Goal: Task Accomplishment & Management: Use online tool/utility

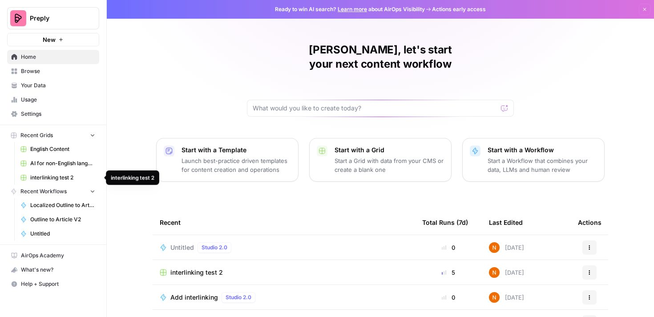
click at [48, 176] on span "interlinking test 2" at bounding box center [62, 178] width 65 height 8
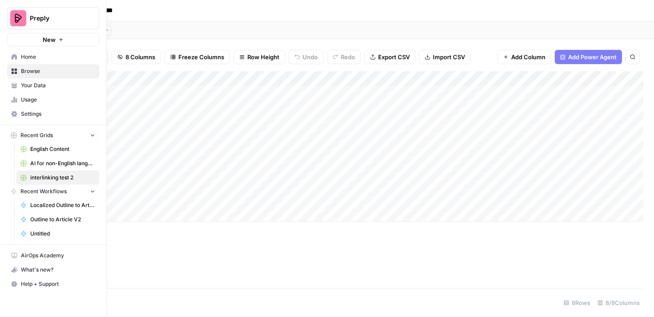
click at [93, 136] on icon "button" at bounding box center [92, 135] width 6 height 6
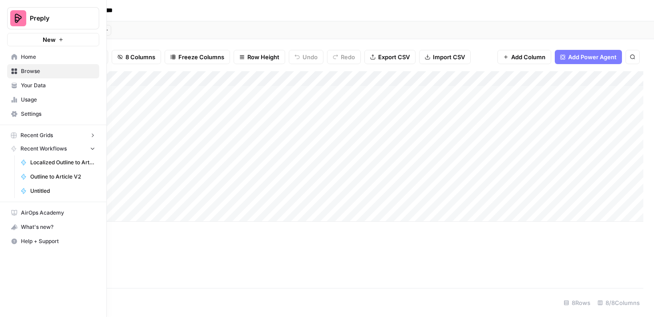
click at [93, 136] on icon "button" at bounding box center [92, 135] width 6 height 6
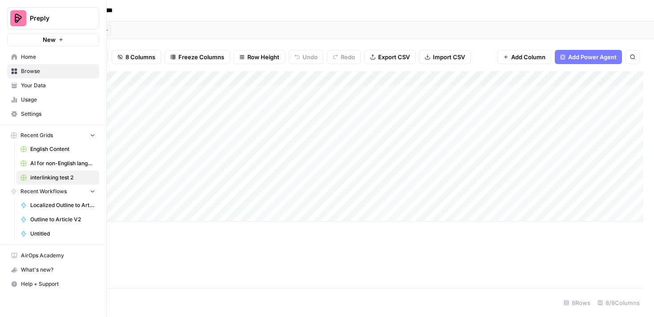
click at [27, 132] on span "Recent Grids" at bounding box center [36, 135] width 32 height 8
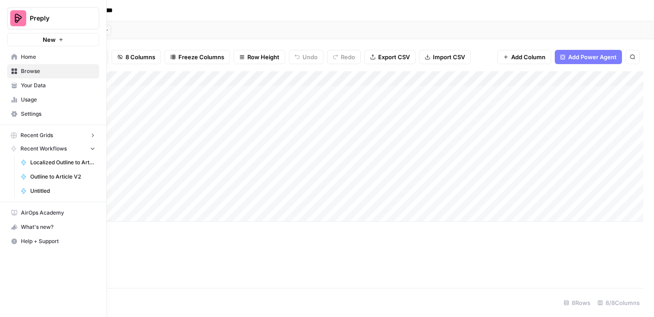
click at [40, 73] on span "Browse" at bounding box center [58, 71] width 74 height 8
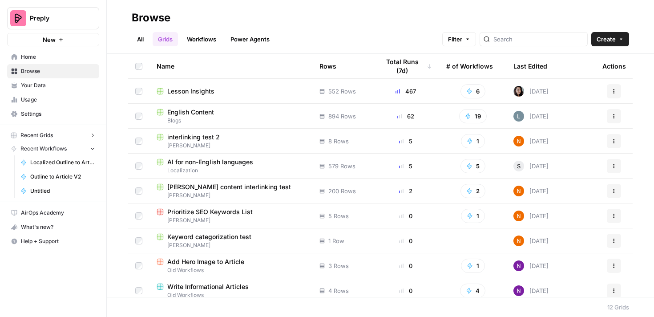
click at [185, 137] on span "interlinking test 2" at bounding box center [193, 137] width 53 height 9
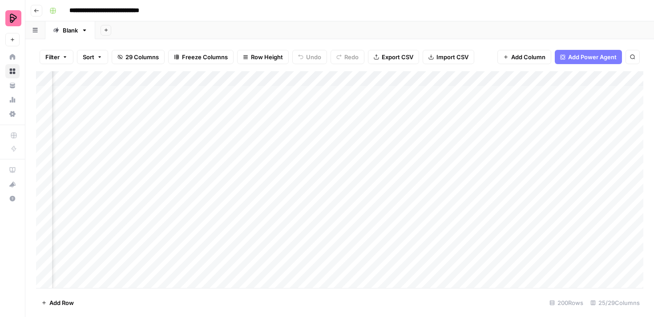
scroll to position [0, 570]
click at [473, 95] on div "Add Column" at bounding box center [339, 179] width 607 height 217
click at [515, 92] on div "Add Column" at bounding box center [339, 179] width 607 height 217
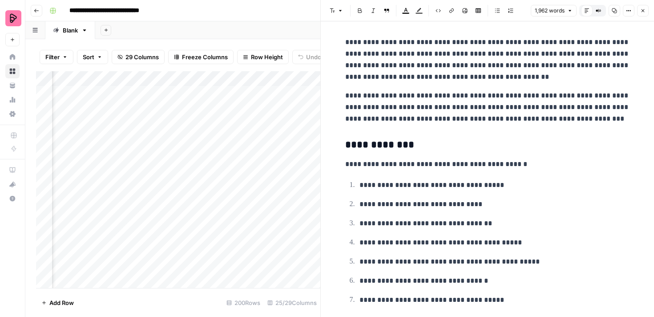
scroll to position [1314, 0]
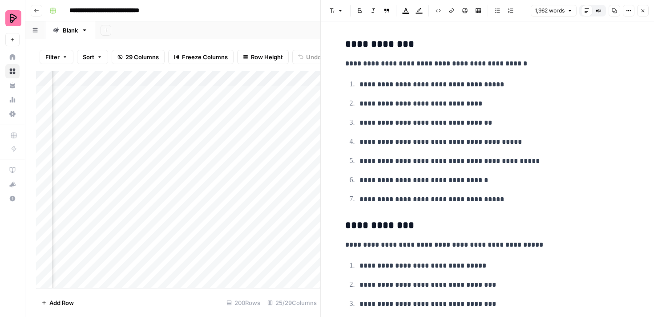
click at [305, 185] on div "Add Column" at bounding box center [178, 179] width 284 height 217
click at [276, 115] on div "Add Column" at bounding box center [178, 179] width 284 height 217
click at [644, 11] on icon "button" at bounding box center [643, 10] width 3 height 3
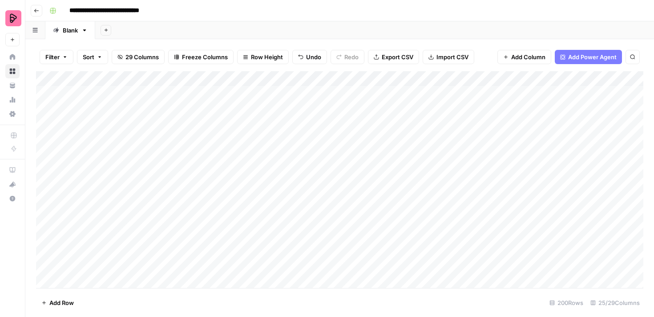
click at [411, 153] on div "Add Column" at bounding box center [339, 179] width 607 height 217
click at [447, 154] on div "Add Column" at bounding box center [339, 179] width 607 height 217
click at [434, 79] on div "Add Column" at bounding box center [339, 179] width 607 height 217
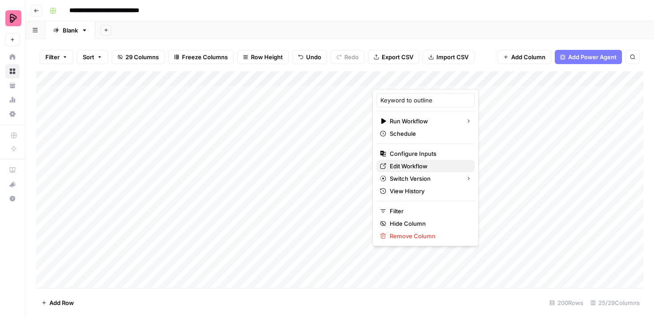
click at [422, 166] on span "Edit Workflow" at bounding box center [429, 166] width 78 height 9
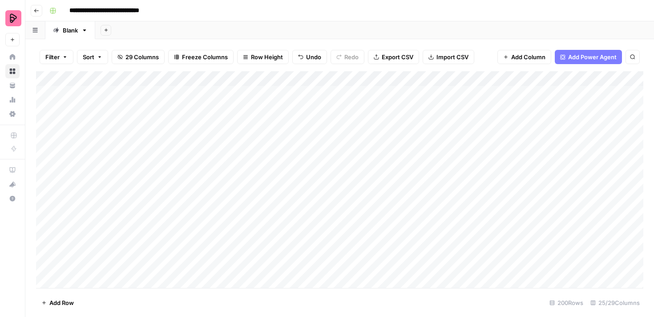
click at [284, 79] on div "Add Column" at bounding box center [339, 179] width 607 height 217
click at [312, 89] on div "Add Column" at bounding box center [339, 179] width 607 height 217
click at [604, 78] on button "Add Column" at bounding box center [619, 79] width 46 height 12
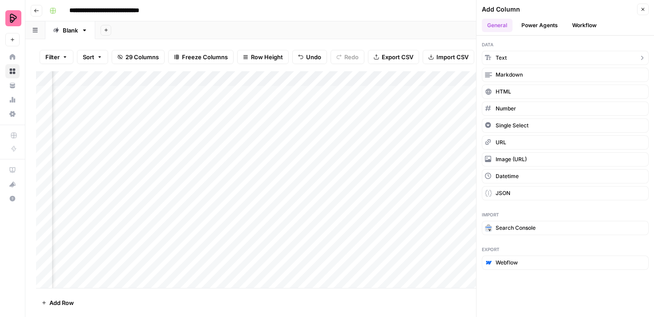
click at [532, 60] on button "Text" at bounding box center [565, 58] width 167 height 14
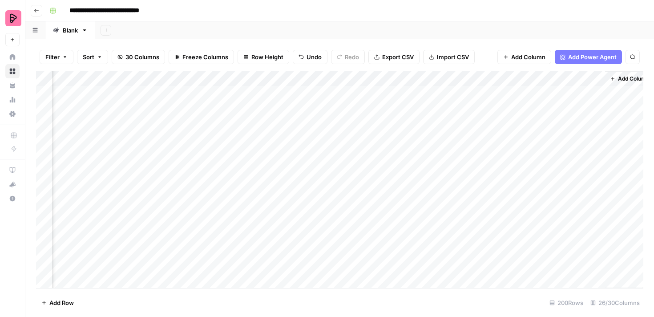
scroll to position [0, 1541]
click at [549, 84] on div "Add Column" at bounding box center [339, 179] width 607 height 217
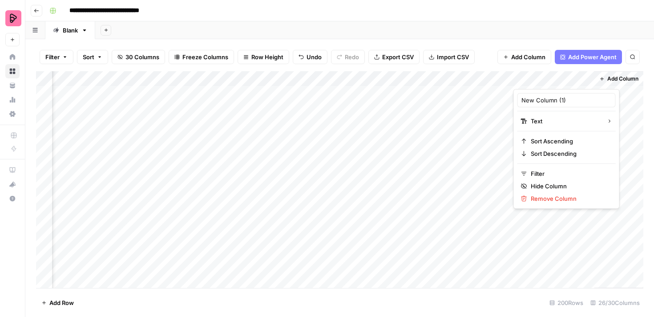
click at [544, 78] on div at bounding box center [554, 80] width 81 height 18
click at [543, 98] on input "New Column (1)" at bounding box center [567, 100] width 90 height 9
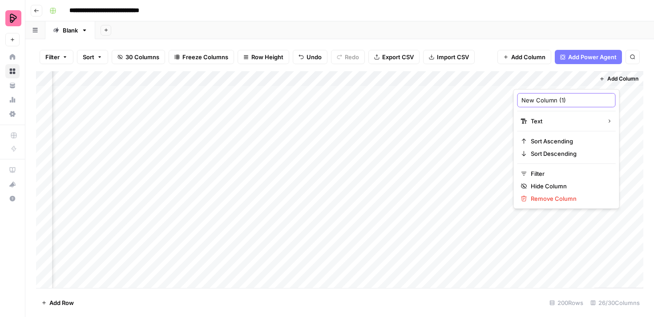
click at [543, 98] on input "New Column (1)" at bounding box center [567, 100] width 90 height 9
type input "Sub category tag"
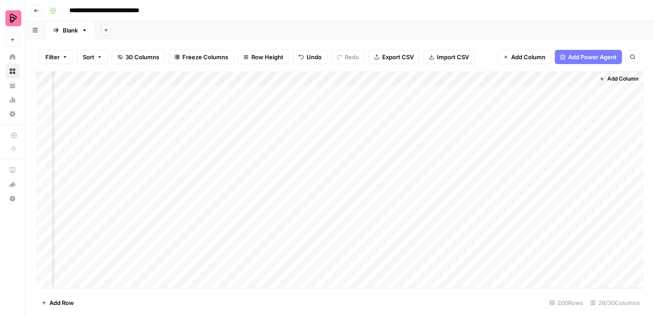
drag, startPoint x: 563, startPoint y: 76, endPoint x: 179, endPoint y: 79, distance: 383.6
click at [179, 79] on div "Add Column" at bounding box center [339, 179] width 607 height 217
drag, startPoint x: 315, startPoint y: 78, endPoint x: 81, endPoint y: 74, distance: 234.6
click at [81, 74] on div "Add Column" at bounding box center [339, 179] width 607 height 217
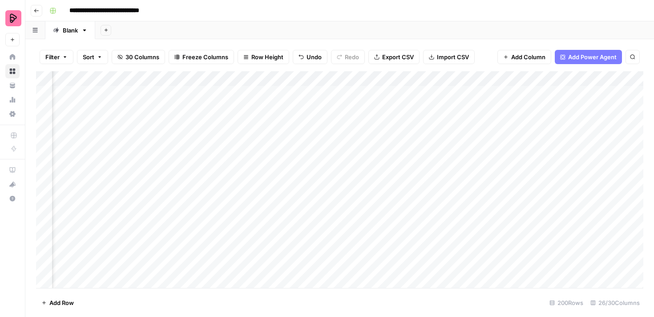
scroll to position [0, 1120]
drag, startPoint x: 324, startPoint y: 78, endPoint x: 105, endPoint y: 77, distance: 219.0
click at [105, 77] on div "Add Column" at bounding box center [339, 179] width 607 height 217
drag, startPoint x: 428, startPoint y: 76, endPoint x: 162, endPoint y: 83, distance: 266.2
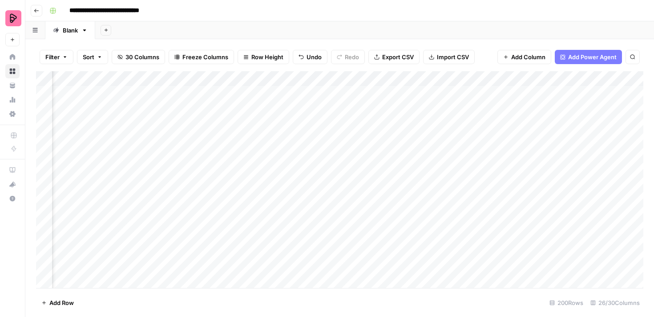
click at [162, 83] on div "Add Column" at bounding box center [339, 179] width 607 height 217
drag, startPoint x: 460, startPoint y: 75, endPoint x: 87, endPoint y: 98, distance: 373.7
click at [87, 98] on div "Add Column" at bounding box center [339, 179] width 607 height 217
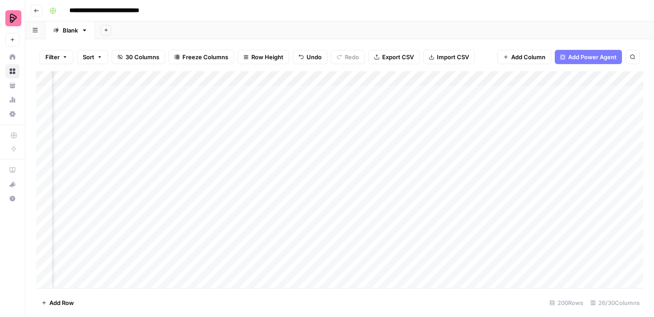
drag, startPoint x: 364, startPoint y: 77, endPoint x: 106, endPoint y: 80, distance: 258.6
click at [106, 80] on div "Add Column" at bounding box center [339, 179] width 607 height 217
click at [328, 93] on div "Add Column" at bounding box center [339, 179] width 607 height 217
click at [323, 92] on div "Add Column" at bounding box center [339, 179] width 607 height 217
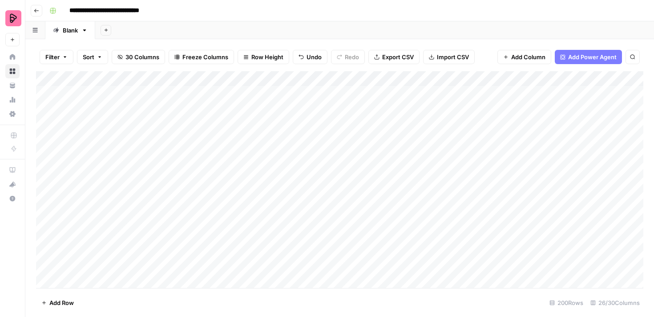
click at [323, 92] on body "**********" at bounding box center [327, 158] width 654 height 317
type textarea "**********"
click at [323, 111] on div "Add Column" at bounding box center [339, 179] width 607 height 217
click at [329, 97] on div "Add Column" at bounding box center [339, 179] width 607 height 217
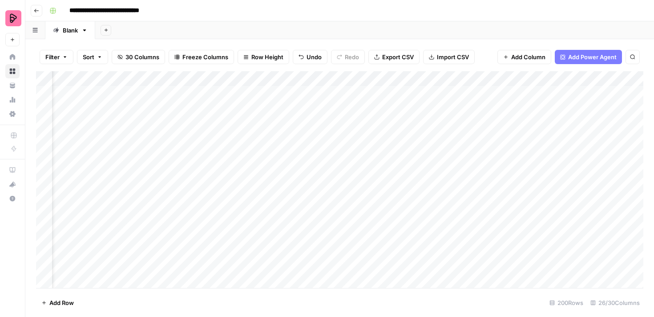
click at [302, 77] on div "Add Column" at bounding box center [339, 179] width 607 height 217
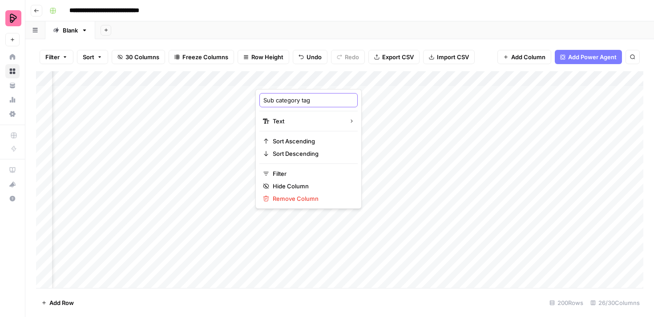
drag, startPoint x: 311, startPoint y: 98, endPoint x: 242, endPoint y: 98, distance: 69.0
click at [242, 98] on body "**********" at bounding box center [327, 158] width 654 height 317
click at [285, 100] on input "Sub category tag" at bounding box center [308, 100] width 90 height 9
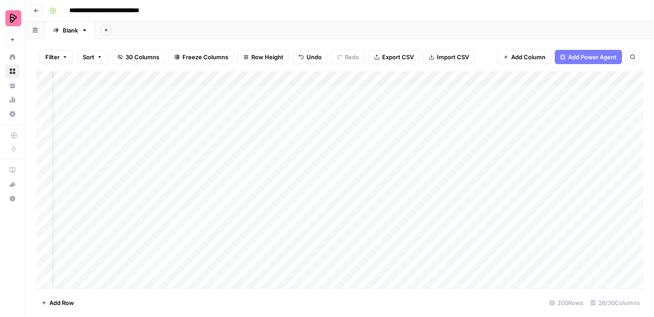
scroll to position [0, 0]
click at [514, 80] on div "Add Column" at bounding box center [339, 179] width 607 height 217
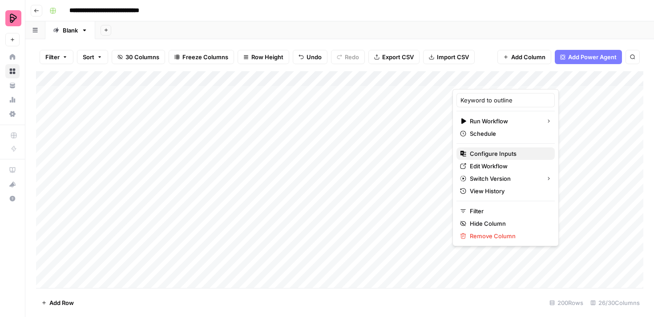
click at [503, 156] on span "Configure Inputs" at bounding box center [509, 153] width 78 height 9
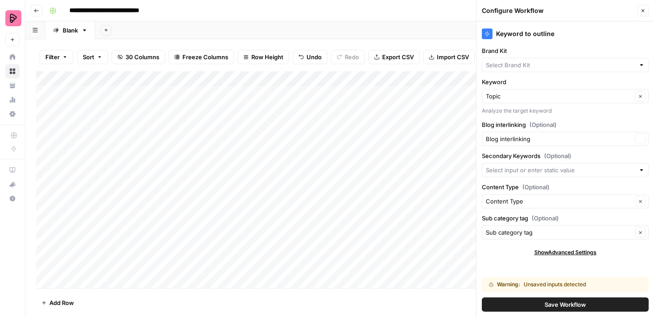
type input "Preply (EN)"
click at [575, 303] on span "Save Workflow" at bounding box center [565, 304] width 41 height 9
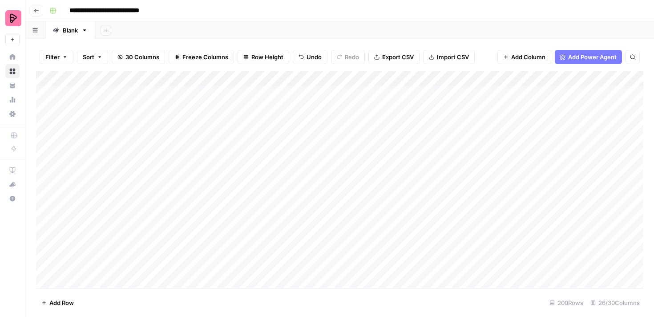
click at [247, 78] on div "Add Column" at bounding box center [339, 179] width 607 height 217
drag, startPoint x: 244, startPoint y: 100, endPoint x: 209, endPoint y: 100, distance: 35.2
click at [209, 100] on body "**********" at bounding box center [327, 158] width 654 height 317
click at [235, 97] on input "Subject" at bounding box center [265, 100] width 90 height 9
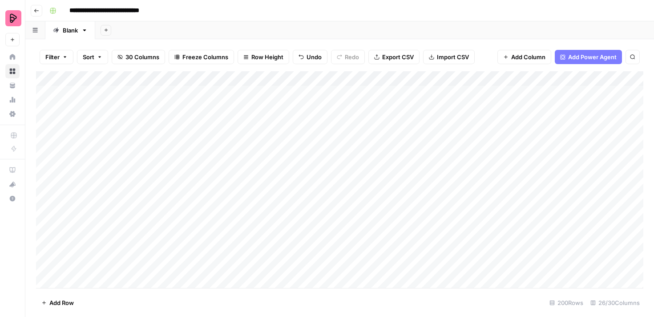
click at [360, 188] on div "Add Column" at bounding box center [339, 179] width 607 height 217
click at [516, 78] on div "Add Column" at bounding box center [339, 179] width 607 height 217
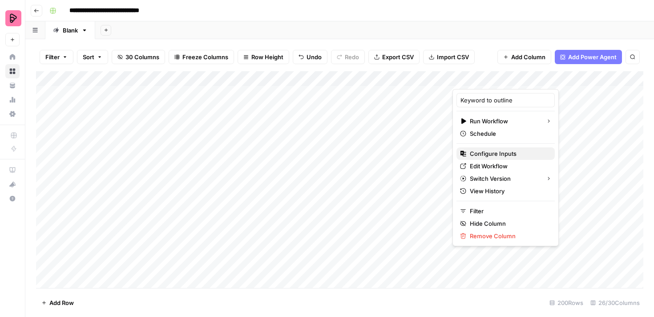
click at [493, 155] on span "Configure Inputs" at bounding box center [509, 153] width 78 height 9
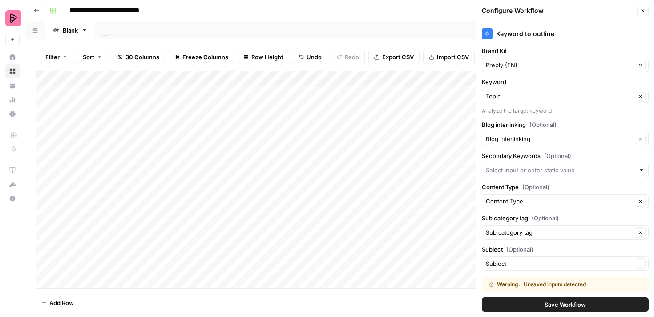
scroll to position [20, 0]
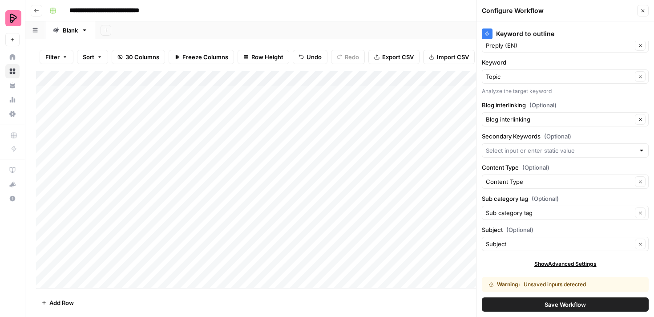
click at [542, 304] on button "Save Workflow" at bounding box center [565, 304] width 167 height 14
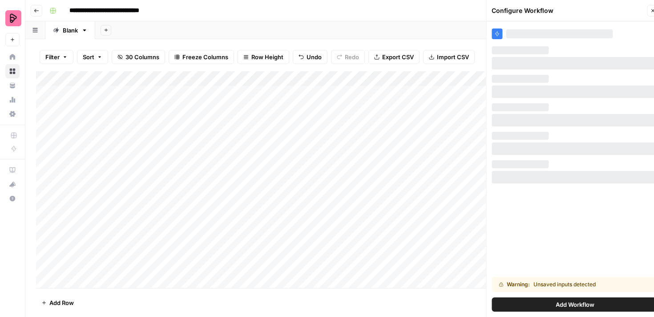
scroll to position [0, 0]
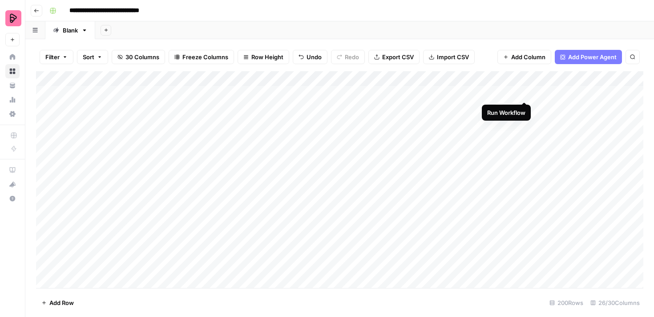
click at [524, 93] on div "Add Column" at bounding box center [339, 179] width 607 height 217
click at [499, 80] on div "Add Column" at bounding box center [339, 179] width 607 height 217
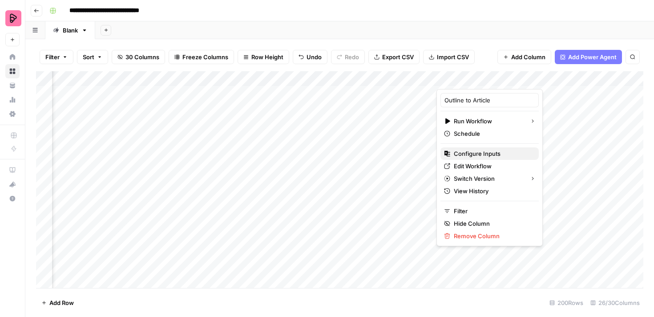
click at [489, 155] on span "Configure Inputs" at bounding box center [493, 153] width 78 height 9
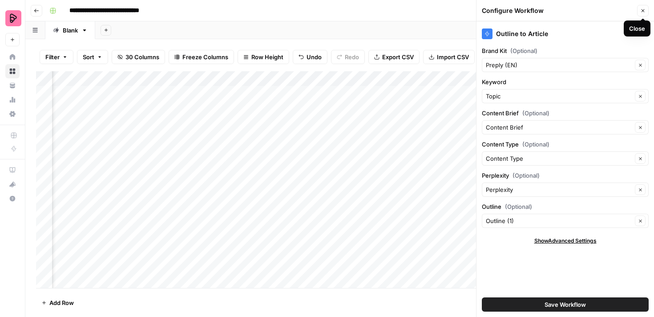
click at [644, 8] on icon "button" at bounding box center [642, 10] width 5 height 5
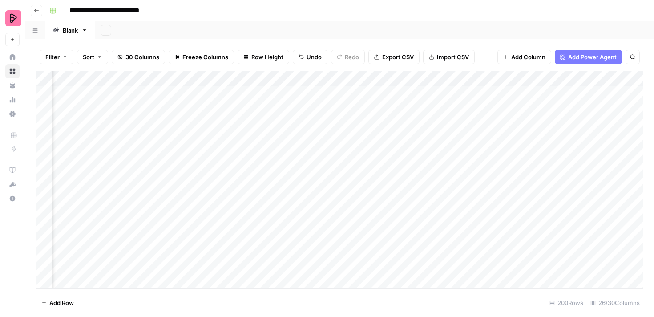
click at [499, 80] on div "Add Column" at bounding box center [339, 179] width 607 height 217
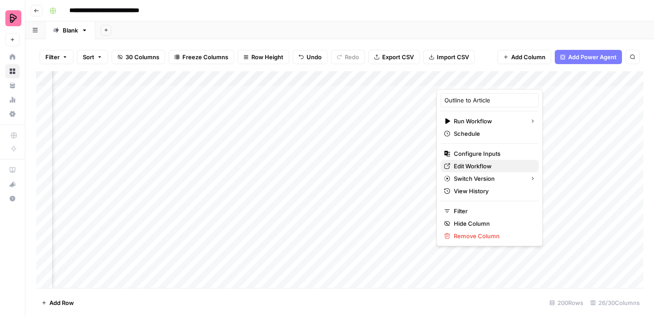
click at [493, 166] on span "Edit Workflow" at bounding box center [493, 166] width 78 height 9
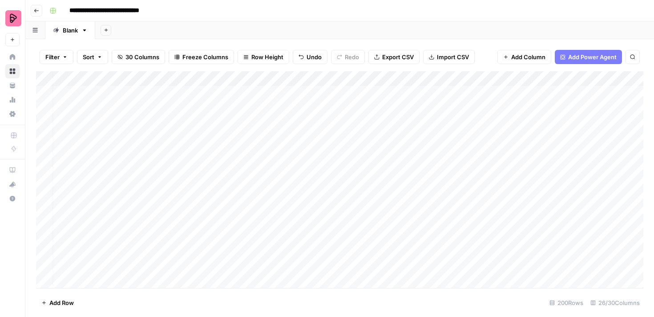
scroll to position [0, 0]
click at [192, 154] on div "Add Column" at bounding box center [339, 179] width 607 height 217
click at [43, 106] on div "Add Column" at bounding box center [339, 179] width 607 height 217
drag, startPoint x: 67, startPoint y: 105, endPoint x: 67, endPoint y: 128, distance: 22.3
click at [67, 128] on div "Add Column" at bounding box center [339, 179] width 607 height 217
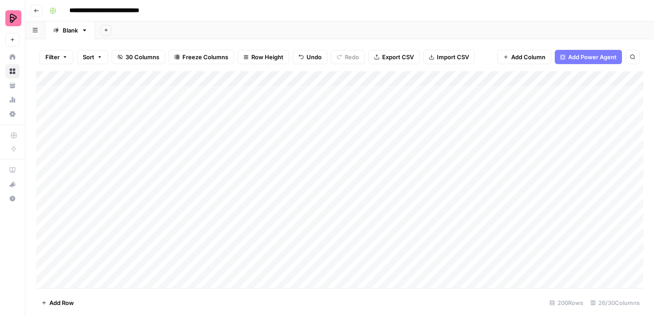
drag, startPoint x: 36, startPoint y: 107, endPoint x: 37, endPoint y: 113, distance: 5.9
click at [37, 113] on div "Add Column" at bounding box center [339, 179] width 607 height 217
click at [45, 108] on div "Add Column" at bounding box center [339, 179] width 607 height 217
click at [45, 126] on div "Add Column" at bounding box center [339, 179] width 607 height 217
click at [45, 138] on div "Add Column" at bounding box center [339, 179] width 607 height 217
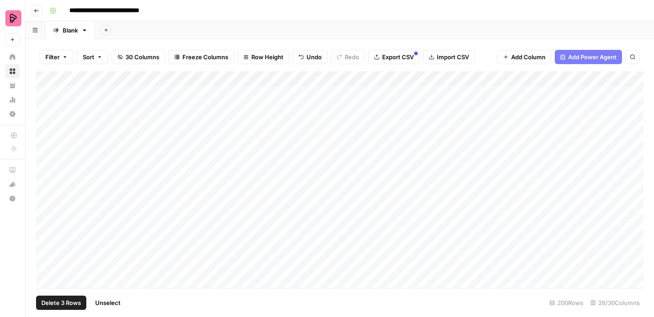
click at [42, 122] on div "Add Column" at bounding box center [339, 179] width 607 height 217
click at [67, 306] on span "Delete 3 Rows" at bounding box center [61, 302] width 40 height 9
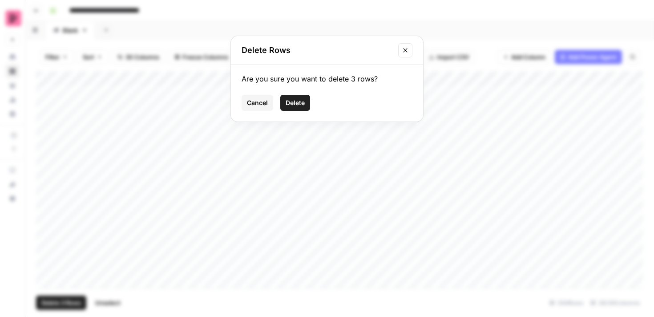
click at [302, 93] on div "Are you sure you want to delete 3 rows? Cancel Delete" at bounding box center [327, 93] width 192 height 57
click at [298, 105] on span "Delete" at bounding box center [295, 102] width 19 height 9
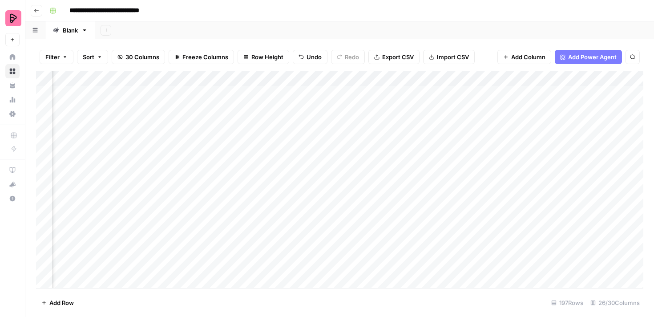
scroll to position [0, 292]
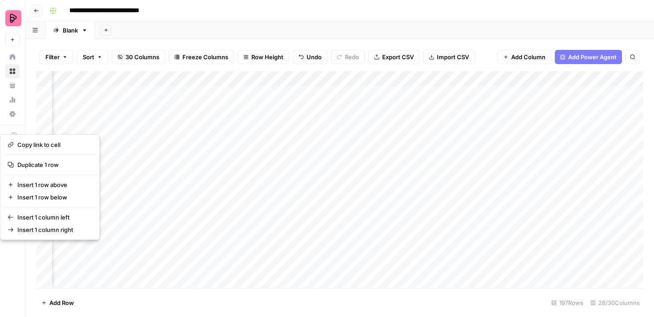
click at [385, 93] on div "Add Column" at bounding box center [339, 179] width 607 height 217
click at [360, 94] on div "Add Column" at bounding box center [339, 179] width 607 height 217
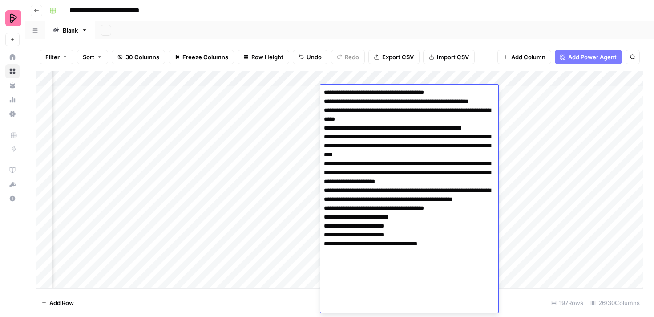
click at [298, 179] on div "Add Column" at bounding box center [339, 179] width 607 height 217
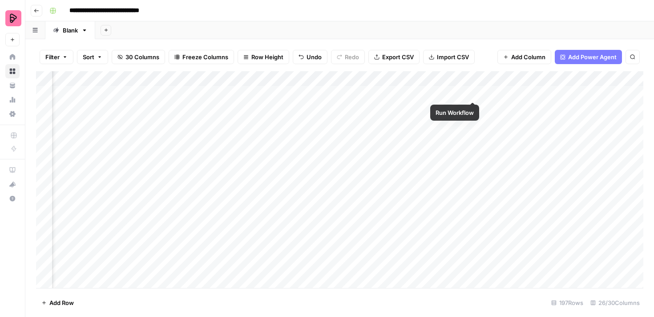
click at [473, 92] on div "Add Column" at bounding box center [339, 179] width 607 height 217
click at [280, 108] on div "Add Column" at bounding box center [339, 179] width 607 height 217
click at [299, 105] on div "Add Column" at bounding box center [339, 179] width 607 height 217
click at [300, 89] on div "Add Column" at bounding box center [339, 179] width 607 height 217
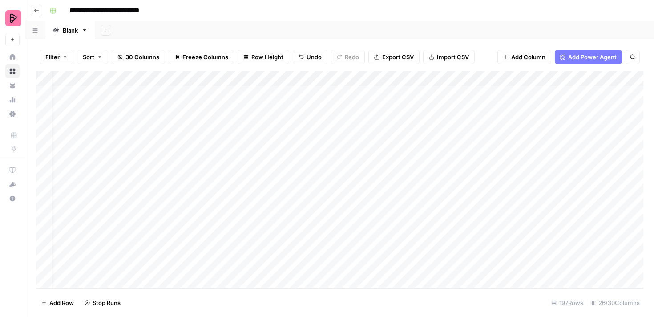
click at [302, 106] on div "Add Column" at bounding box center [339, 179] width 607 height 217
click at [302, 123] on div "Add Column" at bounding box center [339, 179] width 607 height 217
click at [169, 118] on div "Add Column" at bounding box center [339, 179] width 607 height 217
type textarea "**********"
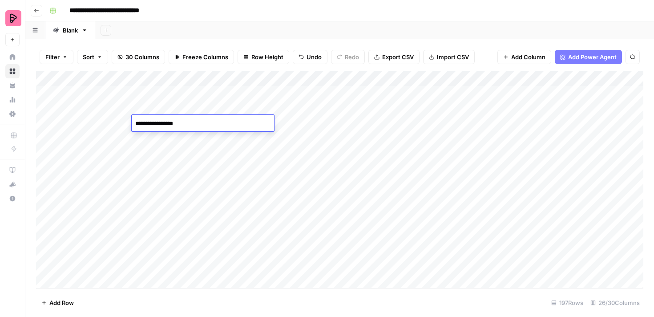
click at [190, 157] on div "Add Column" at bounding box center [339, 179] width 607 height 217
click at [232, 127] on div "Add Column" at bounding box center [339, 179] width 607 height 217
type textarea "*******"
click at [341, 161] on div "Add Column" at bounding box center [339, 179] width 607 height 217
click at [343, 130] on div "Add Column" at bounding box center [339, 179] width 607 height 217
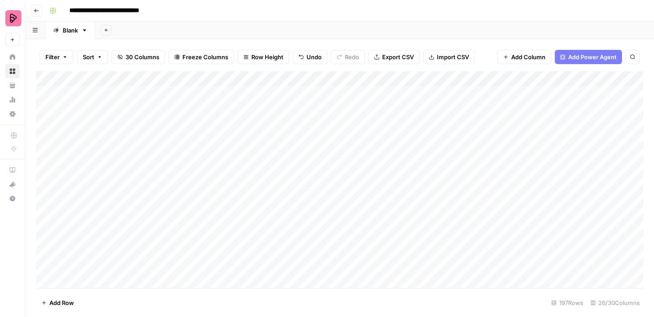
click at [321, 123] on div "Add Column" at bounding box center [339, 179] width 607 height 217
click at [321, 123] on textarea at bounding box center [363, 123] width 142 height 12
type textarea "**********"
click at [312, 154] on div "Add Column" at bounding box center [339, 179] width 607 height 217
click at [393, 122] on div "Add Column" at bounding box center [339, 179] width 607 height 217
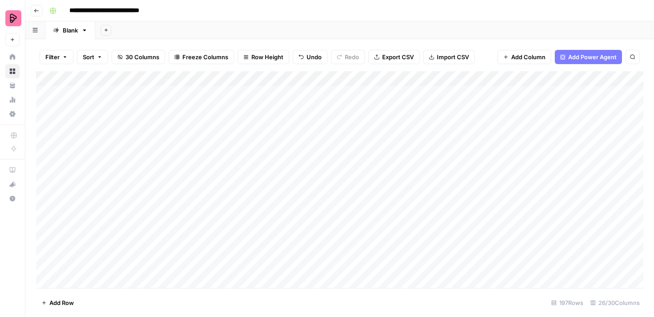
click at [396, 109] on div "Add Column" at bounding box center [339, 179] width 607 height 217
click at [396, 118] on div "Add Column" at bounding box center [339, 179] width 607 height 217
click at [406, 140] on div "Add Column" at bounding box center [339, 179] width 607 height 217
click at [356, 139] on div "Add Column" at bounding box center [339, 179] width 607 height 217
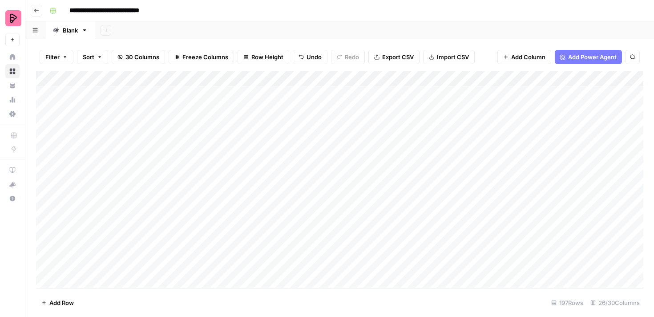
click at [181, 145] on div "Add Column" at bounding box center [339, 179] width 607 height 217
click at [191, 142] on div "Add Column" at bounding box center [339, 179] width 607 height 217
click at [275, 159] on div "Add Column" at bounding box center [339, 179] width 607 height 217
click at [319, 135] on div "Add Column" at bounding box center [339, 179] width 607 height 217
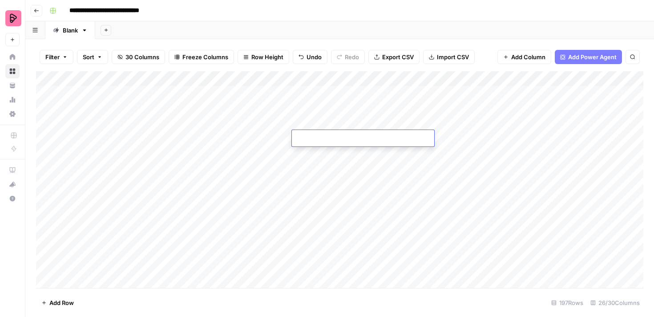
type textarea "*******"
click at [289, 170] on div "Add Column" at bounding box center [339, 179] width 607 height 217
click at [393, 136] on div "Add Column" at bounding box center [339, 179] width 607 height 217
type textarea "*******"
click at [245, 144] on div "Add Column" at bounding box center [339, 179] width 607 height 217
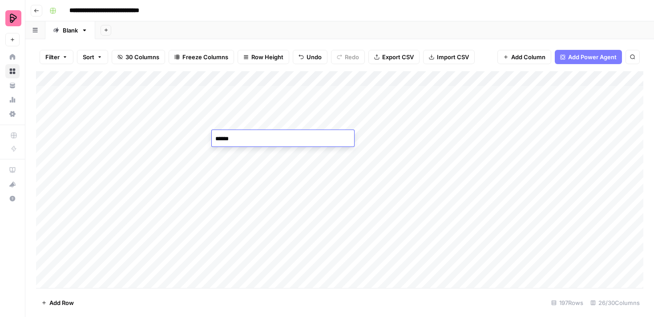
type textarea "*******"
click at [219, 141] on textarea "*******" at bounding box center [283, 139] width 142 height 12
click at [201, 138] on div "Add Column" at bounding box center [339, 179] width 607 height 217
type textarea "**********"
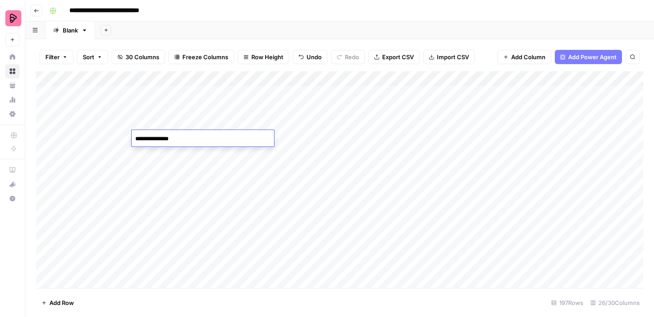
click at [192, 181] on div "Add Column" at bounding box center [339, 179] width 607 height 217
click at [144, 58] on span "30 Columns" at bounding box center [143, 57] width 34 height 9
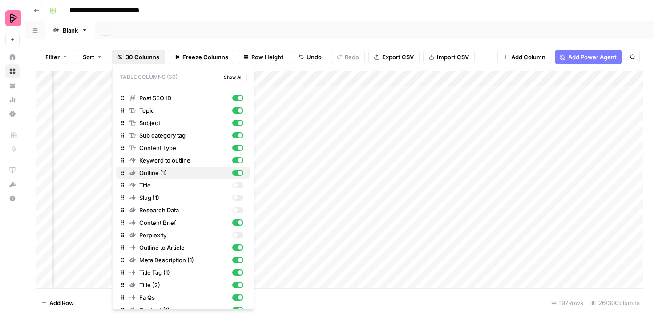
click at [237, 173] on div "button" at bounding box center [237, 173] width 11 height 6
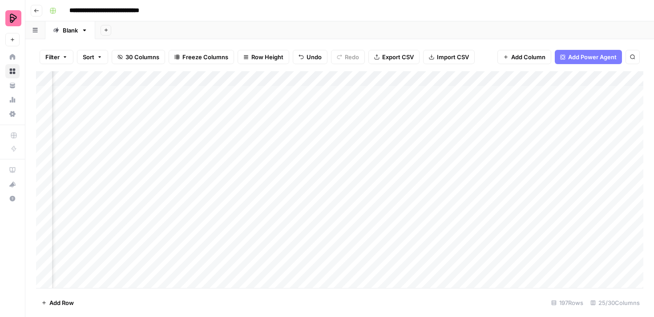
click at [285, 153] on div "Add Column" at bounding box center [339, 179] width 607 height 217
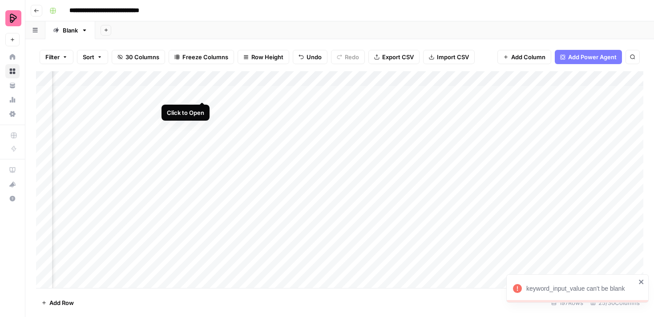
click at [202, 93] on div "Add Column" at bounding box center [339, 179] width 607 height 217
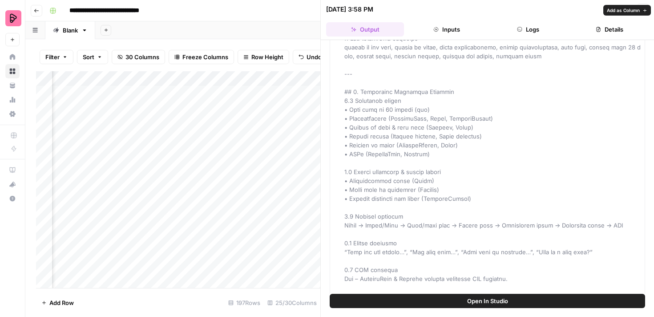
scroll to position [387, 0]
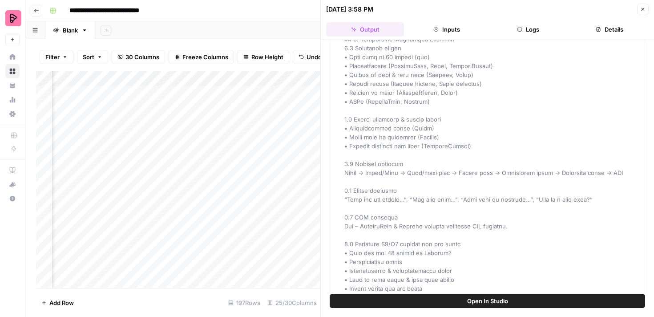
click at [643, 10] on icon "button" at bounding box center [642, 9] width 5 height 5
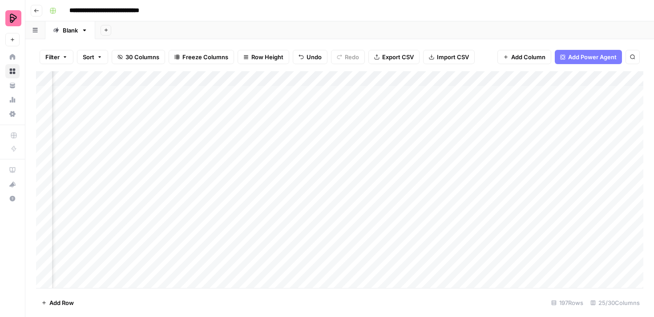
click at [145, 59] on span "30 Columns" at bounding box center [143, 57] width 34 height 9
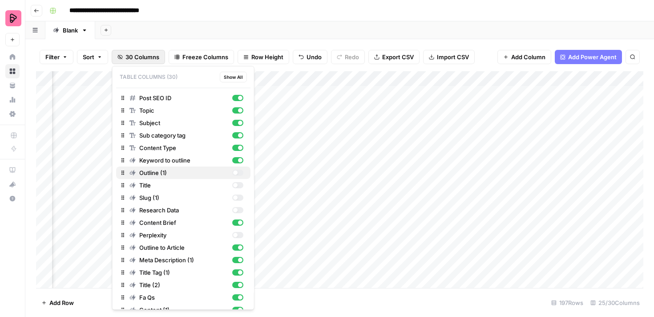
click at [239, 173] on div "button" at bounding box center [237, 173] width 11 height 6
click at [239, 173] on div "button" at bounding box center [240, 172] width 4 height 4
click at [239, 173] on div "button" at bounding box center [237, 173] width 11 height 6
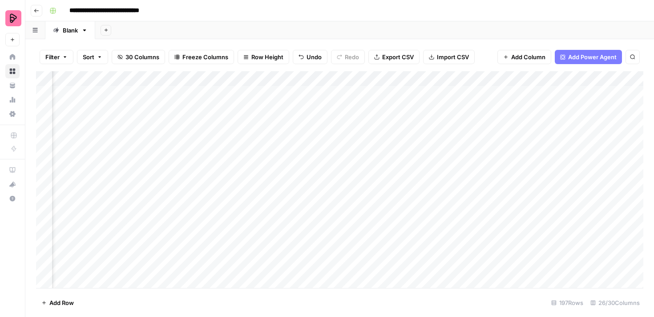
click at [298, 127] on div "Add Column" at bounding box center [339, 179] width 607 height 217
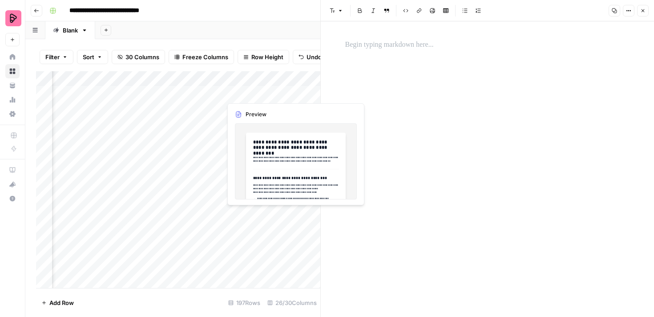
click at [287, 94] on div "Add Column" at bounding box center [178, 179] width 284 height 217
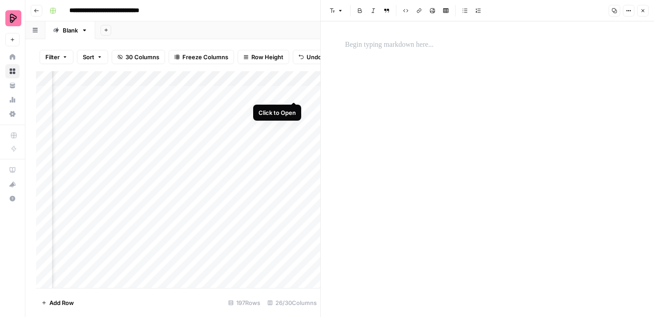
click at [296, 93] on div "Add Column" at bounding box center [178, 179] width 284 height 217
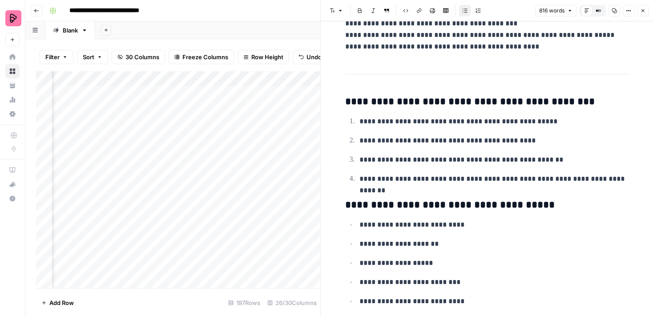
scroll to position [2112, 0]
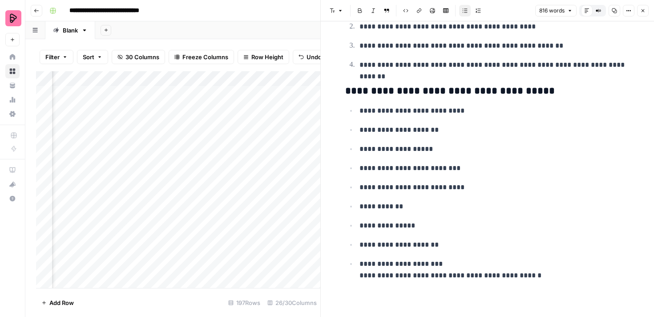
click at [283, 205] on div "Add Column" at bounding box center [178, 179] width 284 height 217
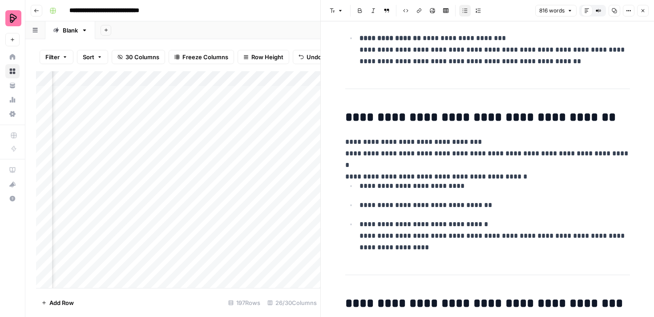
scroll to position [282, 0]
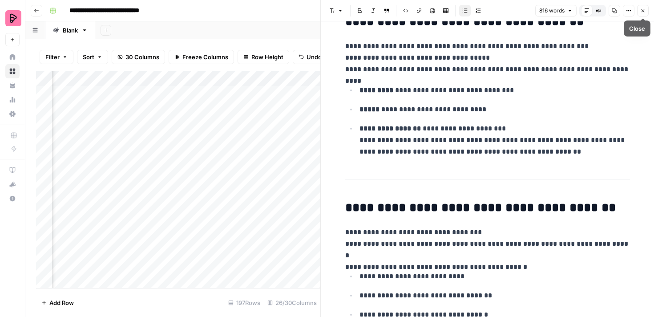
click at [648, 12] on button "Close" at bounding box center [643, 11] width 12 height 12
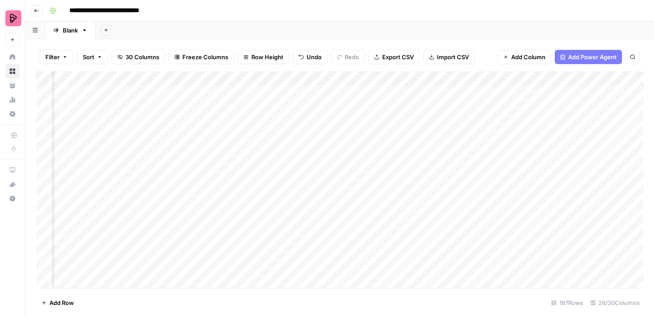
scroll to position [0, 186]
click at [339, 109] on div "Add Column" at bounding box center [339, 179] width 607 height 217
click at [308, 124] on div "Add Column" at bounding box center [339, 179] width 607 height 217
click at [306, 138] on div "Add Column" at bounding box center [339, 179] width 607 height 217
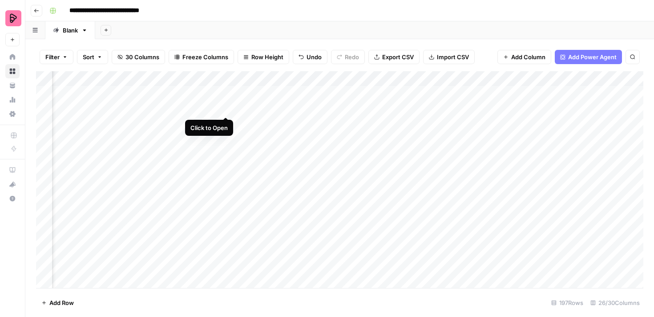
click at [226, 108] on div "Add Column" at bounding box center [339, 179] width 607 height 217
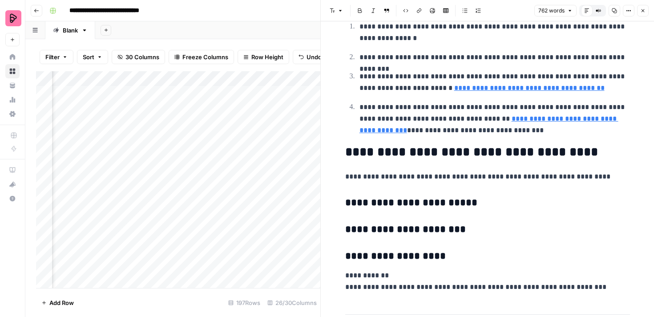
scroll to position [1636, 0]
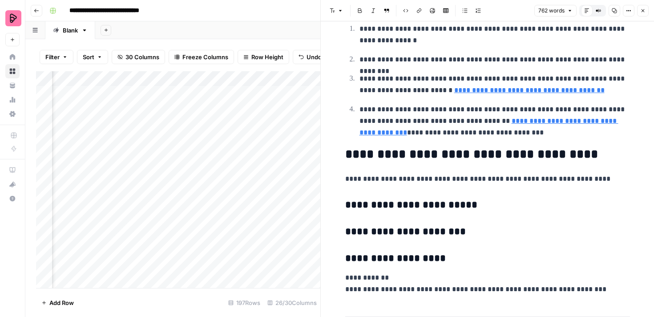
click at [641, 5] on button "Close" at bounding box center [643, 11] width 12 height 12
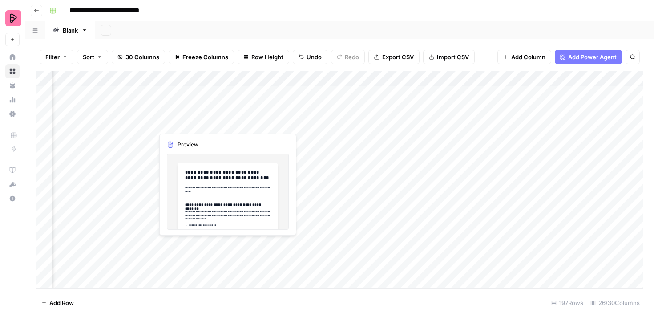
click at [187, 123] on div "Add Column" at bounding box center [339, 179] width 607 height 217
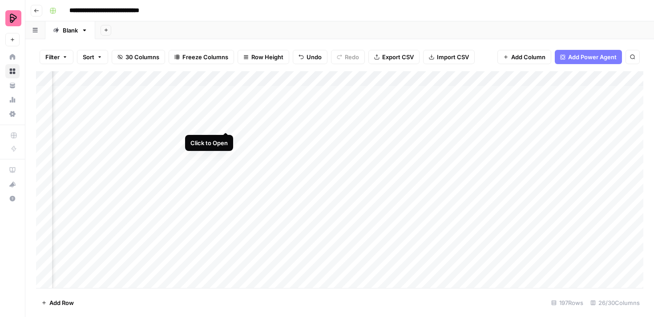
click at [224, 123] on div "Add Column" at bounding box center [339, 179] width 607 height 217
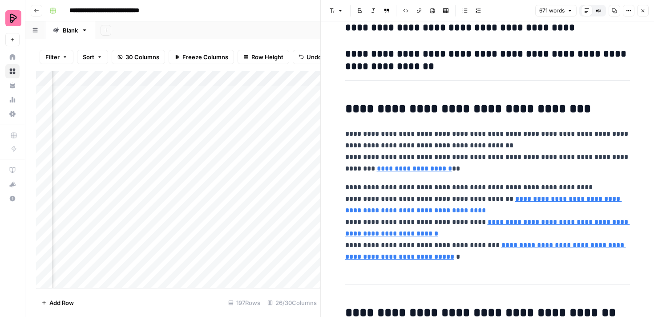
scroll to position [1712, 0]
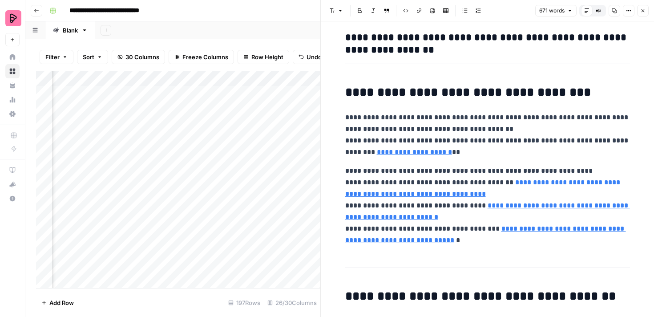
click at [641, 9] on icon "button" at bounding box center [642, 10] width 5 height 5
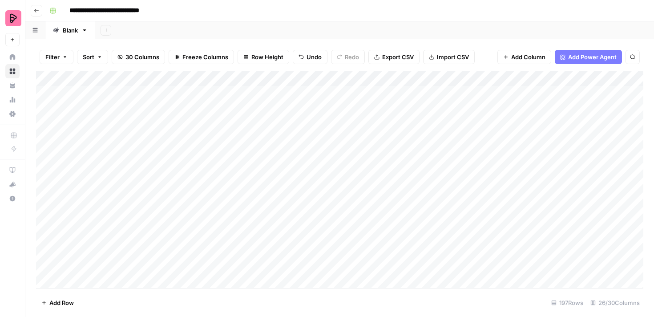
scroll to position [0, 0]
click at [188, 121] on div "Add Column" at bounding box center [339, 179] width 607 height 217
click at [174, 125] on div "Add Column" at bounding box center [339, 179] width 607 height 217
drag, startPoint x: 183, startPoint y: 125, endPoint x: 133, endPoint y: 123, distance: 50.8
click at [133, 123] on textarea "**********" at bounding box center [203, 123] width 142 height 12
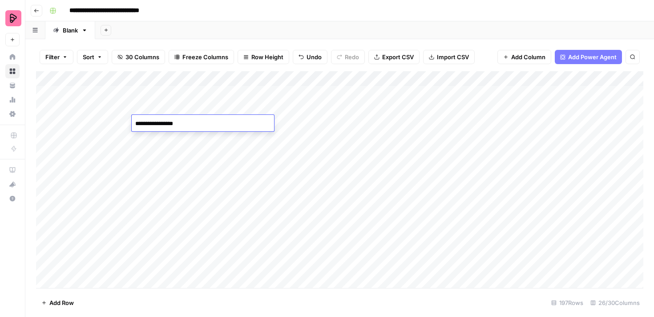
click at [303, 129] on div "Add Column" at bounding box center [339, 179] width 607 height 217
click at [243, 125] on div "Add Column" at bounding box center [339, 179] width 607 height 217
click at [195, 123] on div "Add Column" at bounding box center [339, 179] width 607 height 217
type textarea "**********"
click at [249, 177] on div "Add Column" at bounding box center [339, 179] width 607 height 217
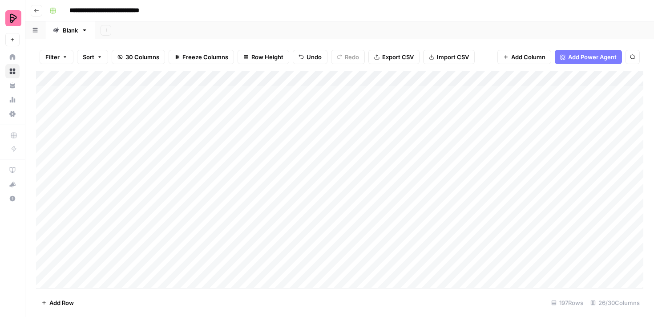
click at [188, 123] on div "Add Column" at bounding box center [339, 179] width 607 height 217
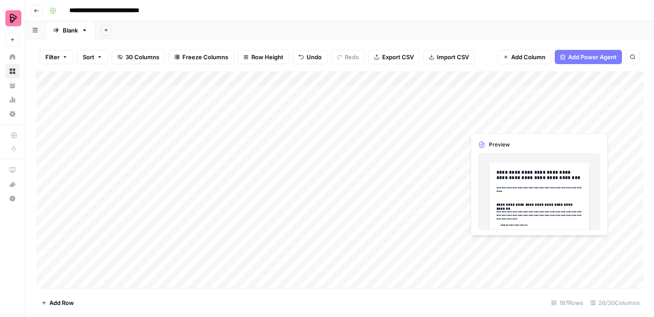
click at [563, 124] on div "Add Column" at bounding box center [339, 179] width 607 height 217
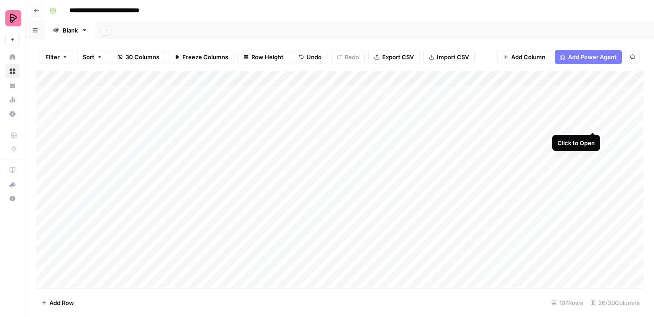
click at [594, 123] on div "Add Column" at bounding box center [339, 179] width 607 height 217
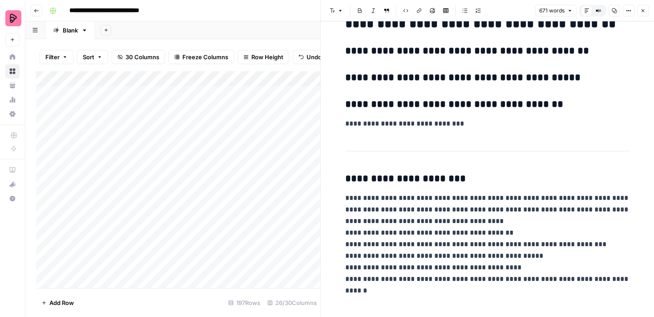
scroll to position [1762, 0]
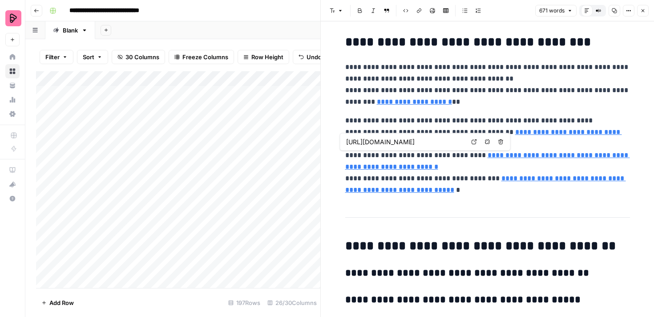
type input "https://preply.com/en/blog/great-phrases-for-flirting-in-english/"
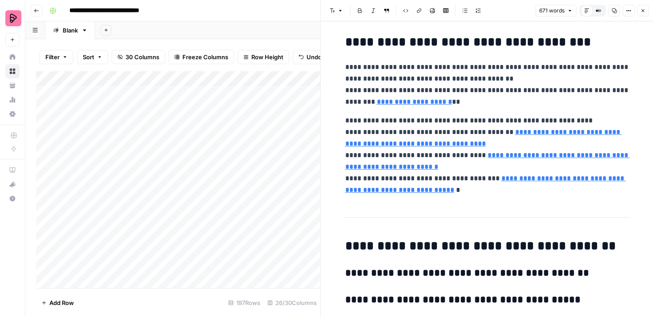
type input "https://preply.com/en/blog/other-ways-to-say-good-luck-in-english/"
click at [646, 12] on button "Close" at bounding box center [643, 11] width 12 height 12
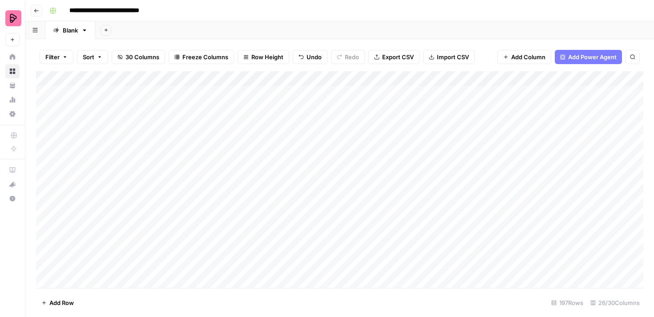
click at [315, 122] on div "Add Column" at bounding box center [339, 179] width 607 height 217
click at [523, 123] on div "Add Column" at bounding box center [339, 179] width 607 height 217
click at [500, 107] on div "Add Column" at bounding box center [339, 179] width 607 height 217
click at [513, 79] on div "Add Column" at bounding box center [339, 179] width 607 height 217
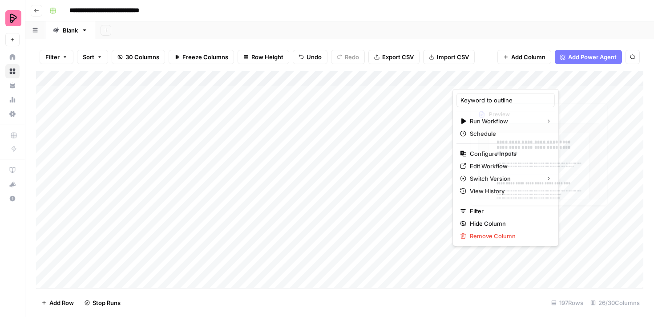
click at [544, 114] on div "Add Column" at bounding box center [339, 179] width 607 height 217
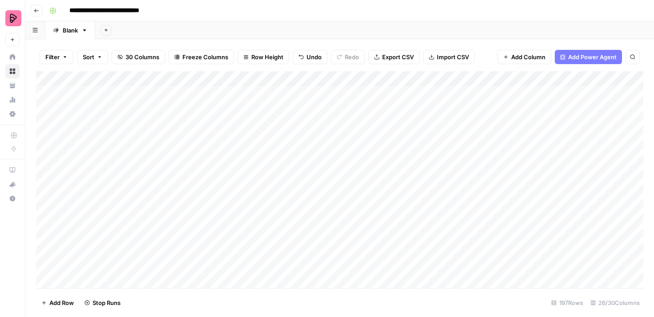
click at [526, 122] on div "Add Column" at bounding box center [339, 179] width 607 height 217
click at [516, 80] on div "Add Column" at bounding box center [339, 179] width 607 height 217
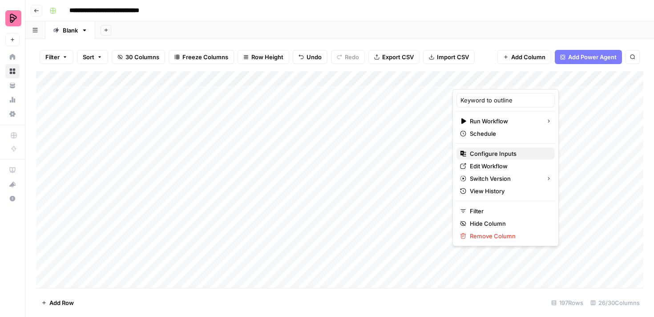
click at [499, 148] on button "Configure Inputs" at bounding box center [506, 153] width 98 height 12
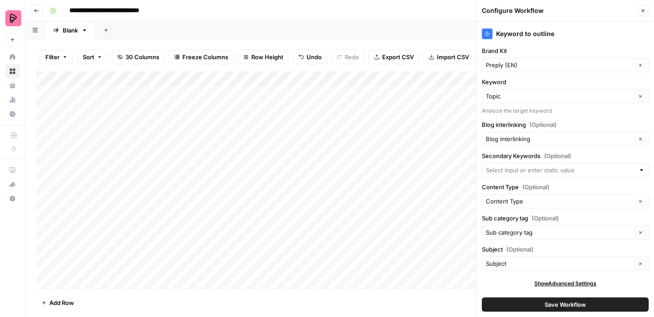
click at [644, 10] on icon "button" at bounding box center [642, 10] width 5 height 5
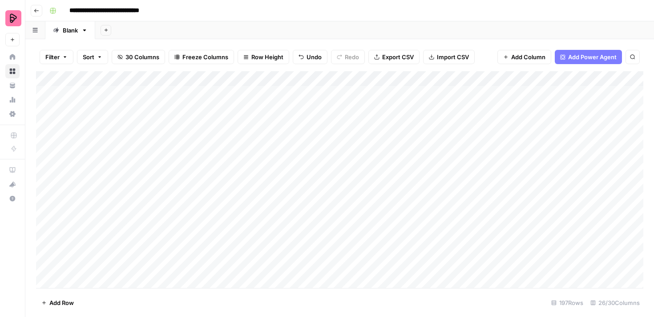
click at [249, 111] on div "Add Column" at bounding box center [339, 179] width 607 height 217
click at [514, 79] on div "Add Column" at bounding box center [339, 179] width 607 height 217
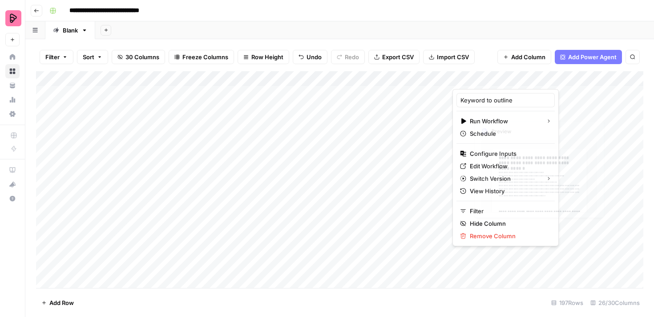
click at [560, 91] on div "Add Column" at bounding box center [339, 179] width 607 height 217
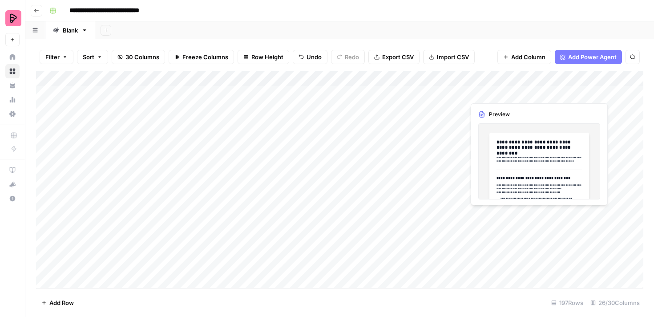
click at [501, 96] on div "Add Column" at bounding box center [339, 179] width 607 height 217
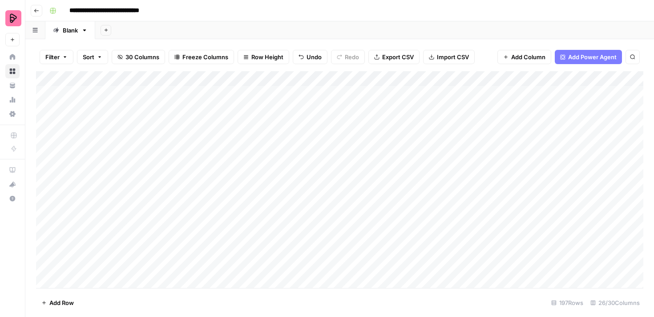
click at [498, 115] on div "Add Column" at bounding box center [339, 179] width 607 height 217
click at [593, 107] on div "Add Column" at bounding box center [339, 179] width 607 height 217
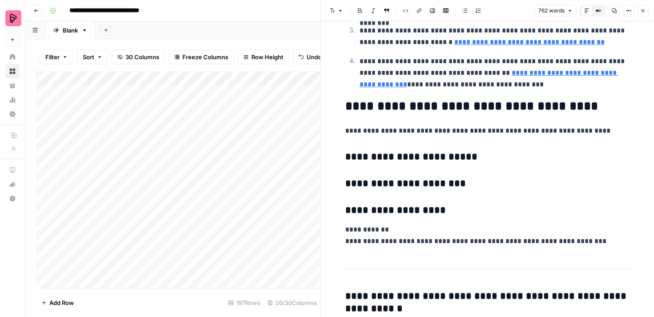
scroll to position [1586, 0]
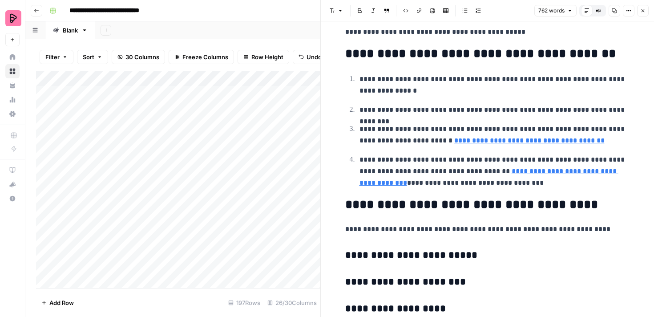
click at [644, 10] on icon "button" at bounding box center [642, 10] width 5 height 5
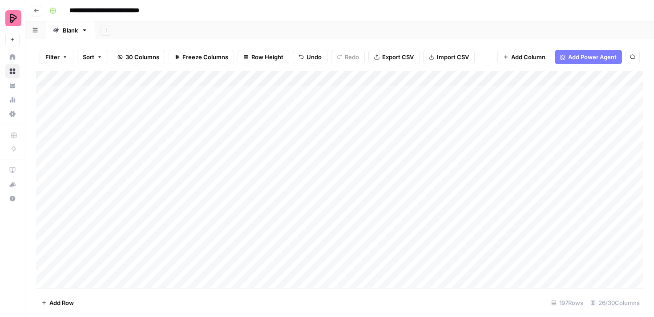
click at [514, 79] on div "Add Column" at bounding box center [339, 179] width 607 height 217
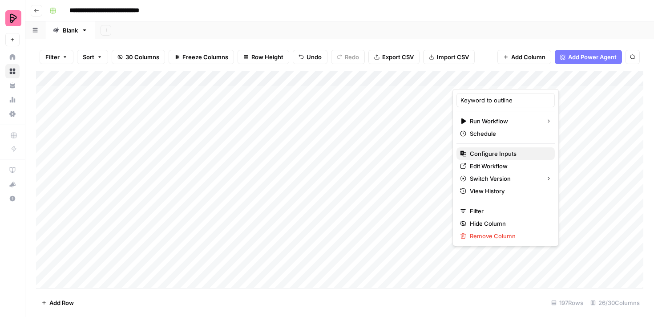
click at [502, 154] on span "Configure Inputs" at bounding box center [509, 153] width 78 height 9
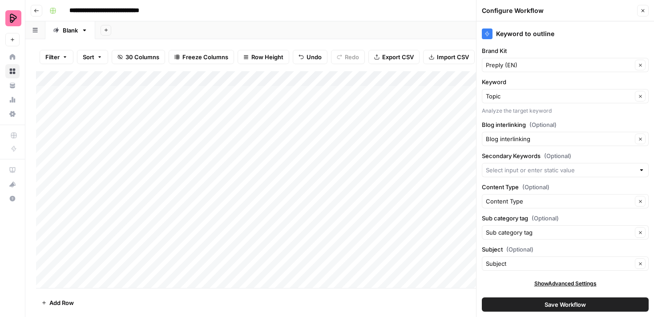
click at [646, 7] on button "Close" at bounding box center [643, 11] width 12 height 12
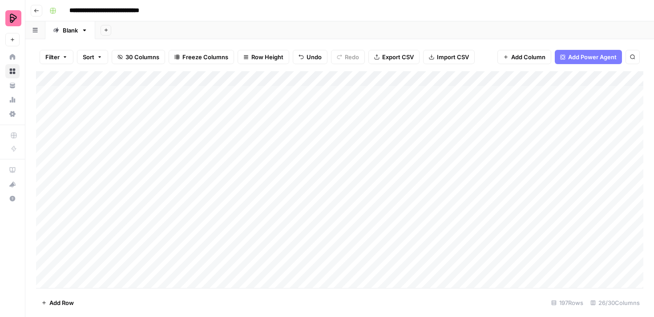
click at [515, 78] on div "Add Column" at bounding box center [339, 179] width 607 height 217
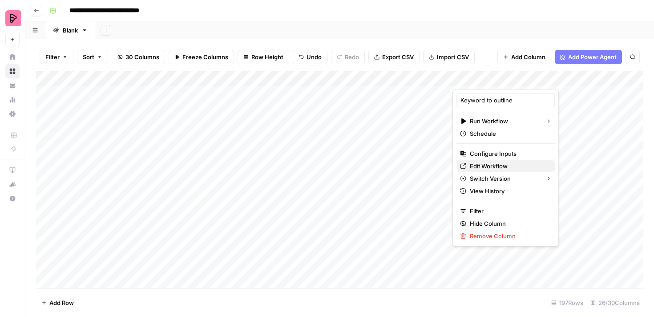
click at [499, 169] on span "Edit Workflow" at bounding box center [509, 166] width 78 height 9
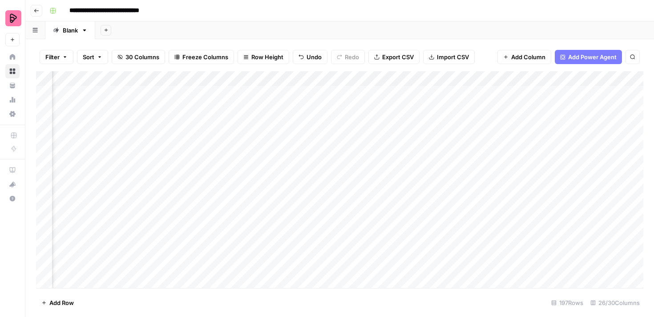
scroll to position [0, 173]
click at [582, 92] on div "Add Column" at bounding box center [339, 179] width 607 height 217
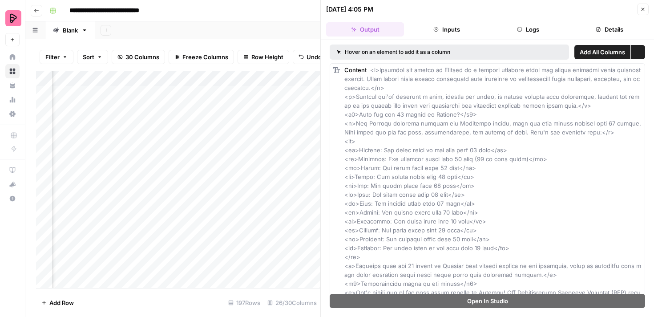
click at [647, 11] on button "Close" at bounding box center [643, 10] width 12 height 12
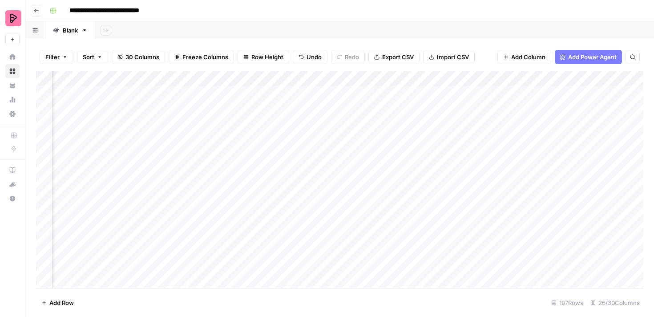
scroll to position [0, 589]
click at [579, 93] on div "Add Column" at bounding box center [339, 179] width 607 height 217
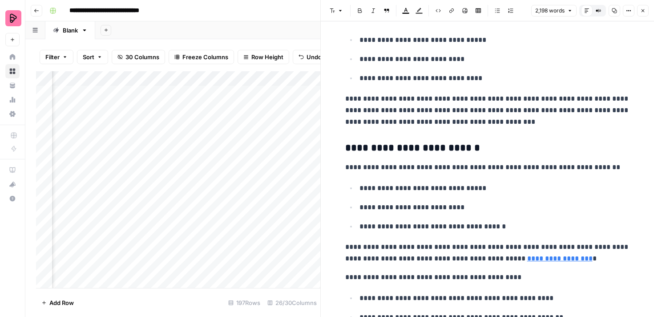
scroll to position [3409, 0]
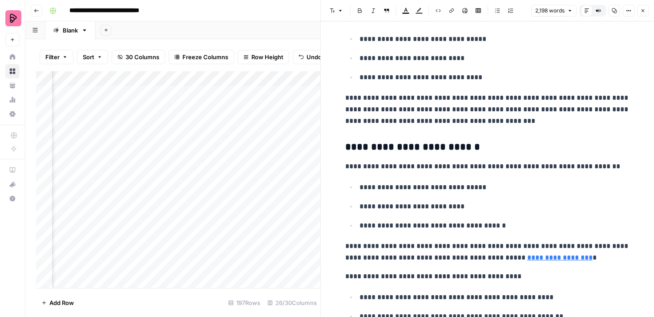
click at [644, 12] on icon "button" at bounding box center [642, 10] width 5 height 5
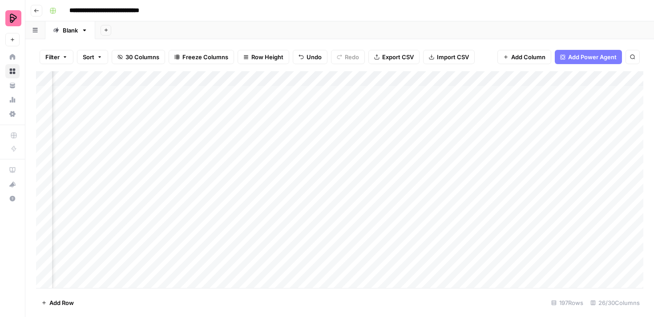
scroll to position [0, 448]
click at [307, 77] on div "Add Column" at bounding box center [339, 179] width 607 height 217
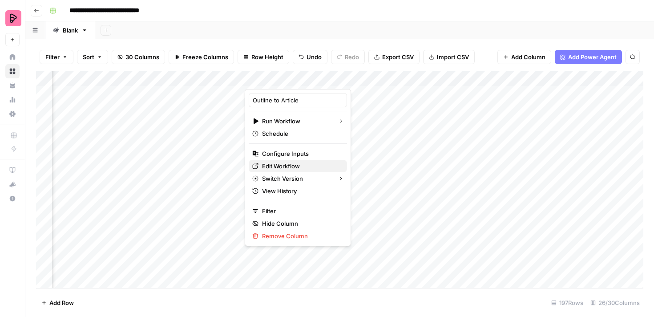
click at [293, 166] on span "Edit Workflow" at bounding box center [301, 166] width 78 height 9
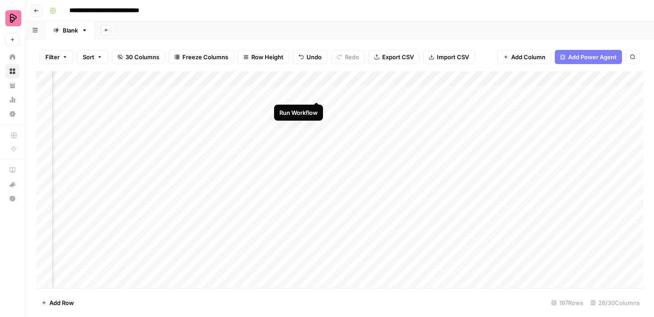
click at [316, 92] on div "Add Column" at bounding box center [339, 179] width 607 height 217
click at [468, 107] on div "Add Column" at bounding box center [339, 179] width 607 height 217
click at [254, 93] on div "Add Column" at bounding box center [339, 179] width 607 height 217
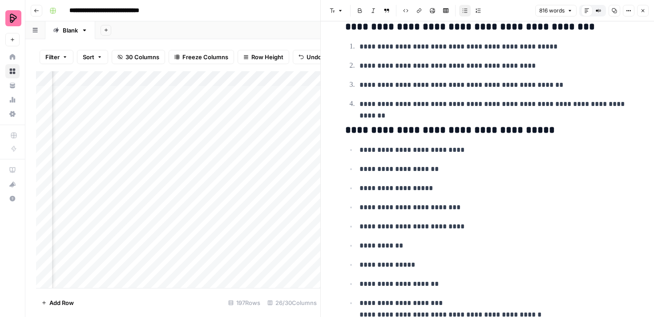
scroll to position [2112, 0]
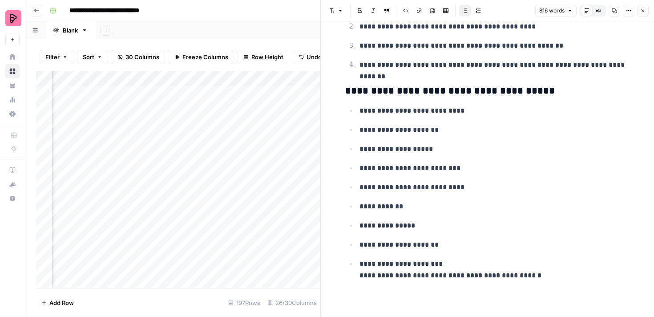
click at [646, 13] on button "Close" at bounding box center [643, 11] width 12 height 12
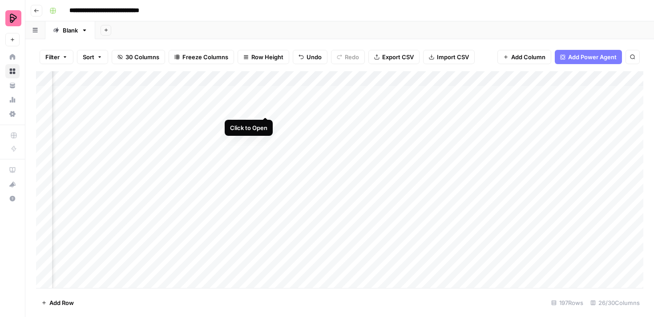
click at [264, 109] on div "Add Column" at bounding box center [339, 179] width 607 height 217
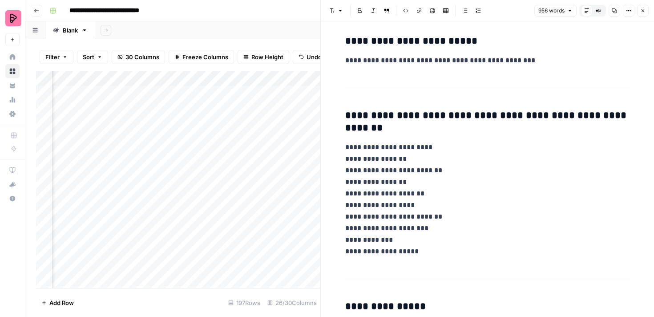
scroll to position [2271, 0]
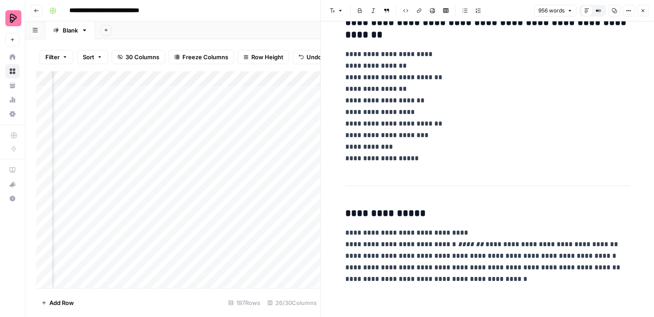
click at [279, 175] on div "Add Column" at bounding box center [178, 179] width 284 height 217
click at [309, 110] on div "Add Column" at bounding box center [178, 179] width 284 height 217
click at [646, 11] on button "Close" at bounding box center [643, 11] width 12 height 12
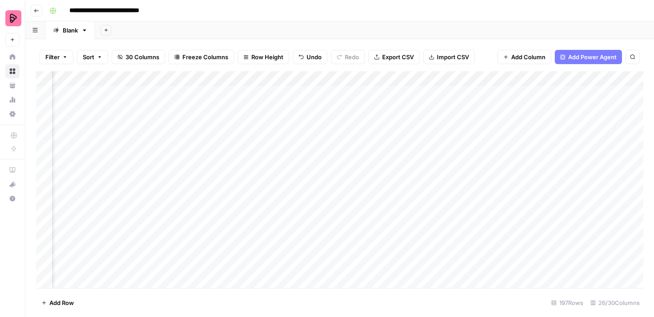
click at [394, 106] on div "Add Column" at bounding box center [339, 179] width 607 height 217
click at [185, 124] on div "Add Column" at bounding box center [339, 179] width 607 height 217
click at [186, 140] on div "Add Column" at bounding box center [339, 179] width 607 height 217
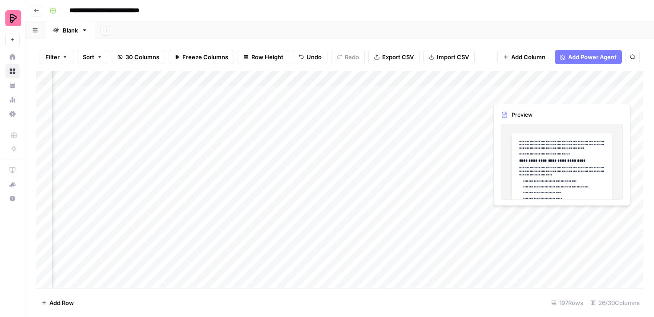
scroll to position [0, 707]
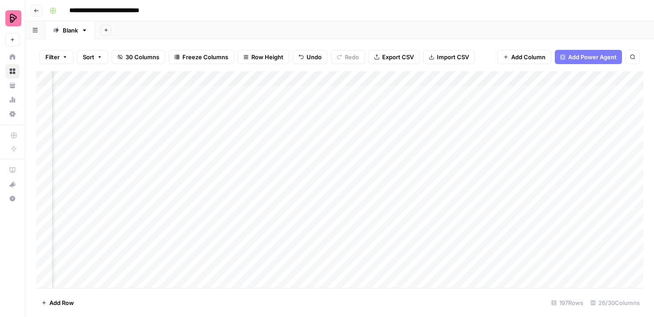
click at [456, 91] on div "Add Column" at bounding box center [339, 179] width 607 height 217
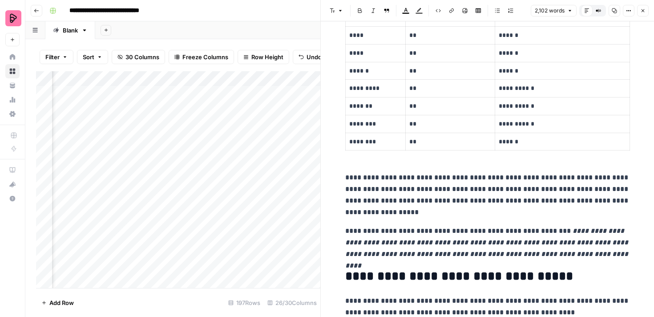
scroll to position [2079, 0]
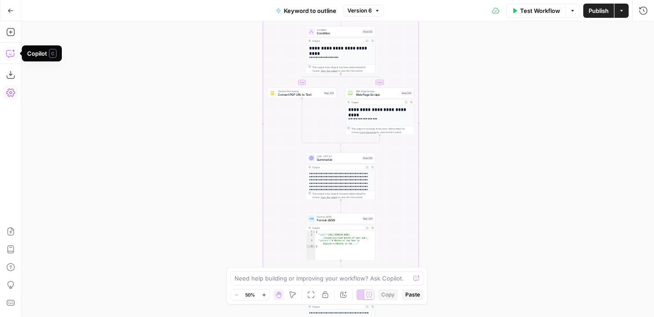
click at [10, 52] on icon "button" at bounding box center [10, 53] width 9 height 9
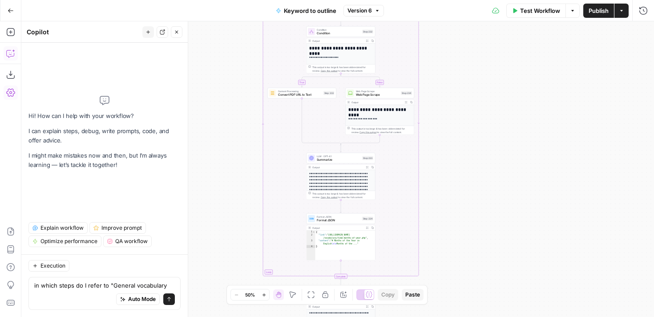
type textarea "in which steps do I refer to "General vocabulary""
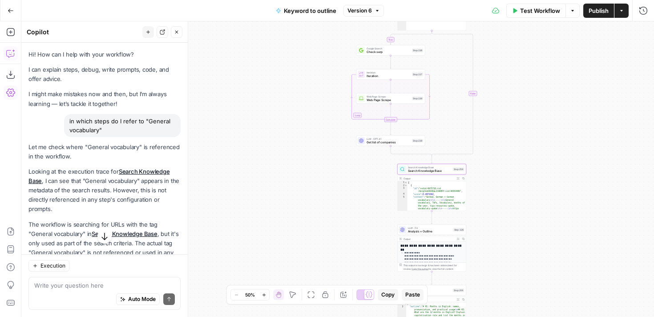
click at [136, 170] on link "Search Knowledge Base" at bounding box center [98, 176] width 141 height 16
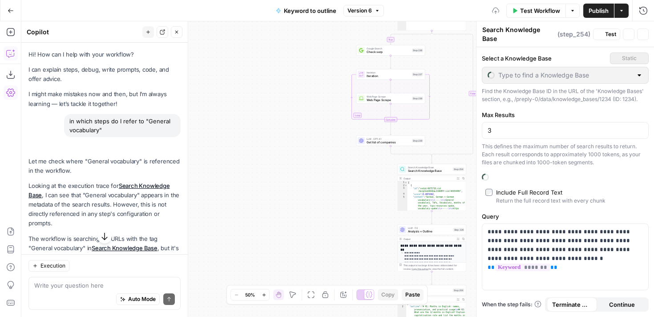
type input "Blog interlinking"
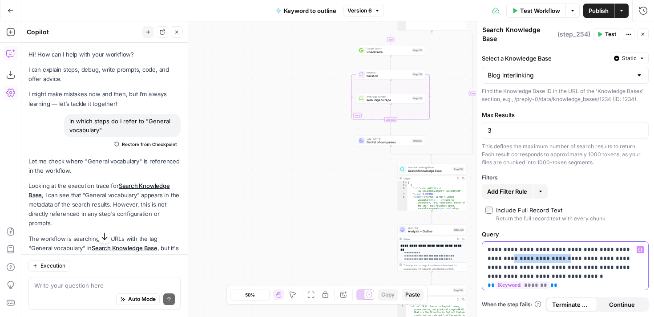
drag, startPoint x: 544, startPoint y: 254, endPoint x: 491, endPoint y: 254, distance: 53.0
click at [491, 254] on p "**********" at bounding box center [565, 263] width 155 height 36
copy p "**********"
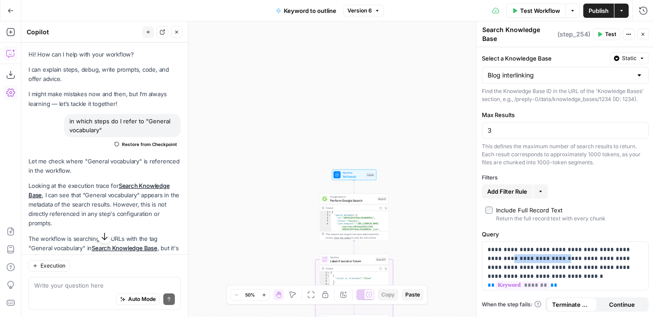
click at [349, 177] on span "Set Inputs" at bounding box center [354, 176] width 22 height 4
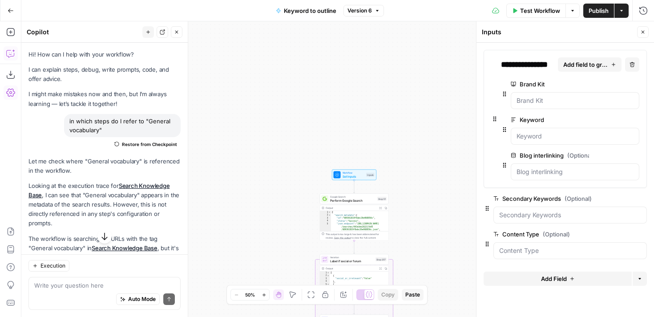
click at [561, 276] on span "Add Field" at bounding box center [554, 278] width 26 height 9
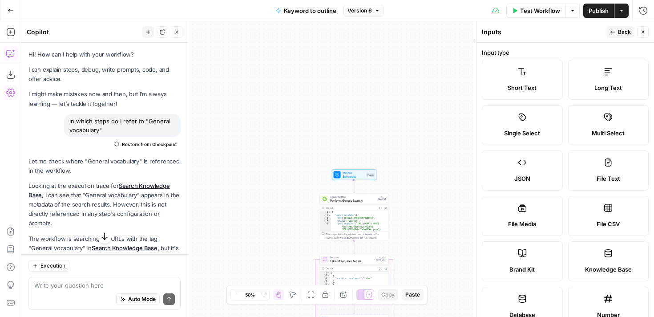
click at [601, 79] on label "Long Text" at bounding box center [608, 80] width 81 height 40
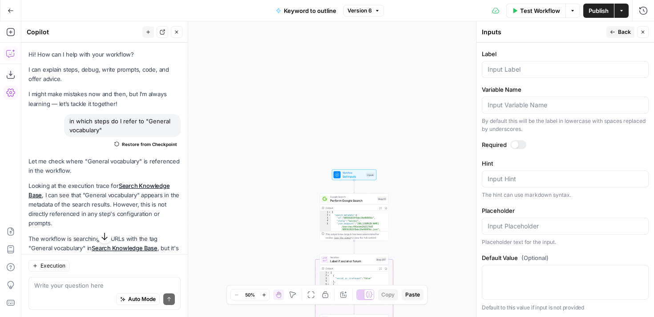
click at [522, 64] on div at bounding box center [565, 69] width 167 height 17
paste input "Sub category tag"
type input "Sub category tag"
click at [570, 131] on div "By default this will be the label in lowercase with spaces replaced by undersco…" at bounding box center [565, 125] width 167 height 16
click at [623, 33] on span "Back" at bounding box center [624, 32] width 13 height 8
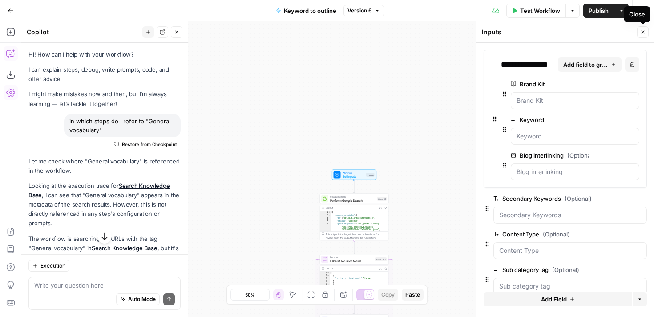
scroll to position [15, 0]
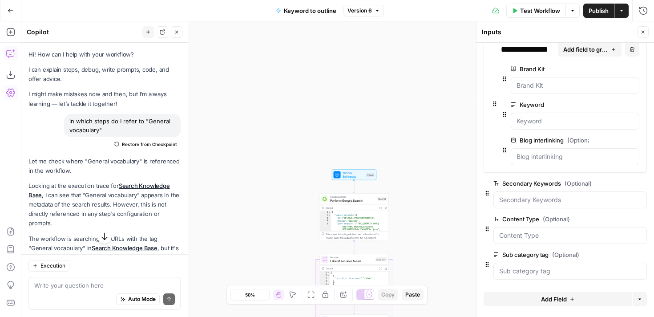
click at [642, 33] on icon "button" at bounding box center [642, 31] width 5 height 5
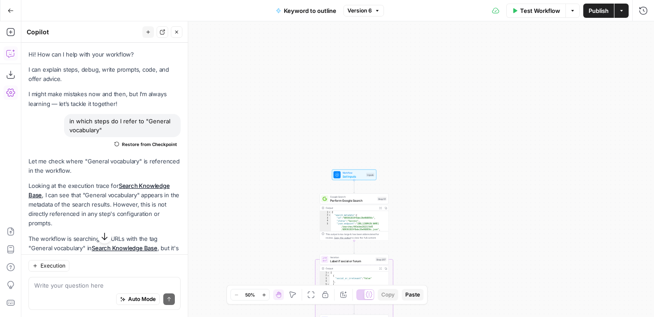
click at [597, 12] on span "Publish" at bounding box center [599, 10] width 20 height 9
click at [145, 182] on link "Search Knowledge Base" at bounding box center [98, 190] width 141 height 16
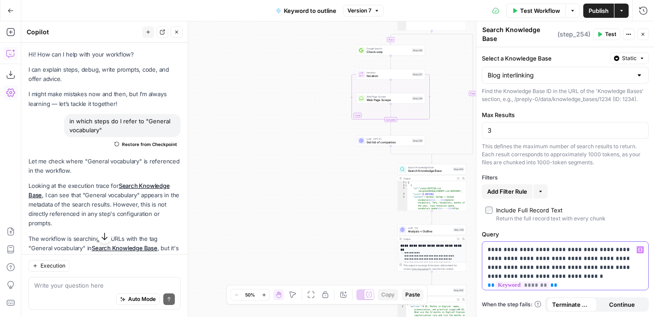
drag, startPoint x: 545, startPoint y: 254, endPoint x: 490, endPoint y: 254, distance: 55.6
click at [489, 254] on p "**********" at bounding box center [565, 263] width 155 height 36
click at [490, 254] on p "**********" at bounding box center [565, 263] width 155 height 36
drag, startPoint x: 491, startPoint y: 254, endPoint x: 542, endPoint y: 252, distance: 50.8
click at [542, 252] on p "**********" at bounding box center [565, 263] width 155 height 36
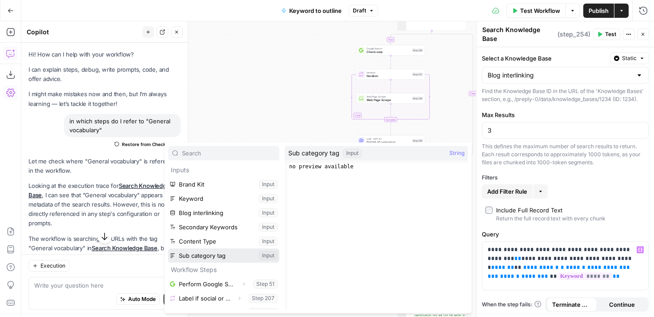
click at [209, 261] on button "Select variable Sub category tag" at bounding box center [223, 255] width 111 height 14
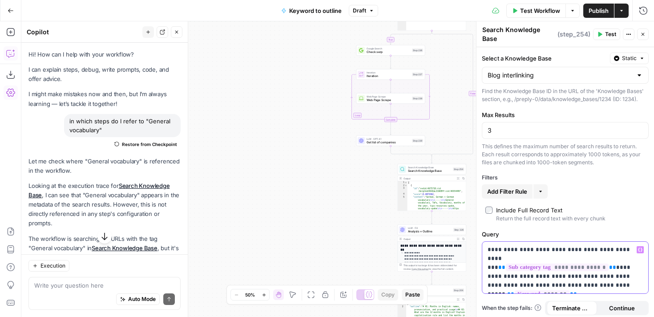
click at [585, 263] on p "**********" at bounding box center [565, 267] width 155 height 45
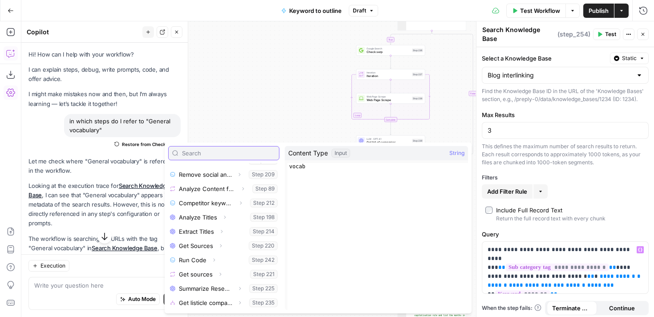
scroll to position [0, 0]
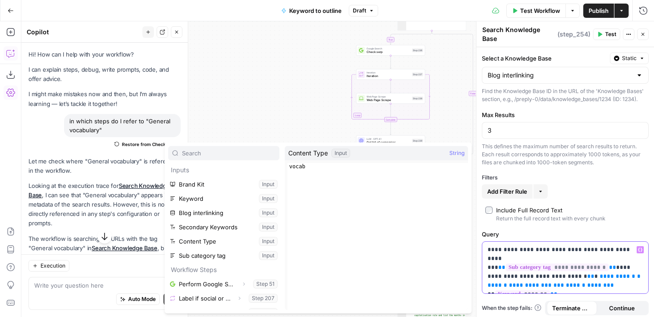
click at [570, 266] on p "**********" at bounding box center [565, 267] width 155 height 45
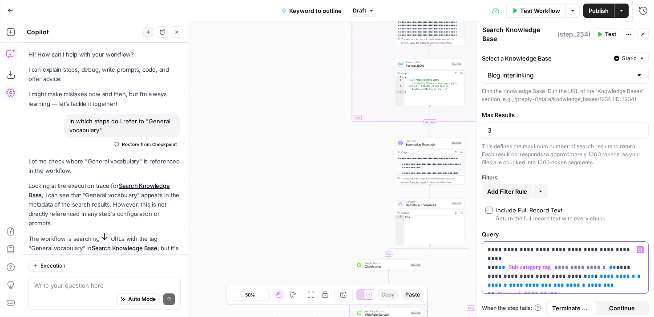
click at [498, 249] on p "**********" at bounding box center [565, 267] width 155 height 45
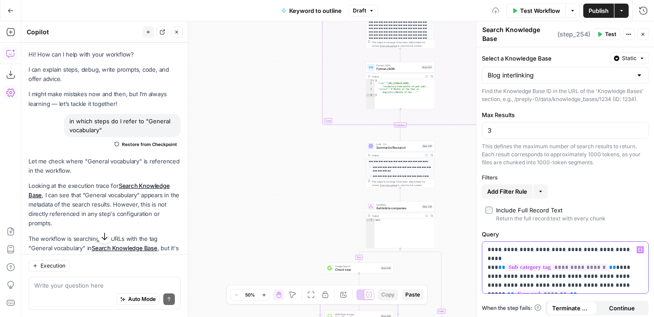
click at [574, 279] on p "**********" at bounding box center [565, 267] width 155 height 45
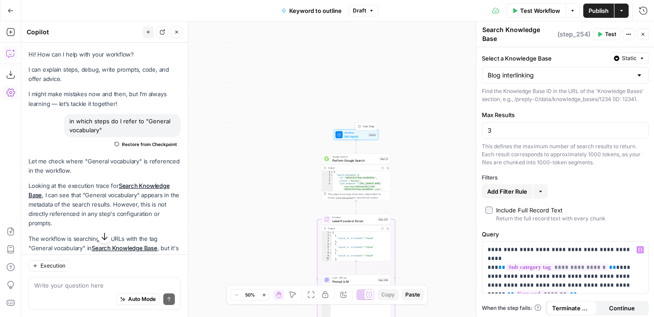
click at [357, 133] on span "Workflow" at bounding box center [355, 133] width 22 height 4
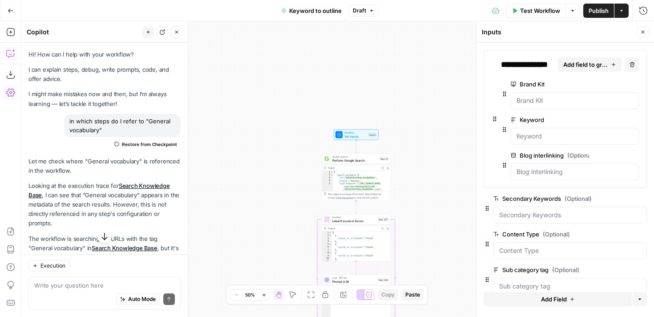
scroll to position [15, 0]
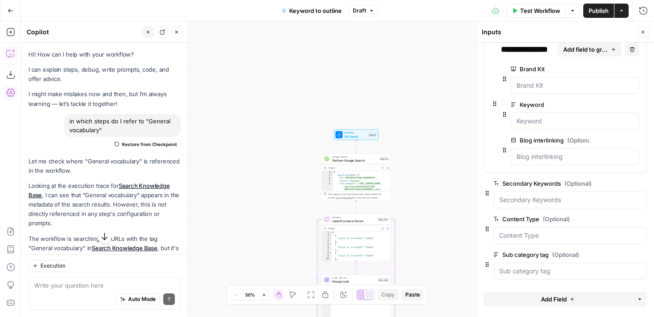
click at [574, 297] on icon "button" at bounding box center [572, 298] width 5 height 5
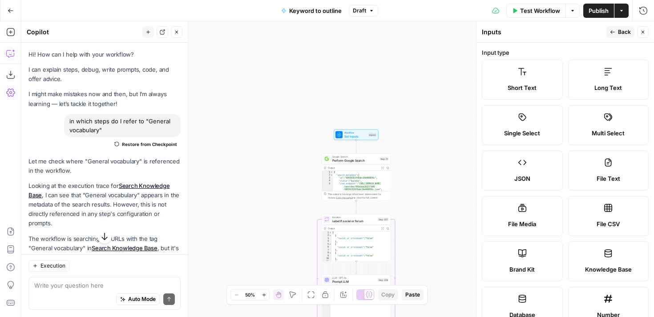
click at [612, 80] on label "Long Text" at bounding box center [608, 80] width 81 height 40
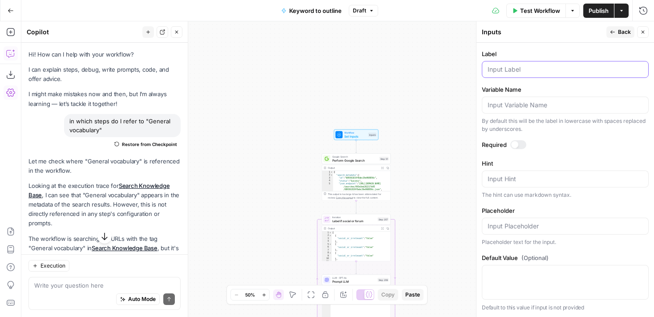
click at [529, 68] on input "Label" at bounding box center [565, 69] width 155 height 9
paste input "Subject"
type input "Subject"
click at [579, 157] on form "Input type Short Text Long Text Single Select Multi Select JSON File Text File …" at bounding box center [566, 180] width 178 height 274
click at [603, 10] on span "Publish" at bounding box center [599, 10] width 20 height 9
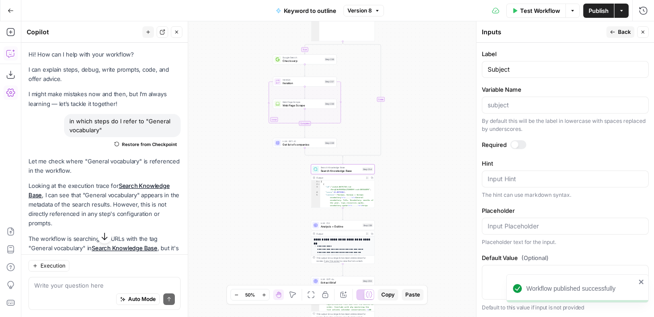
click at [140, 185] on link "Search Knowledge Base" at bounding box center [98, 190] width 141 height 16
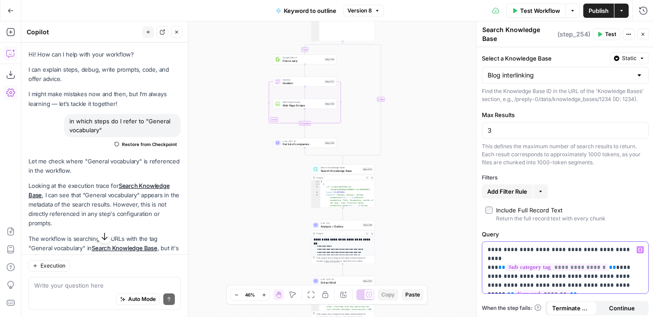
click at [583, 264] on p "**********" at bounding box center [565, 267] width 155 height 45
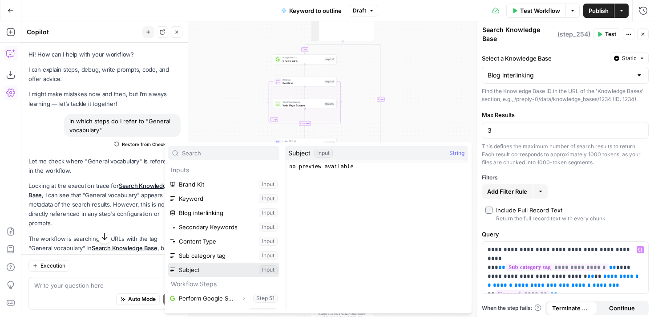
click at [217, 268] on button "Select variable Subject" at bounding box center [223, 270] width 111 height 14
click at [221, 273] on button "Select variable Subject" at bounding box center [223, 270] width 111 height 14
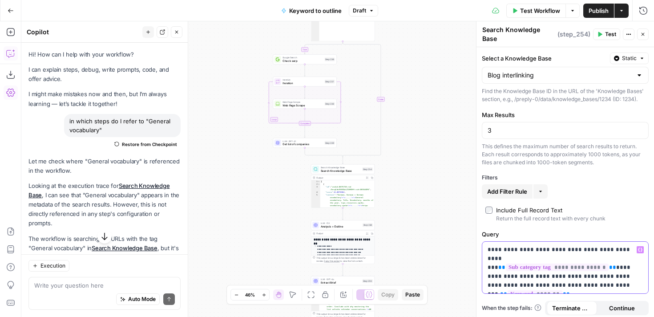
click at [572, 266] on p "**********" at bounding box center [565, 267] width 155 height 45
click at [582, 264] on p "**********" at bounding box center [565, 267] width 155 height 45
click at [563, 262] on p "**********" at bounding box center [565, 267] width 155 height 45
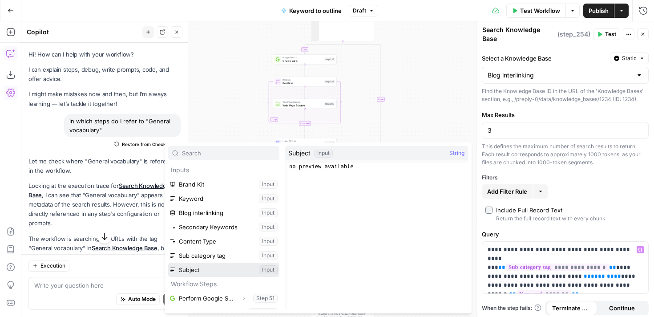
click at [200, 275] on button "Select variable Subject" at bounding box center [223, 270] width 111 height 14
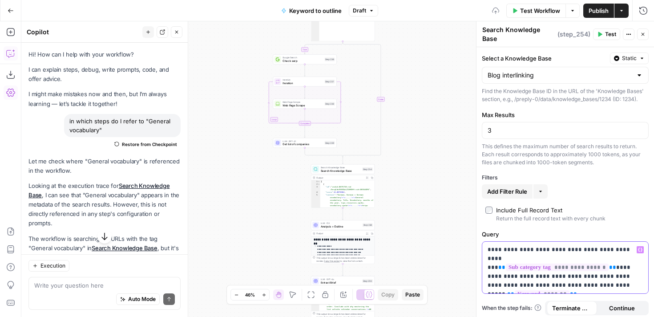
click at [586, 262] on p "**********" at bounding box center [565, 267] width 155 height 45
click at [575, 265] on p "**********" at bounding box center [565, 267] width 155 height 45
click at [583, 265] on p "**********" at bounding box center [565, 267] width 155 height 45
click at [562, 265] on p "**********" at bounding box center [565, 267] width 155 height 45
click at [567, 264] on p "**********" at bounding box center [565, 267] width 155 height 45
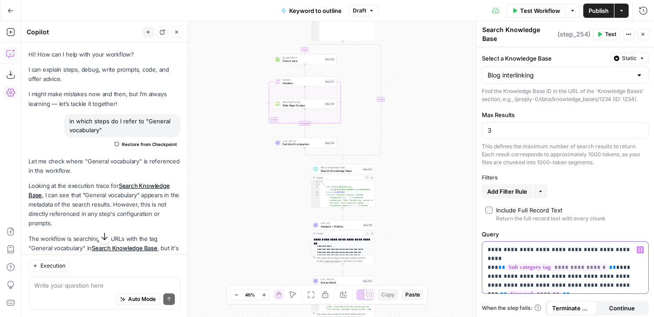
click at [567, 264] on p "**********" at bounding box center [565, 267] width 155 height 45
click at [554, 283] on div "**********" at bounding box center [565, 266] width 166 height 48
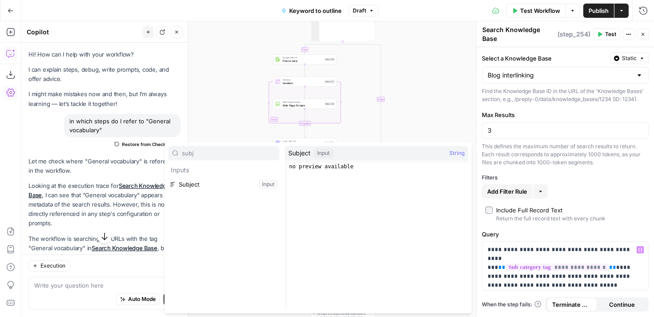
type input "subj"
click at [209, 178] on button "Select variable Subject" at bounding box center [223, 184] width 111 height 14
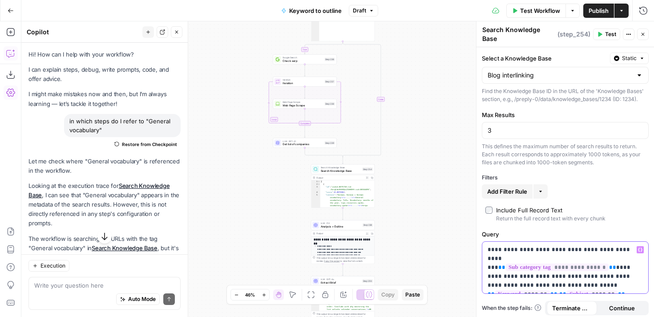
click at [568, 287] on div "**********" at bounding box center [565, 268] width 166 height 52
drag, startPoint x: 552, startPoint y: 282, endPoint x: 483, endPoint y: 282, distance: 68.5
click at [483, 282] on div "**********" at bounding box center [565, 268] width 166 height 52
click at [555, 280] on p "**********" at bounding box center [565, 267] width 155 height 45
drag, startPoint x: 553, startPoint y: 282, endPoint x: 482, endPoint y: 280, distance: 70.4
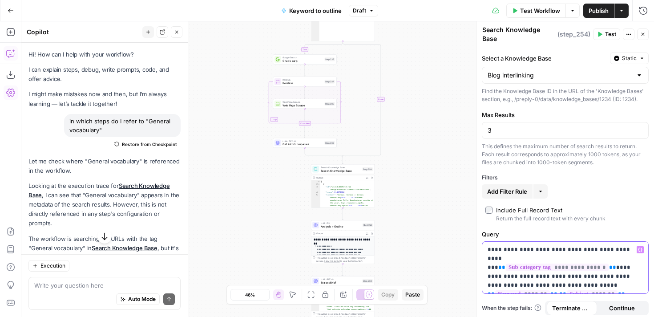
click at [482, 280] on div "**********" at bounding box center [565, 268] width 166 height 52
click at [559, 261] on p "**********" at bounding box center [565, 263] width 155 height 36
click at [538, 266] on p "**********" at bounding box center [565, 267] width 155 height 45
click at [557, 263] on p "**********" at bounding box center [565, 267] width 155 height 45
click at [624, 260] on p "**********" at bounding box center [565, 267] width 155 height 45
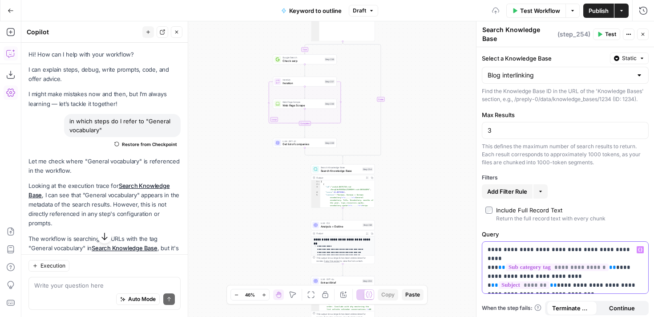
click at [508, 271] on p "**********" at bounding box center [565, 267] width 155 height 45
click at [606, 253] on p "**********" at bounding box center [565, 267] width 155 height 45
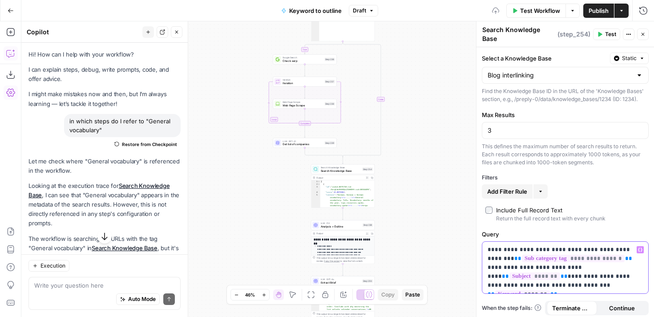
click at [632, 245] on p "**********" at bounding box center [565, 267] width 155 height 45
click at [626, 260] on p "**********" at bounding box center [565, 267] width 155 height 45
click at [562, 262] on p "**********" at bounding box center [565, 267] width 155 height 45
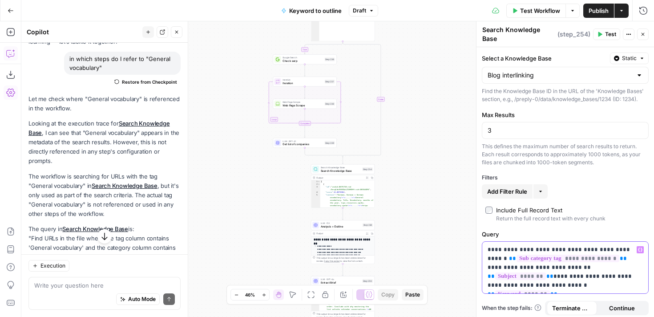
scroll to position [64, 0]
click at [100, 183] on link "Search Knowledge Base" at bounding box center [125, 184] width 66 height 7
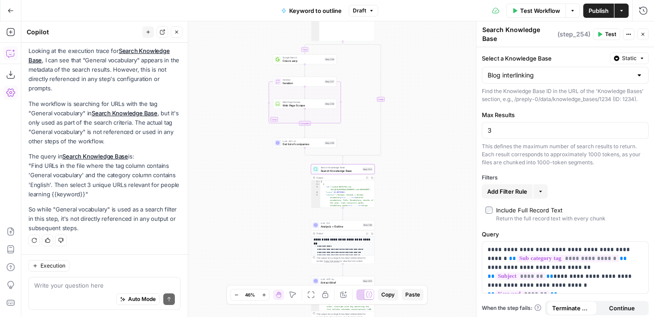
click at [100, 156] on link "Search Knowledge Base" at bounding box center [95, 156] width 66 height 7
click at [597, 5] on button "Publish" at bounding box center [598, 11] width 31 height 14
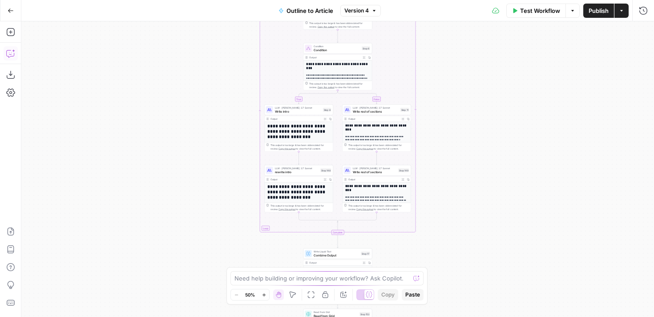
click at [10, 54] on icon "button" at bounding box center [10, 54] width 2 height 0
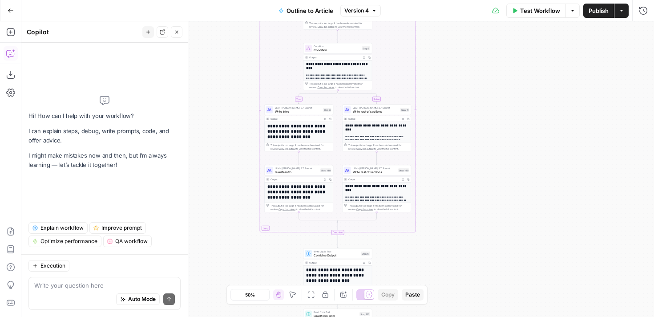
click at [101, 289] on textarea at bounding box center [104, 285] width 141 height 9
type textarea "Do I mention General vocabulary anywhere?"
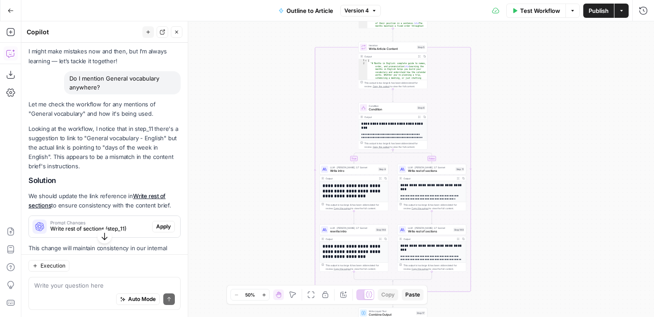
scroll to position [44, 0]
click at [154, 194] on link "Write rest of sections" at bounding box center [96, 199] width 137 height 16
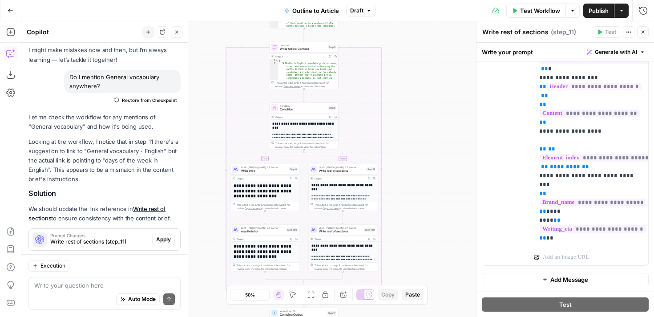
scroll to position [105, 0]
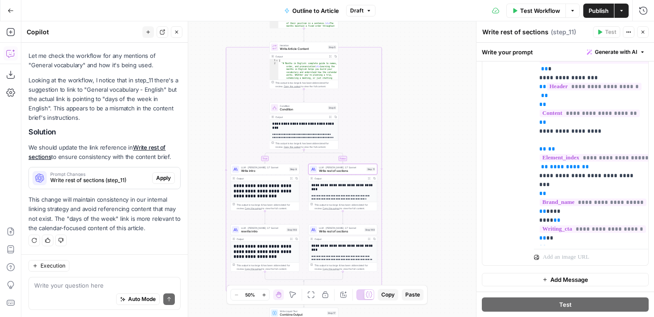
click at [102, 179] on span "Write rest of sections (step_11)" at bounding box center [99, 180] width 98 height 8
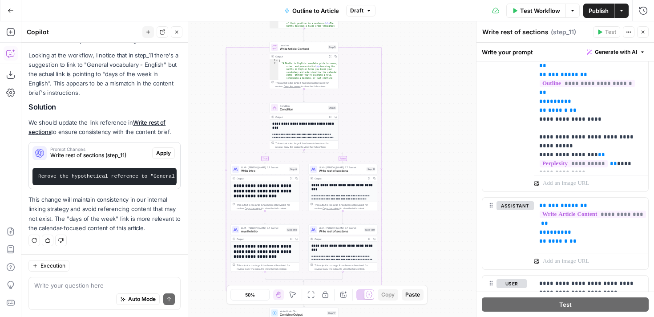
scroll to position [95, 0]
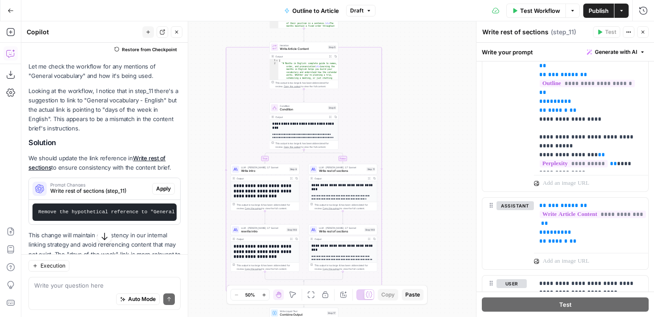
click at [146, 97] on p "Looking at the workflow, I notice that in step_11 there's a suggestion to link …" at bounding box center [104, 109] width 152 height 47
drag, startPoint x: 87, startPoint y: 98, endPoint x: 136, endPoint y: 99, distance: 49.4
click at [136, 99] on p "Looking at the workflow, I notice that in step_11 there's a suggestion to link …" at bounding box center [104, 109] width 152 height 47
copy p "General vocabulary"
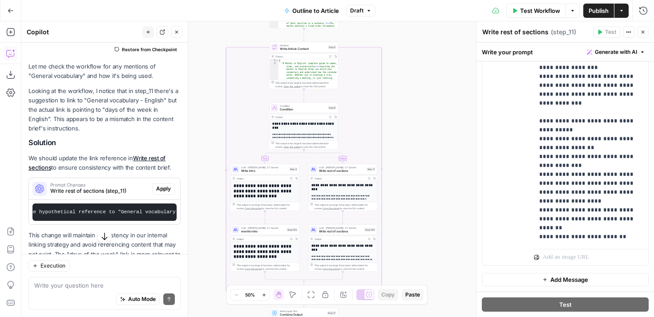
scroll to position [659, 0]
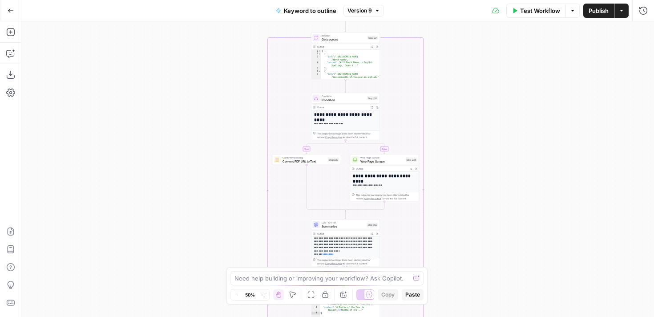
scroll to position [0, 29]
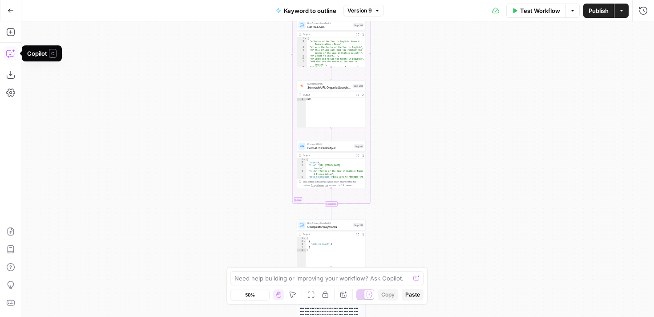
click at [12, 58] on button "Copilot" at bounding box center [11, 53] width 14 height 14
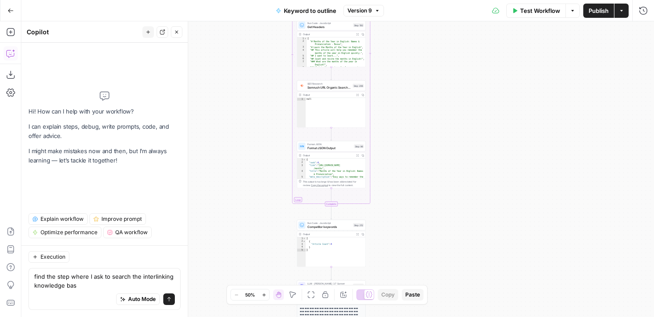
type textarea "find the step where I ask to search the interlinking knowledge base"
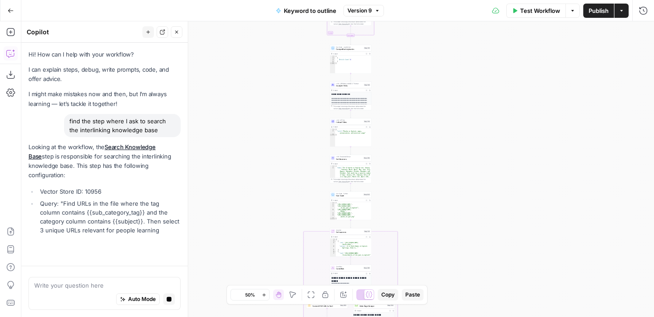
click at [137, 149] on link "Search Knowledge Base" at bounding box center [91, 151] width 127 height 16
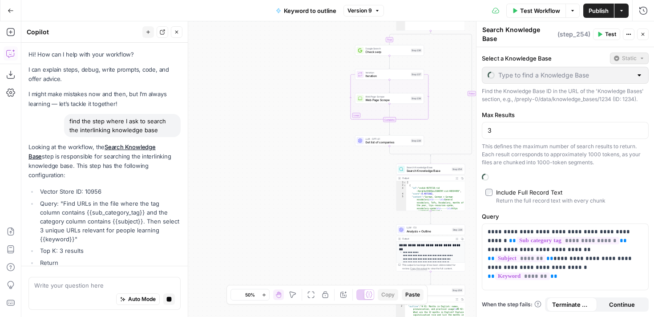
type input "Blog interlinking"
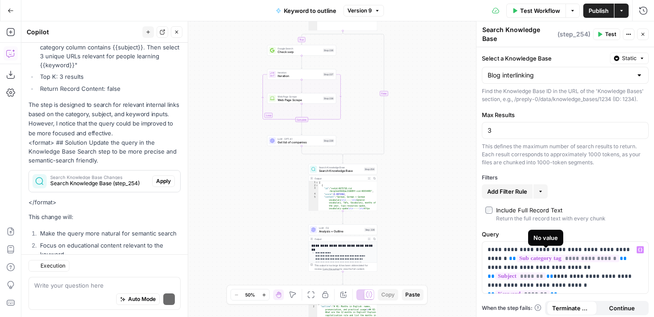
scroll to position [228, 0]
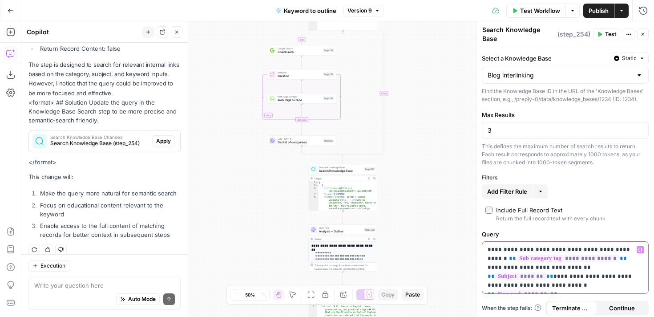
click at [563, 283] on p "**********" at bounding box center [565, 267] width 155 height 45
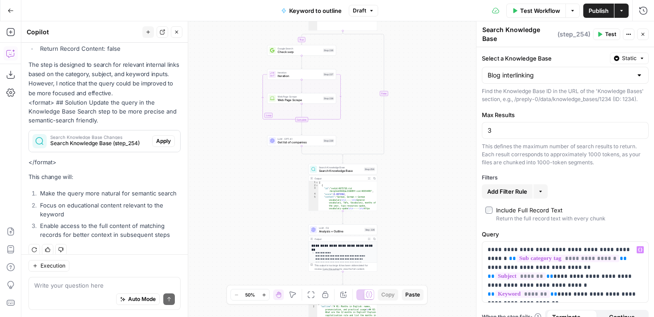
type input "{"
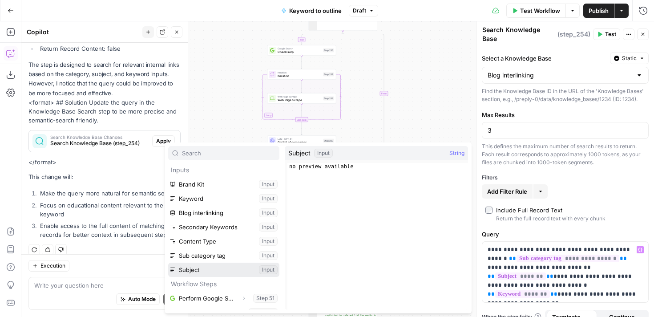
click at [191, 273] on button "Select variable Subject" at bounding box center [223, 270] width 111 height 14
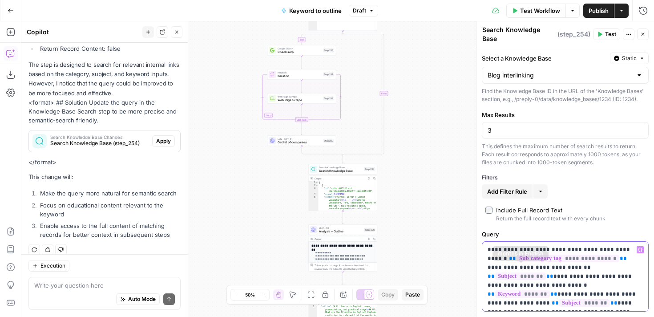
scroll to position [17, 0]
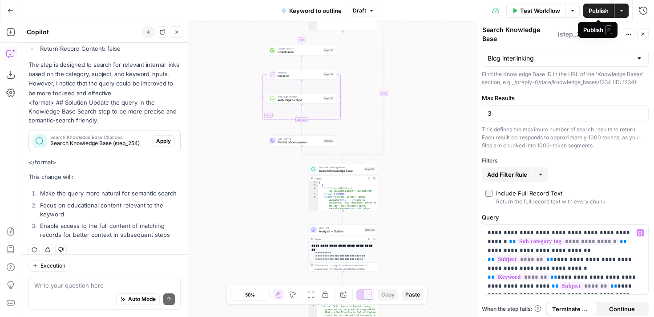
click at [599, 12] on span "Publish" at bounding box center [599, 10] width 20 height 9
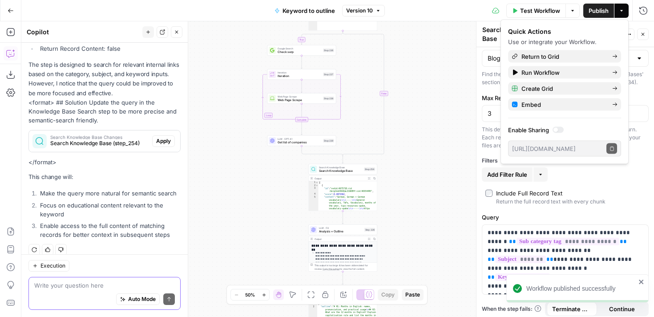
click at [97, 283] on textarea at bounding box center [104, 285] width 141 height 9
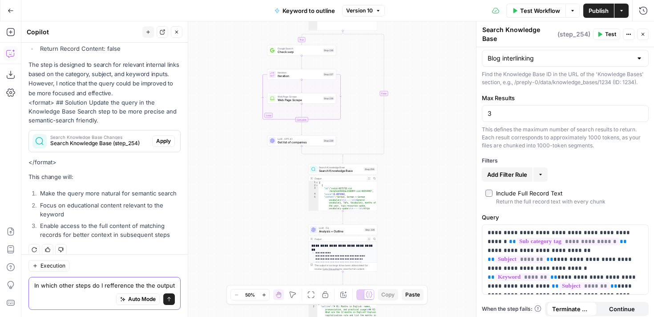
scroll to position [237, 0]
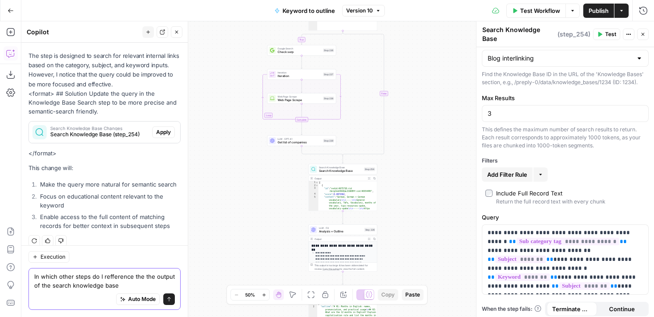
type textarea "In which other steps do I refference the the output of the search knowledge bas…"
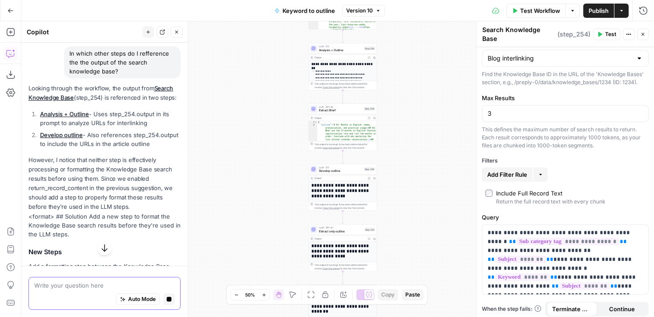
scroll to position [409, 0]
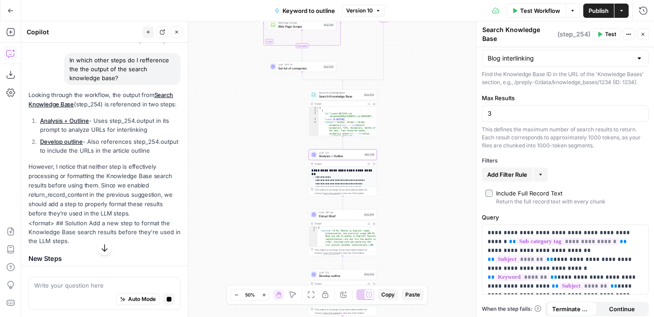
click at [69, 117] on link "Analysis + Outline" at bounding box center [64, 120] width 49 height 7
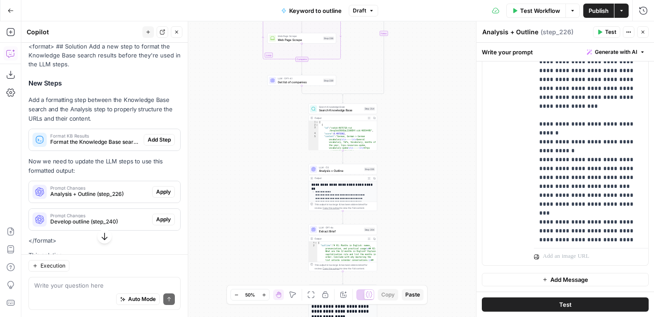
scroll to position [3870, 0]
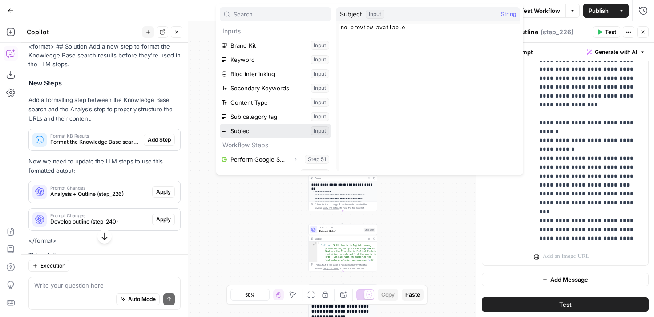
click at [259, 124] on button "Select variable Subject" at bounding box center [275, 131] width 111 height 14
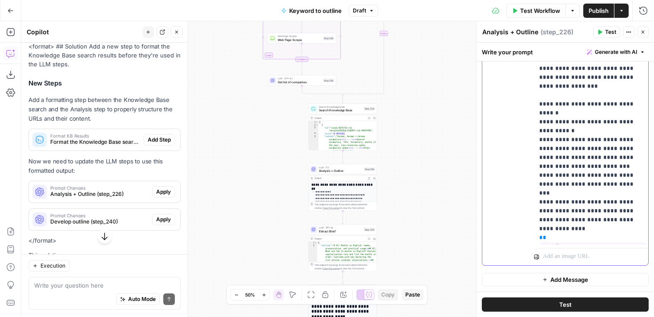
scroll to position [3890, 0]
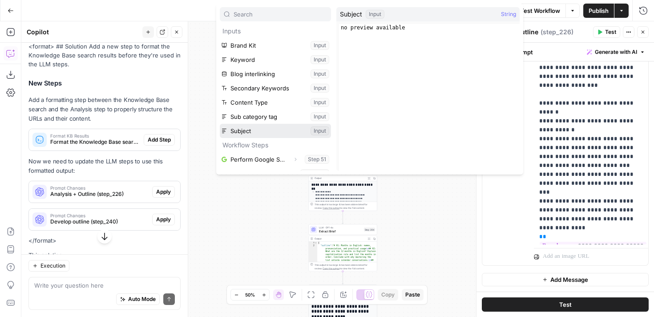
click at [260, 127] on button "Select variable Subject" at bounding box center [275, 131] width 111 height 14
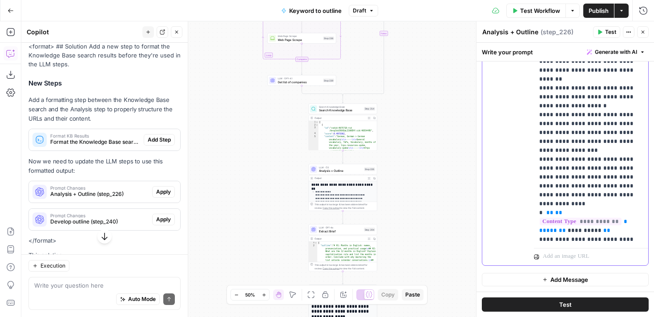
scroll to position [5156, 0]
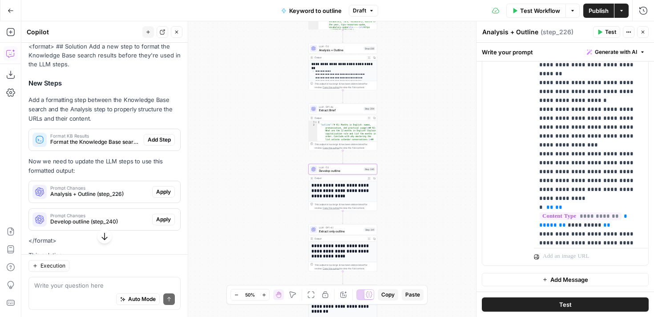
click at [105, 218] on span "Develop outline (step_240)" at bounding box center [99, 222] width 98 height 8
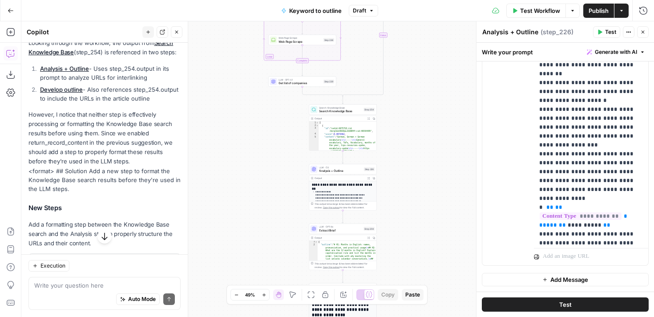
scroll to position [353, 0]
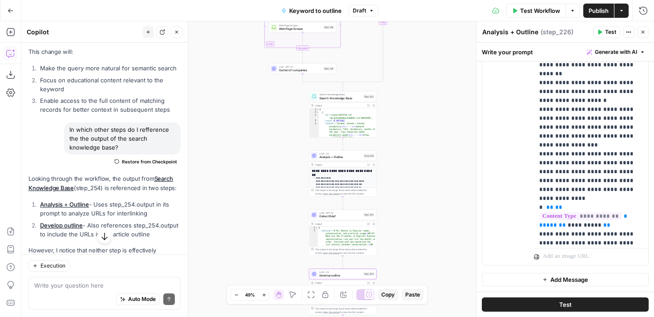
click at [71, 222] on link "Develop outline" at bounding box center [61, 225] width 43 height 7
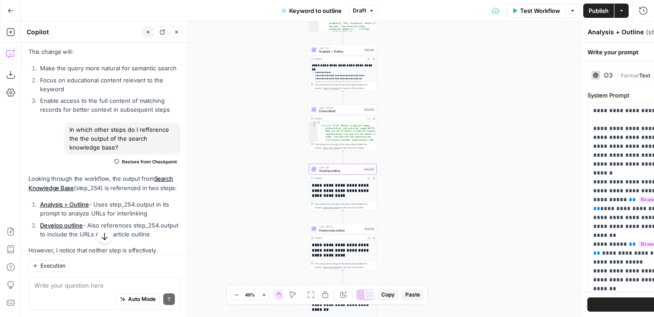
type textarea "Develop outline"
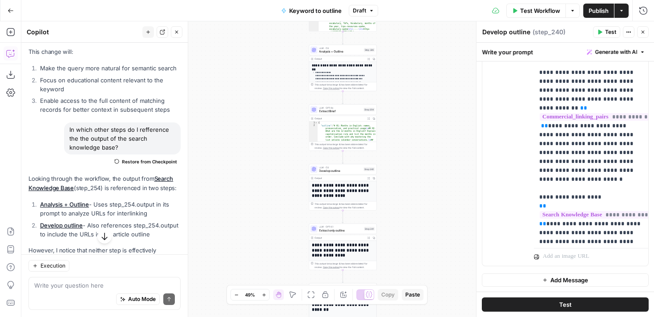
scroll to position [494, 0]
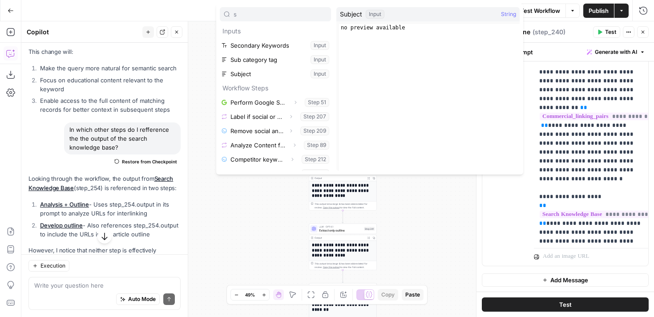
type input "s"
click at [253, 69] on button "Select variable Subject" at bounding box center [275, 74] width 111 height 14
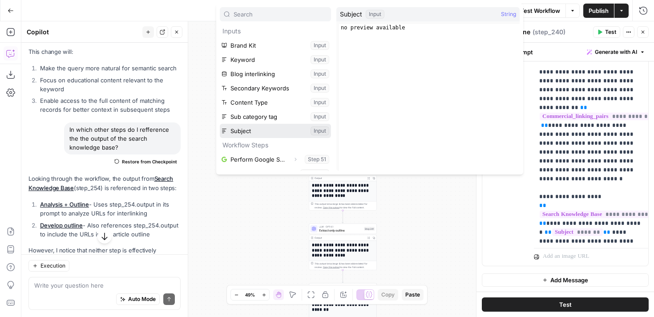
click at [256, 132] on button "Select variable Subject" at bounding box center [275, 131] width 111 height 14
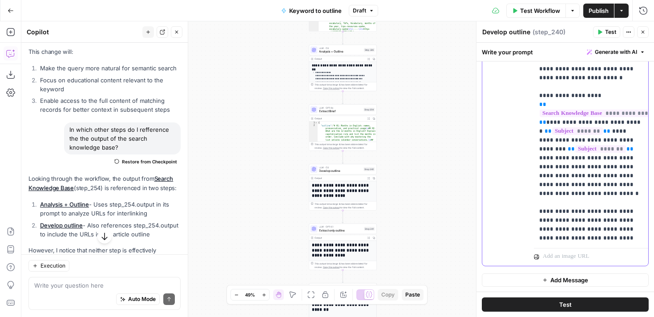
scroll to position [632, 0]
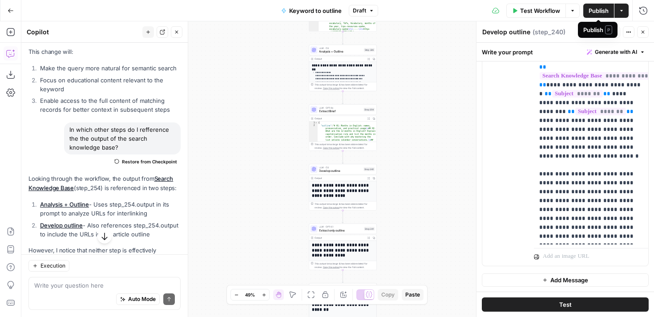
click at [598, 14] on span "Publish" at bounding box center [599, 10] width 20 height 9
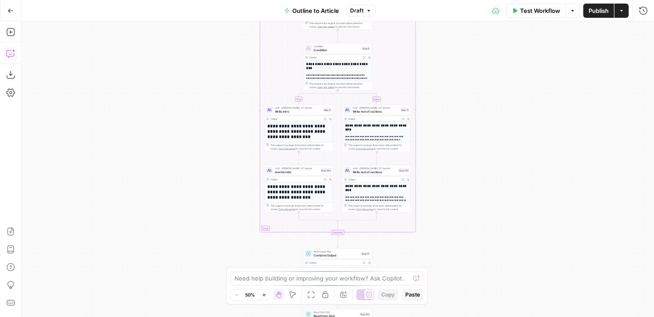
click at [12, 59] on button "Copilot" at bounding box center [11, 53] width 14 height 14
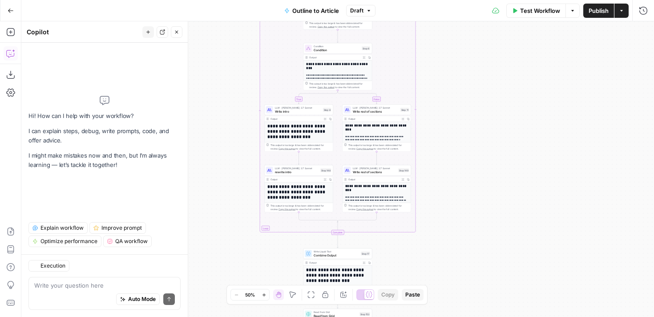
click at [81, 280] on div "Write your question here Auto Mode Send" at bounding box center [104, 293] width 152 height 33
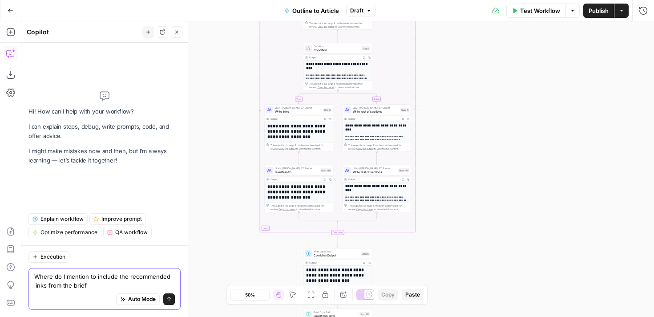
type textarea "Where do I mention to include the recommended links from the brief?"
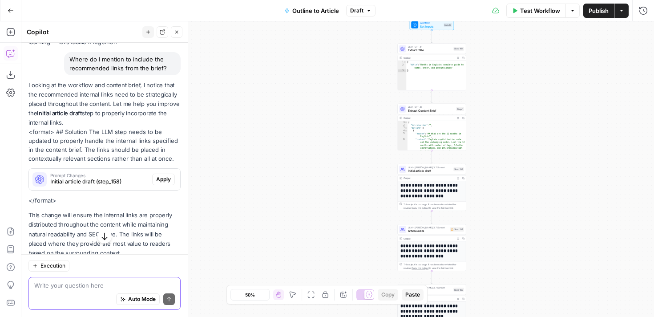
scroll to position [62, 0]
click at [70, 112] on link "Initial article draft" at bounding box center [59, 112] width 45 height 7
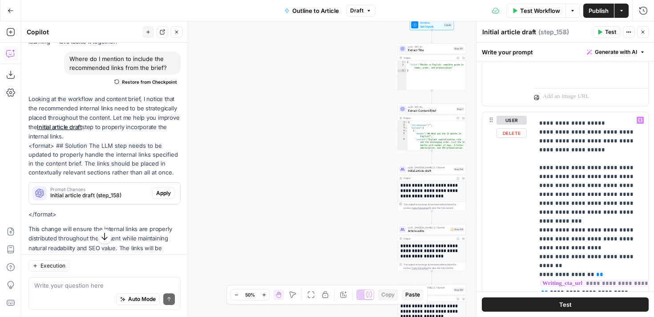
scroll to position [1786, 0]
drag, startPoint x: 625, startPoint y: 203, endPoint x: 613, endPoint y: 197, distance: 13.7
copy p "**********"
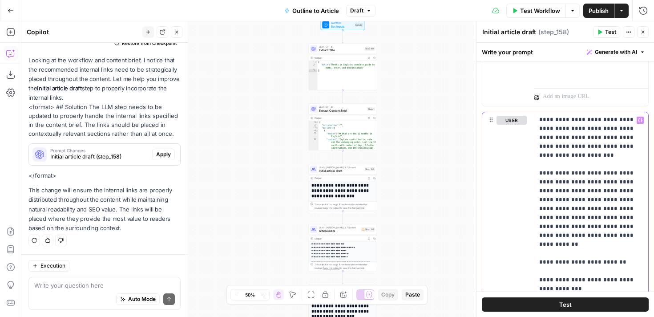
scroll to position [142, 0]
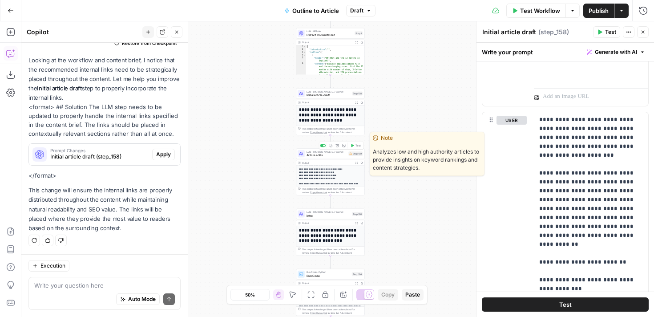
click at [327, 155] on span "Article edits" at bounding box center [327, 155] width 40 height 4
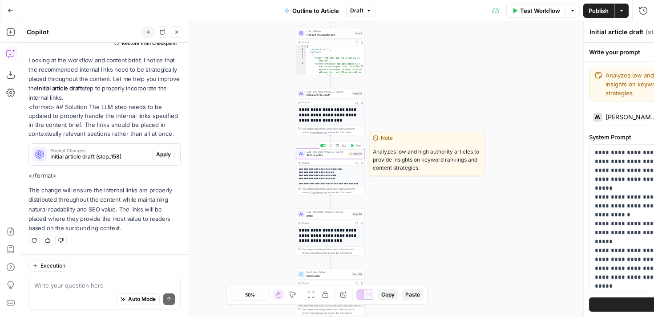
type textarea "Article edits"
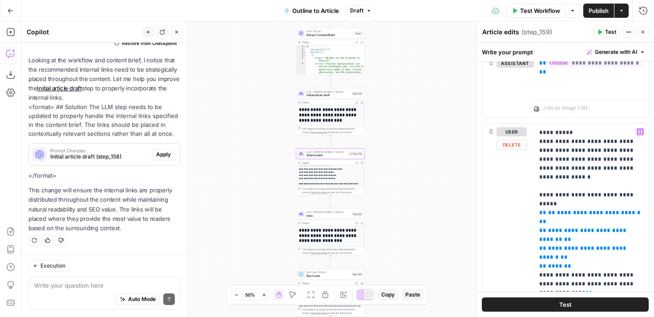
scroll to position [3881, 0]
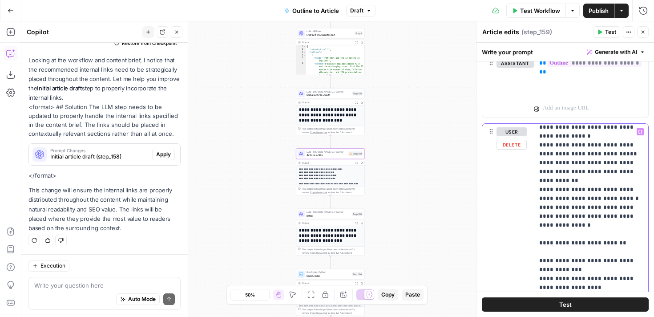
scroll to position [5323, 0]
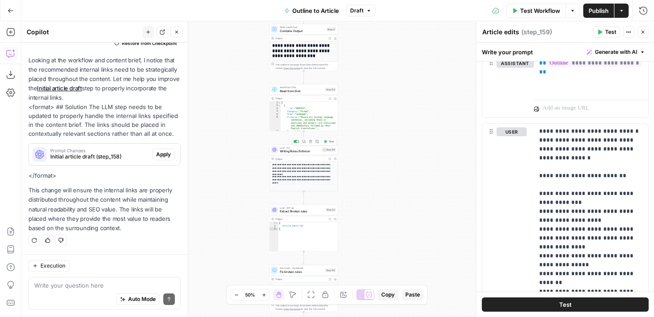
click at [296, 151] on span "Writing Rules Enforcer" at bounding box center [300, 151] width 40 height 4
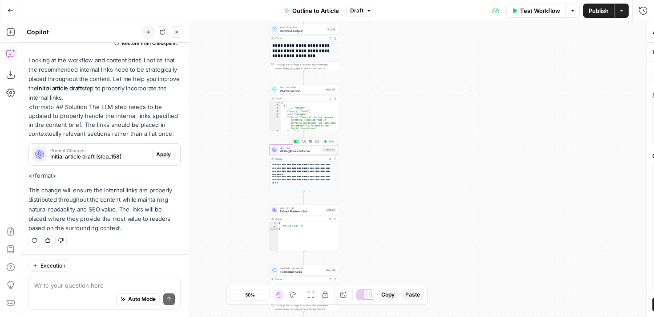
type textarea "Writing Rules Enforcer"
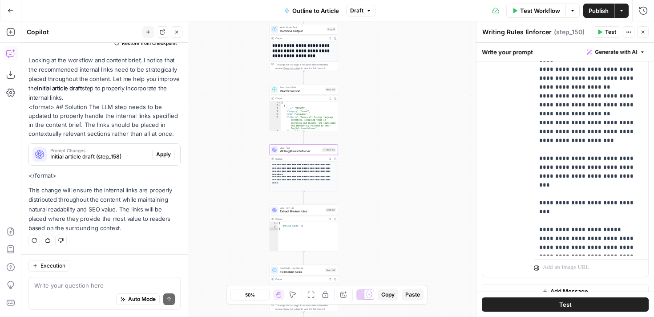
scroll to position [282, 0]
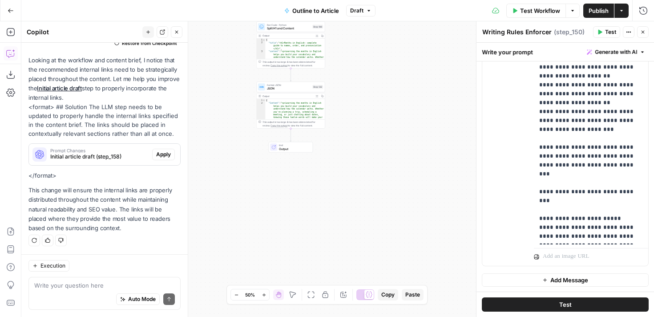
click at [596, 3] on div "Test Workflow Options Publish Actions Run History" at bounding box center [515, 10] width 279 height 21
click at [597, 9] on span "Publish" at bounding box center [599, 10] width 20 height 9
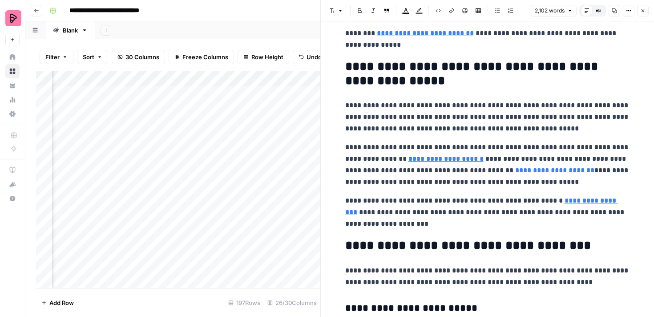
scroll to position [3852, 0]
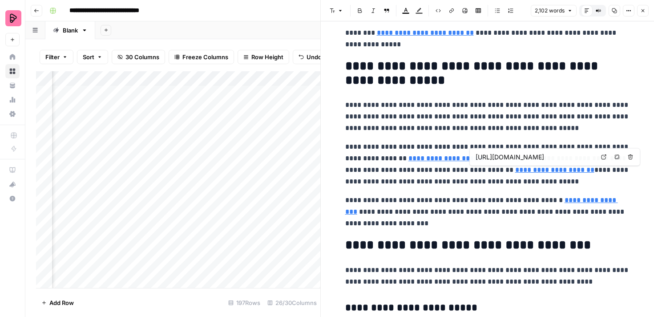
type input "[URL][DOMAIN_NAME]"
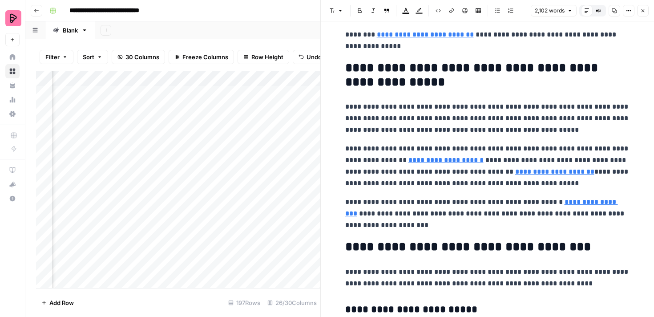
scroll to position [3914, 0]
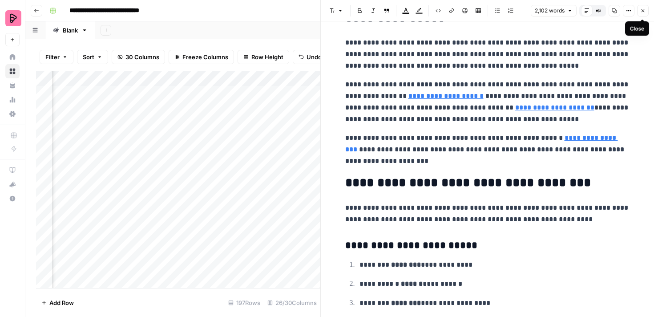
click at [645, 10] on icon "button" at bounding box center [642, 10] width 5 height 5
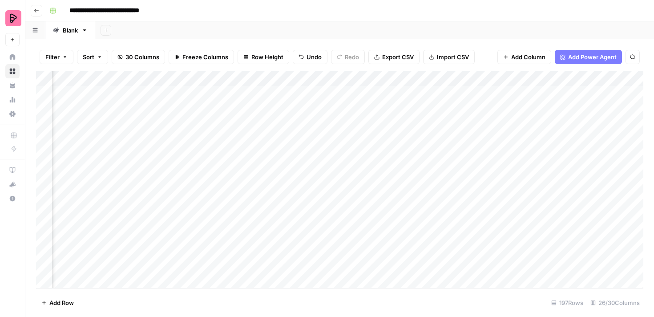
scroll to position [0, 405]
click at [266, 93] on div "Add Column" at bounding box center [339, 179] width 607 height 217
click at [277, 92] on div "Add Column" at bounding box center [339, 179] width 607 height 217
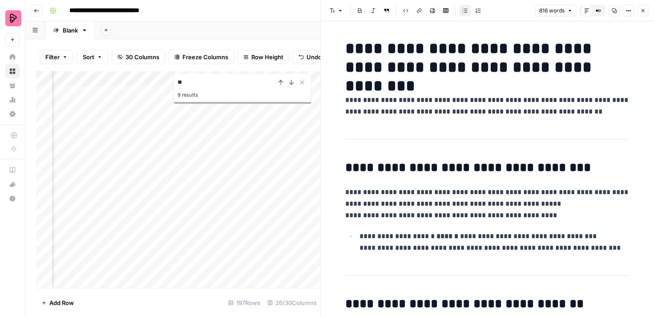
type input "*"
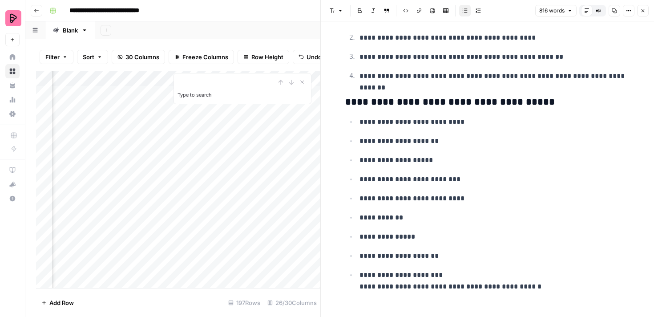
scroll to position [2112, 0]
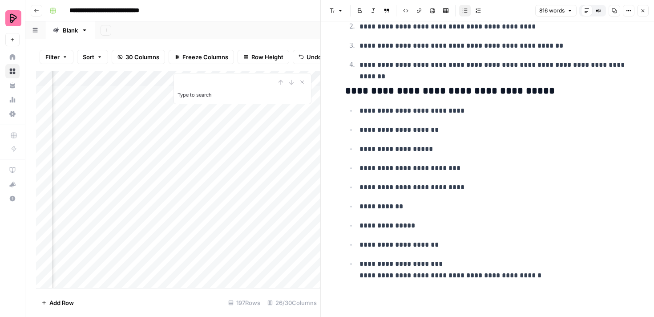
click at [281, 167] on div "Add Column" at bounding box center [178, 179] width 284 height 217
click at [645, 11] on icon "button" at bounding box center [642, 10] width 5 height 5
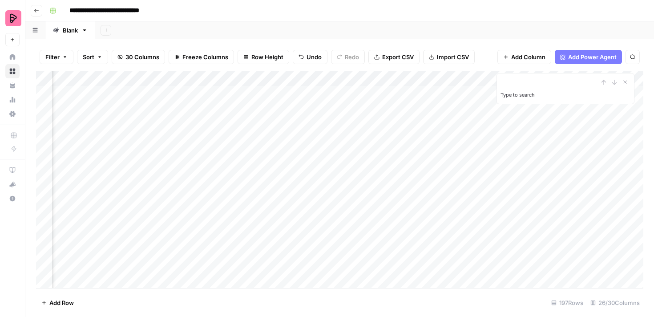
scroll to position [0, 760]
click at [396, 93] on div "Add Column" at bounding box center [339, 179] width 607 height 217
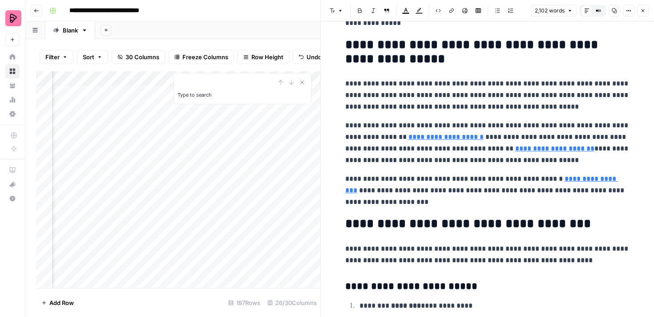
scroll to position [3879, 0]
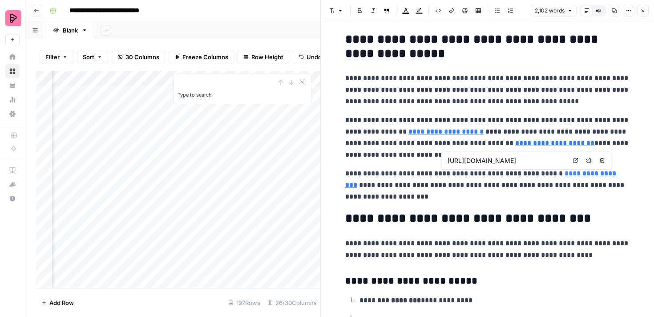
click at [585, 174] on link "**********" at bounding box center [481, 179] width 273 height 18
click at [553, 195] on p "**********" at bounding box center [487, 185] width 285 height 35
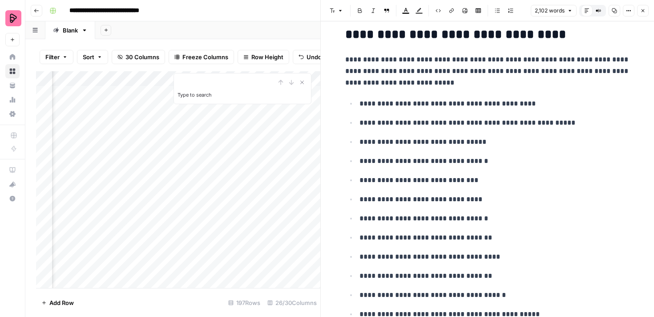
scroll to position [11, 0]
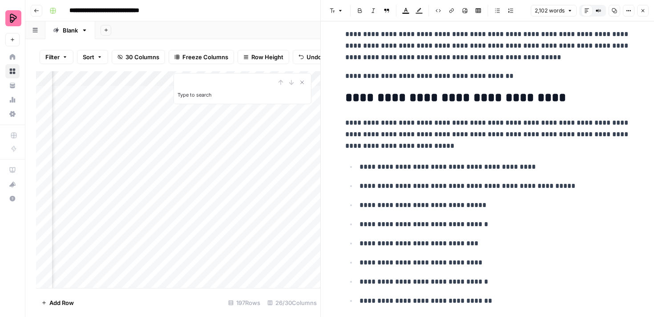
click at [644, 12] on icon "button" at bounding box center [643, 10] width 3 height 3
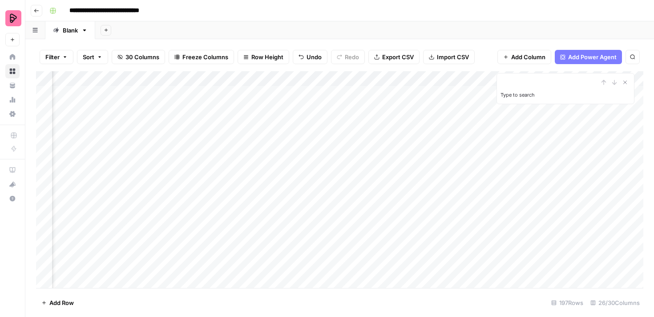
scroll to position [0, 518]
click at [236, 80] on div "Add Column" at bounding box center [339, 179] width 607 height 217
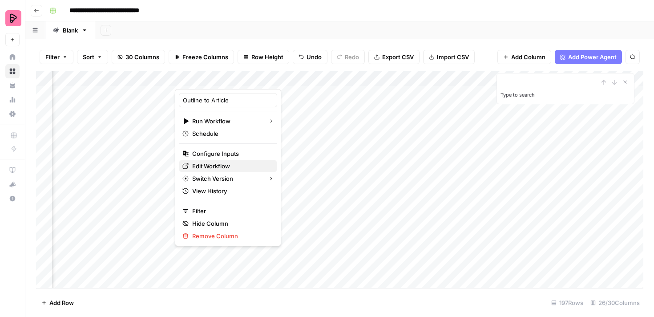
click at [231, 166] on span "Edit Workflow" at bounding box center [231, 166] width 78 height 9
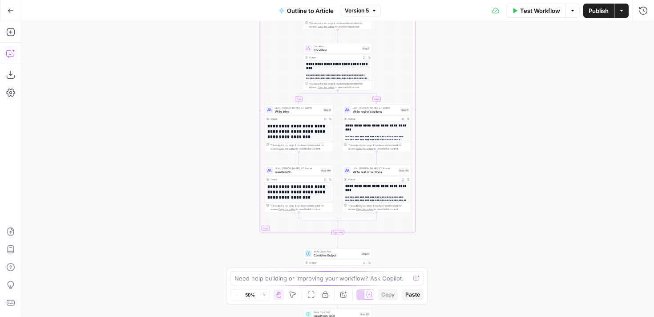
click at [15, 58] on button "Copilot" at bounding box center [11, 53] width 14 height 14
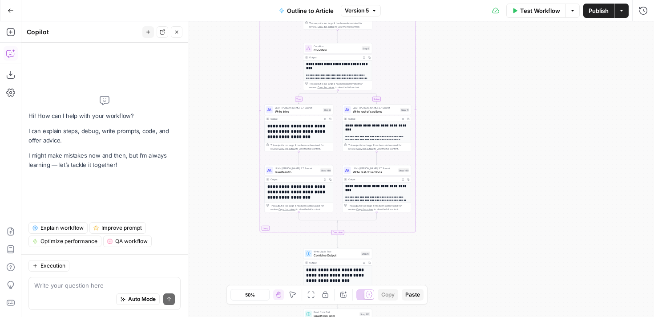
click at [83, 287] on textarea at bounding box center [104, 285] width 141 height 9
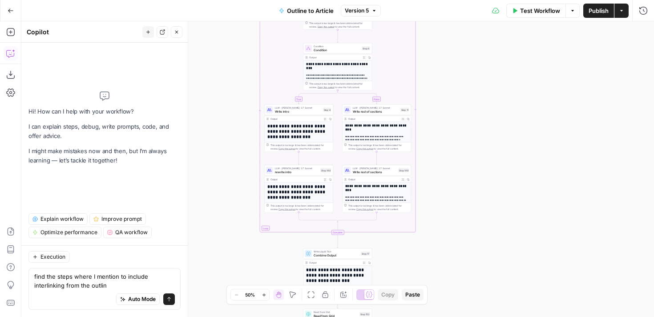
type textarea "find the steps where I mention to include interlinking from the outline"
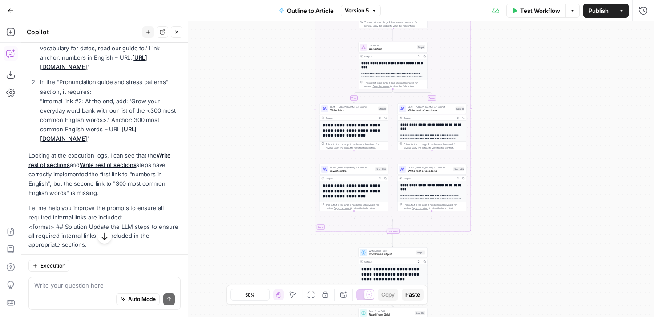
scroll to position [197, 0]
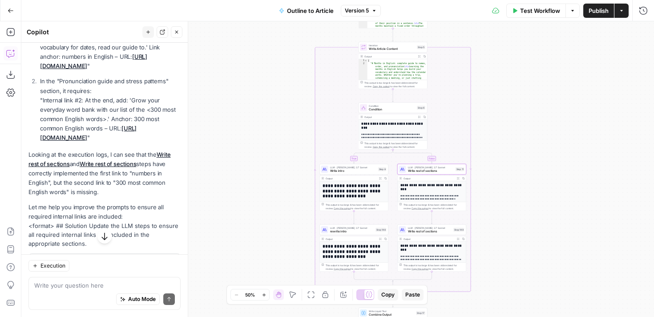
click at [48, 165] on link "Write rest of sections" at bounding box center [99, 159] width 142 height 16
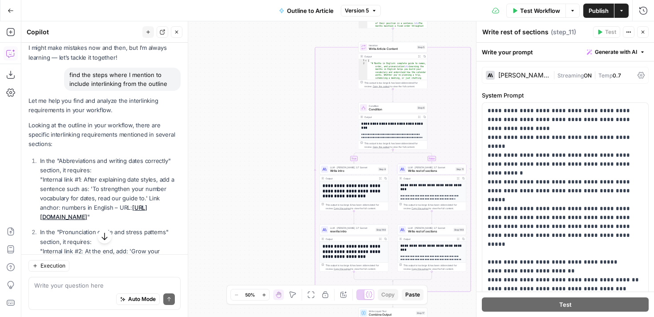
scroll to position [0, 0]
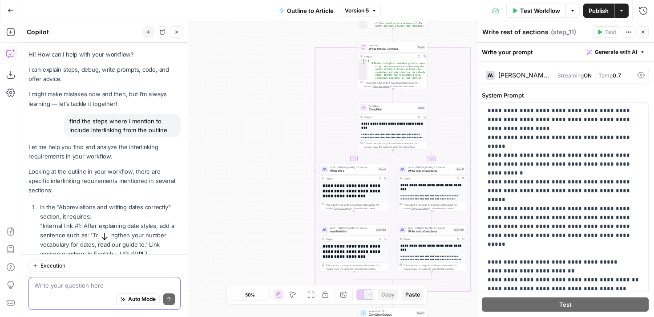
click at [104, 283] on textarea at bounding box center [104, 285] width 141 height 9
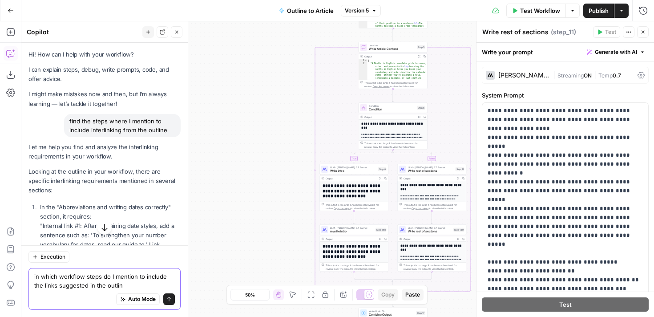
type textarea "in which workflow steps do I mention to include the links suggested in the outl…"
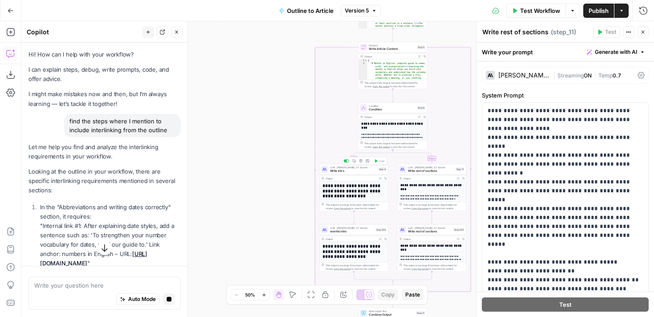
click at [353, 172] on span "Write intro" at bounding box center [353, 171] width 46 height 4
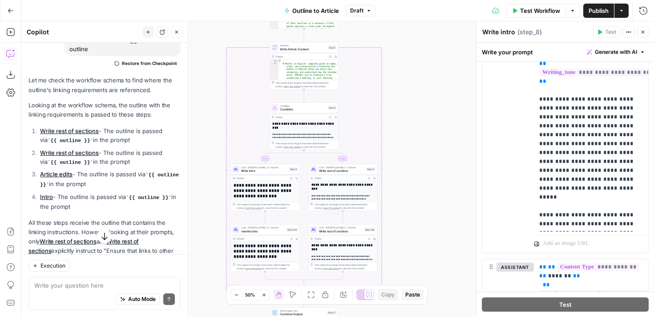
scroll to position [505, 0]
click at [68, 130] on link "Write rest of sections" at bounding box center [69, 130] width 59 height 7
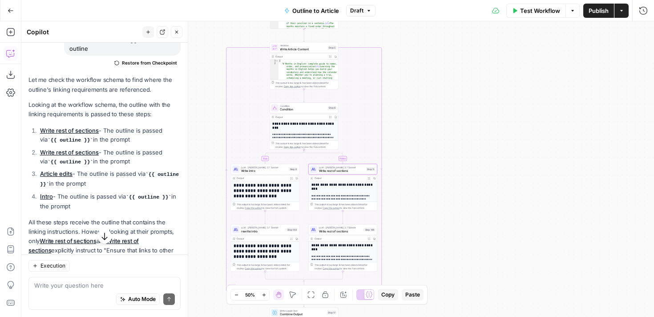
type textarea "Write rest of sections"
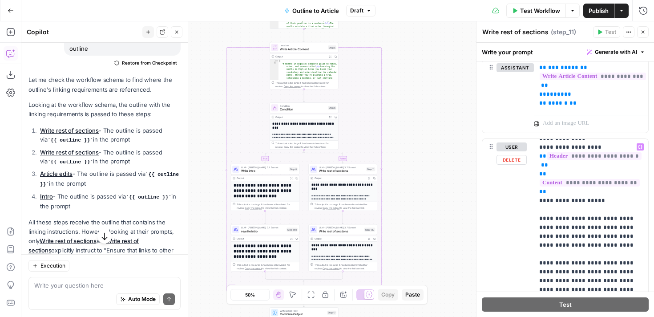
scroll to position [515, 0]
click at [609, 212] on p "**********" at bounding box center [591, 134] width 104 height 1015
click at [611, 217] on p "**********" at bounding box center [591, 134] width 104 height 1015
drag, startPoint x: 618, startPoint y: 239, endPoint x: 602, endPoint y: 219, distance: 25.9
click at [602, 219] on p "**********" at bounding box center [591, 143] width 104 height 1033
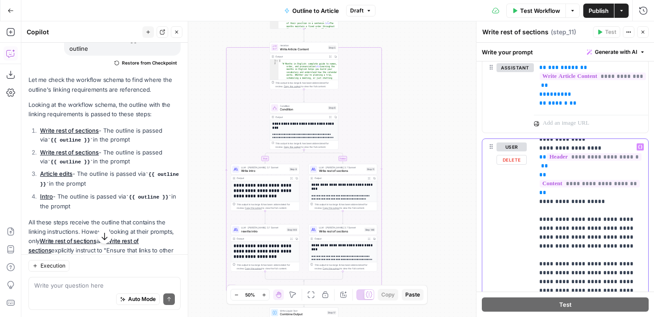
copy p "**********"
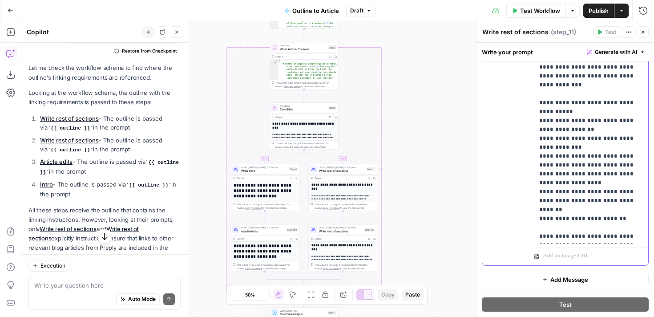
scroll to position [519, 0]
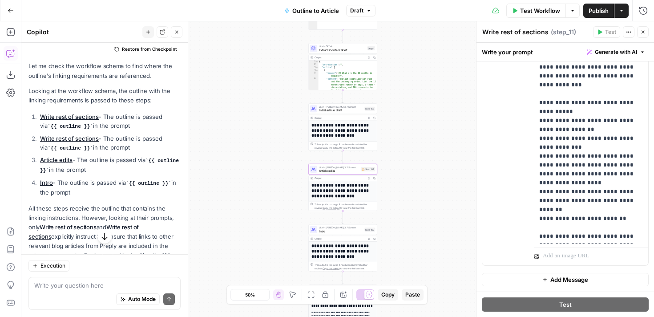
click at [61, 158] on link "Article edits" at bounding box center [56, 159] width 32 height 7
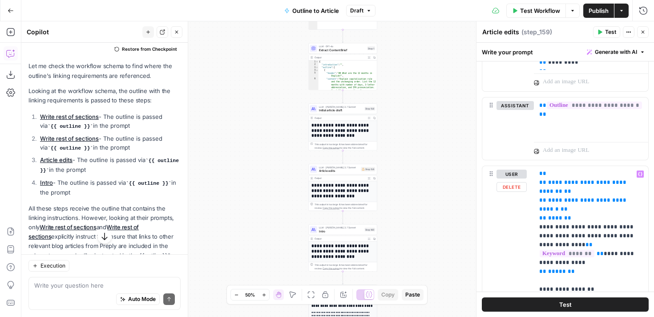
scroll to position [3971, 0]
drag, startPoint x: 608, startPoint y: 218, endPoint x: 555, endPoint y: 217, distance: 53.9
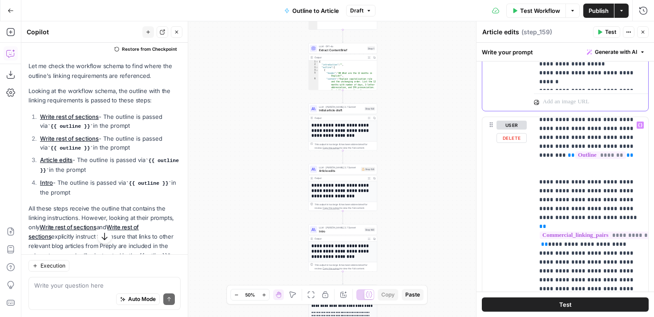
scroll to position [704, 0]
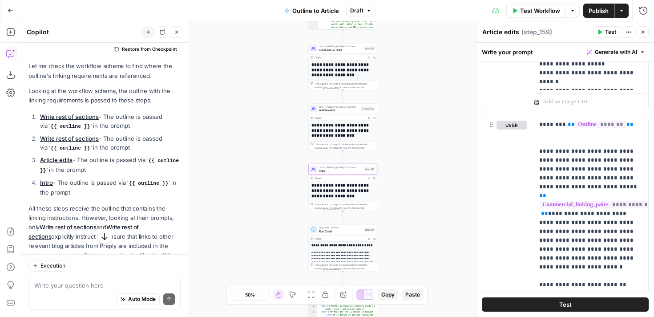
click at [47, 179] on link "Intro" at bounding box center [46, 182] width 13 height 7
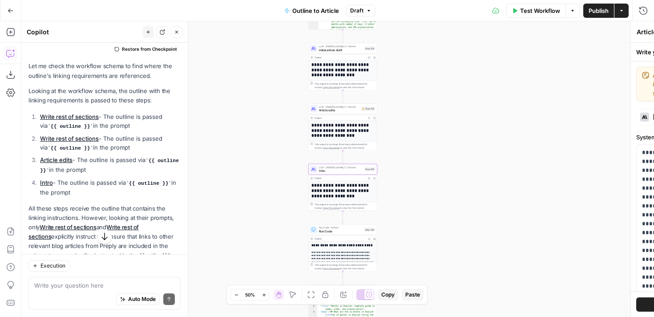
type textarea "Intro"
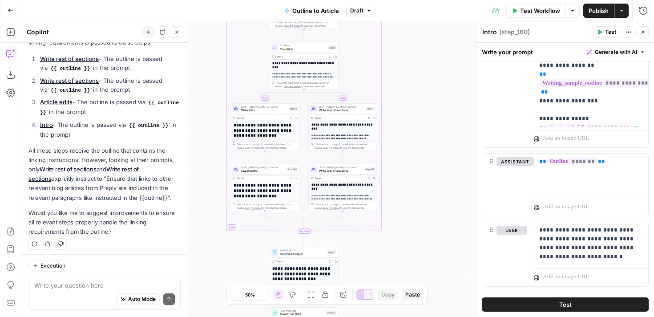
scroll to position [526, 0]
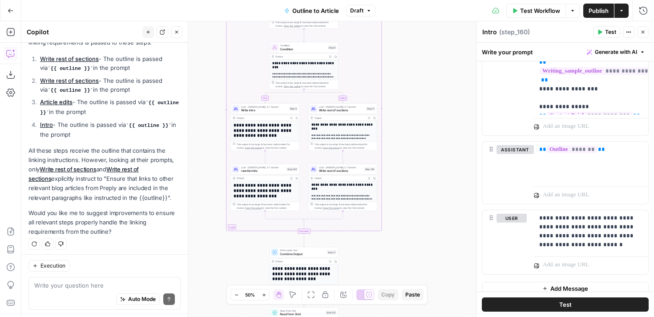
click at [589, 14] on span "Publish" at bounding box center [599, 10] width 20 height 9
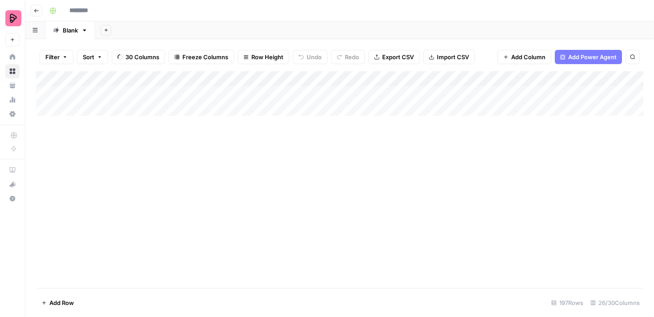
type input "**********"
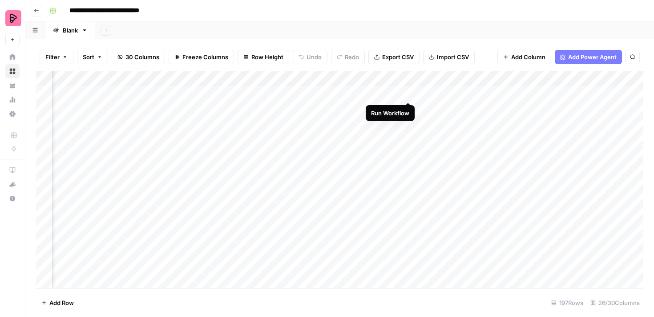
click at [409, 93] on div "Add Column" at bounding box center [339, 179] width 607 height 217
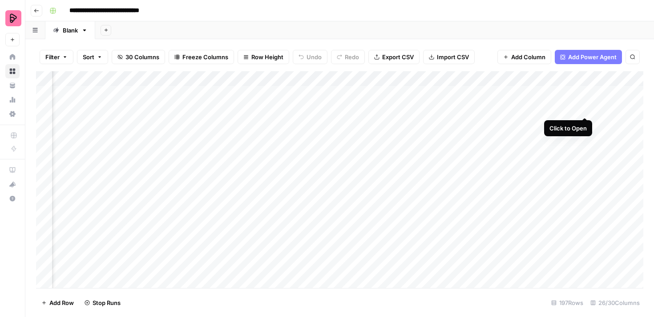
click at [584, 109] on div "Add Column" at bounding box center [339, 179] width 607 height 217
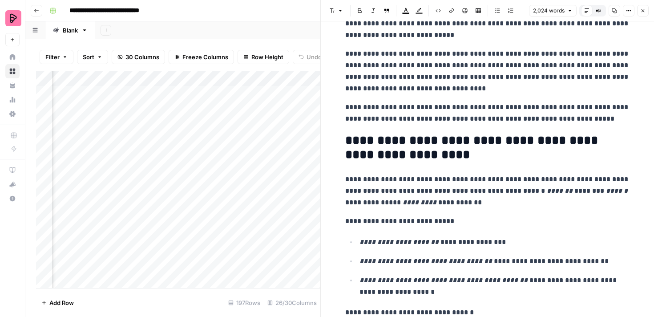
scroll to position [976, 0]
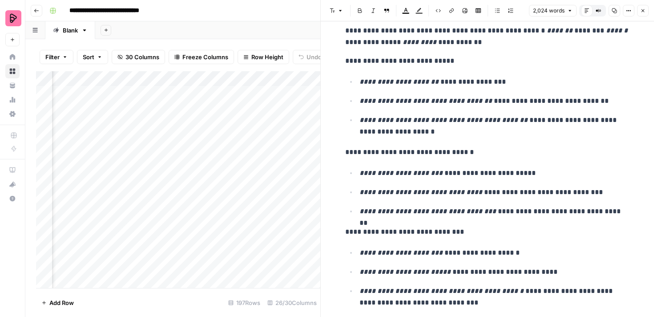
click at [644, 13] on button "Close" at bounding box center [643, 11] width 12 height 12
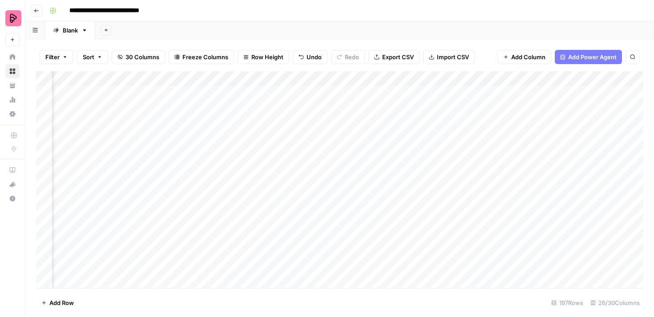
scroll to position [0, 316]
click at [288, 122] on div "Add Column" at bounding box center [339, 179] width 607 height 217
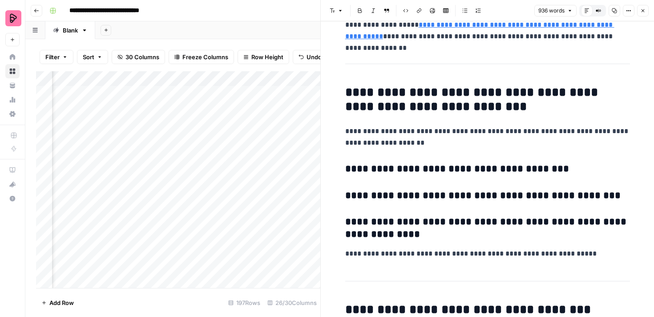
scroll to position [1861, 0]
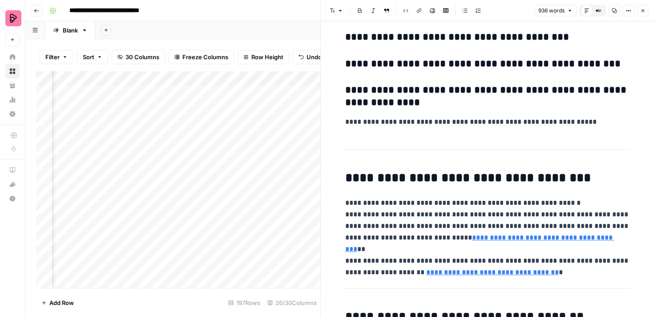
click at [645, 8] on icon "button" at bounding box center [642, 10] width 5 height 5
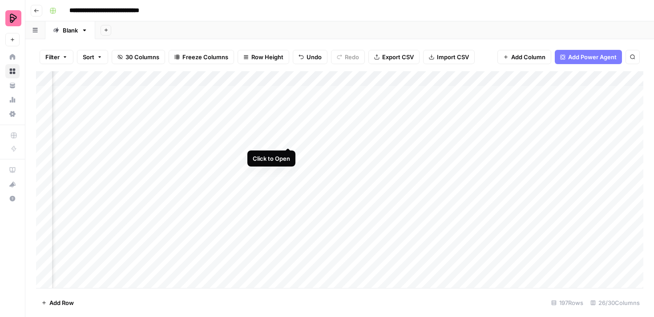
click at [289, 138] on div "Add Column" at bounding box center [339, 179] width 607 height 217
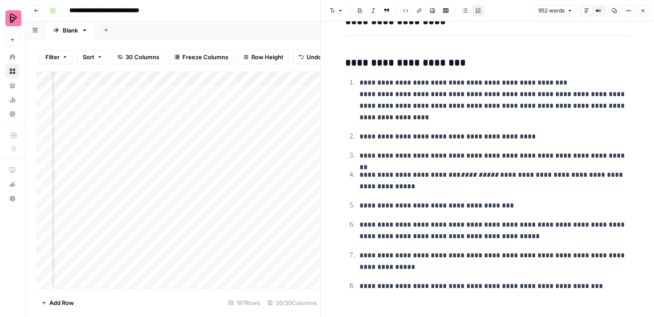
scroll to position [2461, 0]
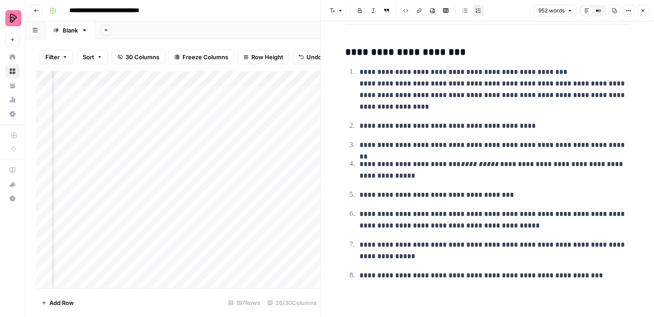
click at [645, 9] on icon "button" at bounding box center [642, 10] width 5 height 5
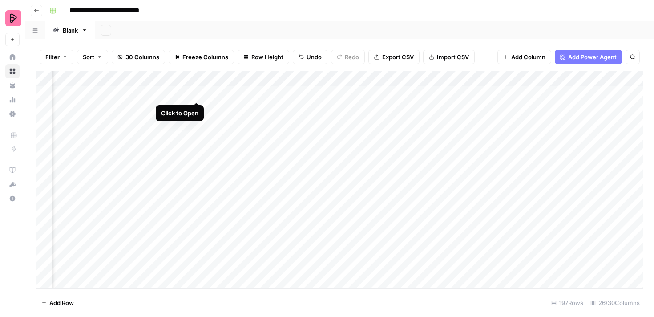
click at [196, 91] on div "Add Column" at bounding box center [339, 179] width 607 height 217
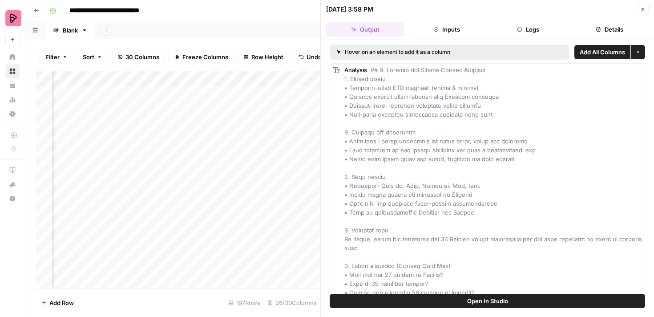
click at [537, 24] on button "Logs" at bounding box center [529, 29] width 78 height 14
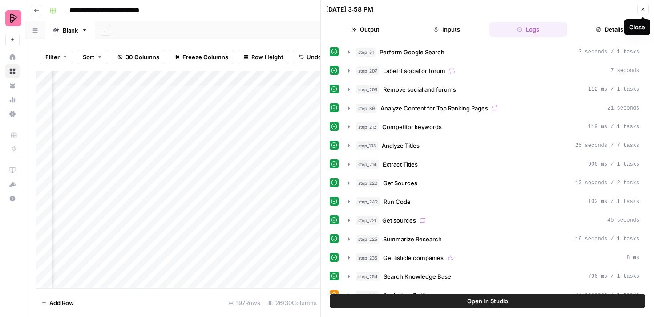
click at [647, 10] on button "Close" at bounding box center [643, 10] width 12 height 12
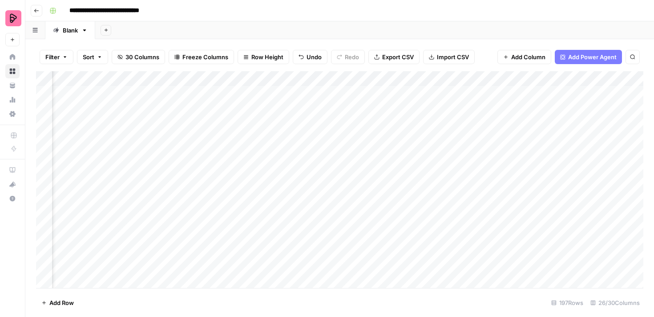
scroll to position [0, 397]
click at [356, 108] on div "Add Column" at bounding box center [339, 179] width 607 height 217
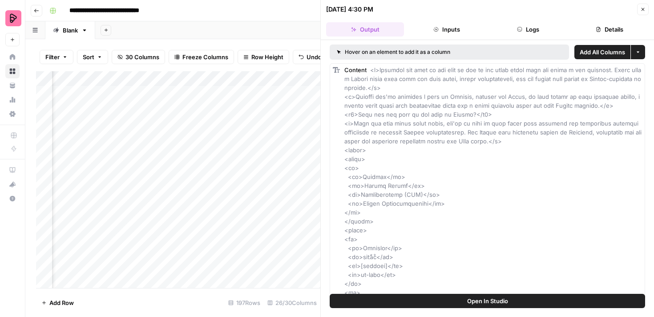
click at [531, 33] on button "Logs" at bounding box center [529, 29] width 78 height 14
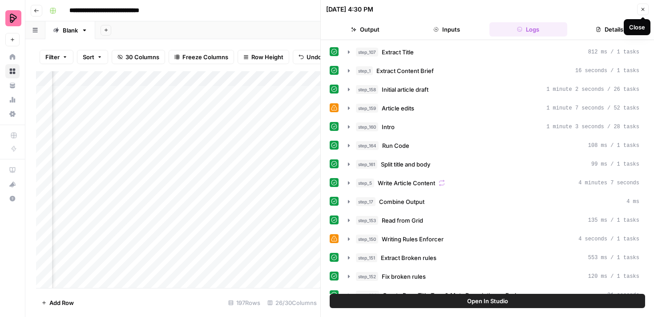
click at [645, 9] on span "Close" at bounding box center [645, 9] width 0 height 0
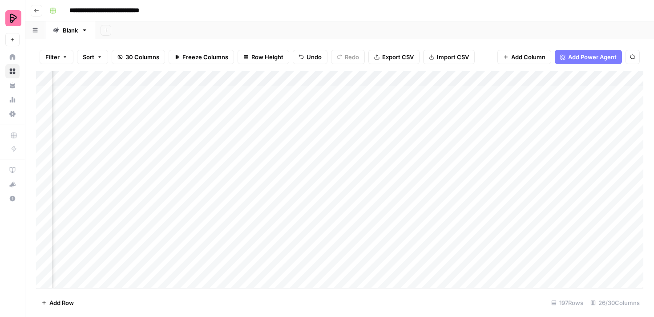
scroll to position [0, 491]
click at [490, 92] on div "Add Column" at bounding box center [339, 179] width 607 height 217
click at [563, 92] on div "Add Column" at bounding box center [339, 179] width 607 height 217
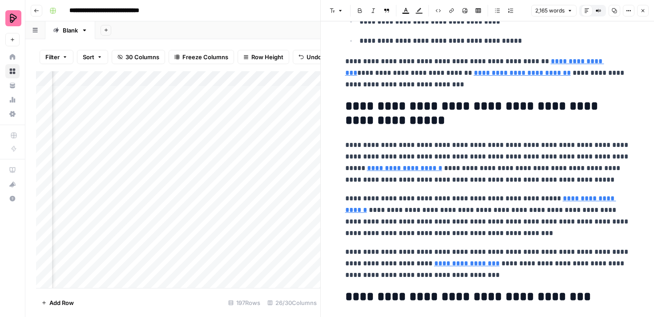
scroll to position [3683, 0]
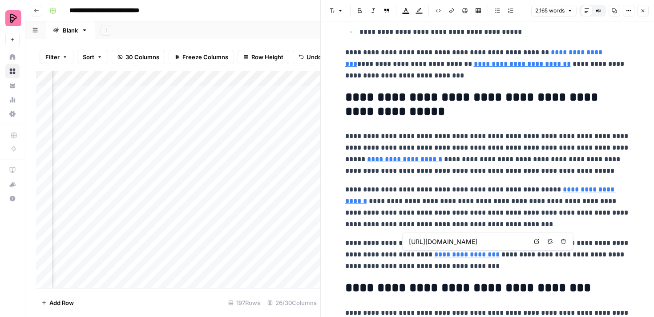
click at [451, 254] on link "**********" at bounding box center [466, 254] width 65 height 7
click at [489, 256] on p "**********" at bounding box center [487, 254] width 285 height 35
click at [434, 253] on link "**********" at bounding box center [466, 254] width 65 height 7
click at [432, 264] on p "**********" at bounding box center [487, 254] width 285 height 35
click at [444, 266] on p "**********" at bounding box center [487, 254] width 285 height 35
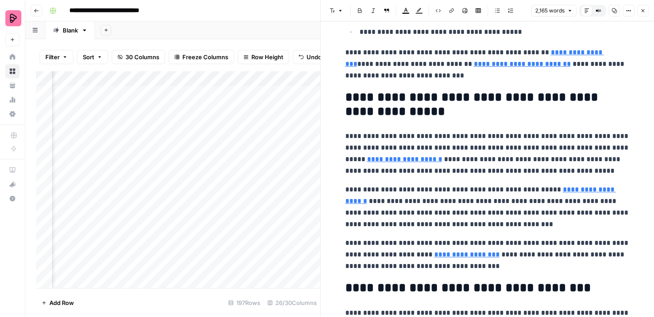
click at [641, 14] on button "Close" at bounding box center [643, 11] width 12 height 12
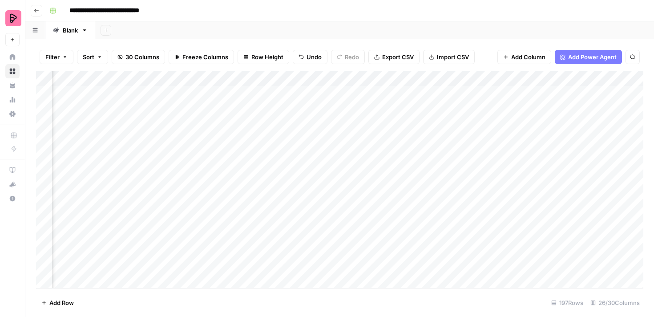
click at [565, 93] on div "Add Column" at bounding box center [339, 179] width 607 height 217
click at [537, 94] on div "Add Column" at bounding box center [339, 179] width 607 height 217
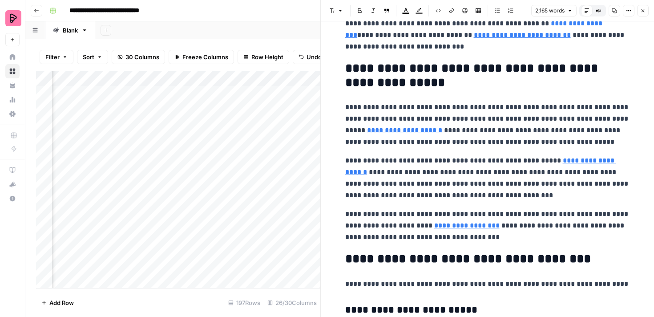
scroll to position [3719, 0]
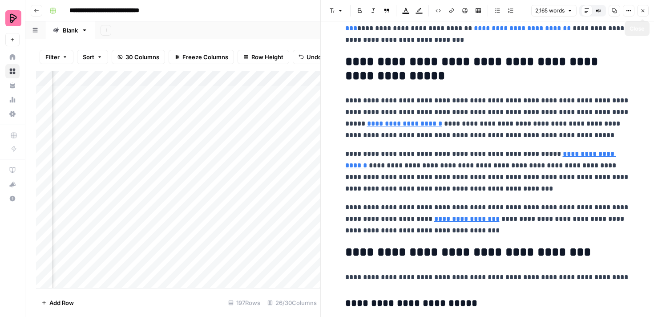
click at [642, 8] on icon "button" at bounding box center [642, 10] width 5 height 5
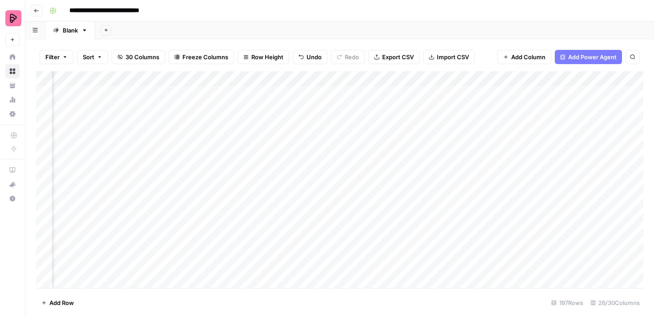
scroll to position [0, 376]
click at [275, 93] on div "Add Column" at bounding box center [339, 179] width 607 height 217
click at [217, 93] on div "Add Column" at bounding box center [339, 179] width 607 height 217
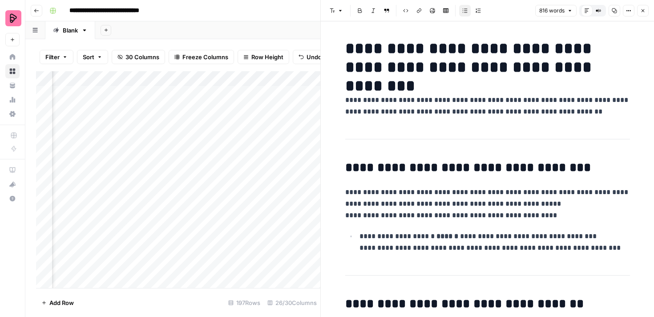
click at [228, 93] on div "Add Column" at bounding box center [178, 179] width 284 height 217
click at [195, 96] on div "Add Column" at bounding box center [178, 179] width 284 height 217
click at [260, 92] on div "Add Column" at bounding box center [178, 179] width 284 height 217
click at [217, 93] on div "Add Column" at bounding box center [178, 179] width 284 height 217
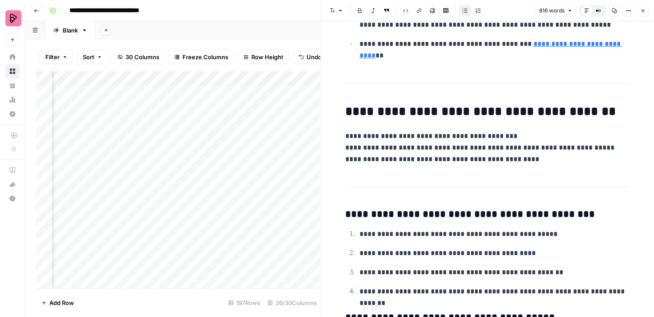
scroll to position [1870, 0]
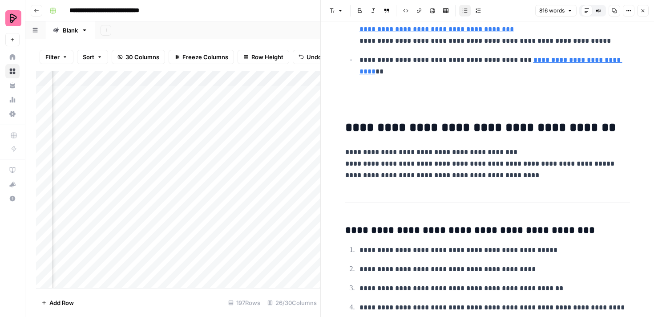
click at [263, 103] on div "Add Column" at bounding box center [178, 179] width 284 height 217
click at [266, 93] on div "Add Column" at bounding box center [178, 179] width 284 height 217
click at [269, 90] on div "Add Column" at bounding box center [178, 179] width 284 height 217
click at [244, 78] on div "Add Column" at bounding box center [178, 179] width 284 height 217
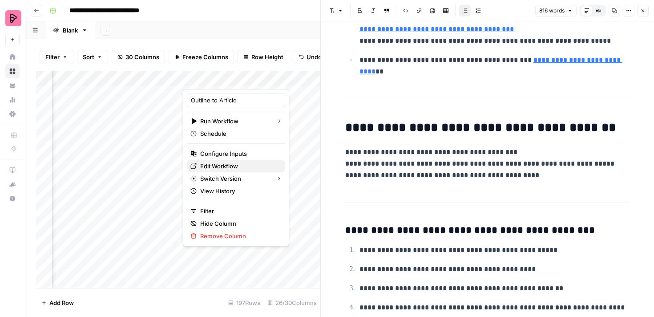
click at [228, 164] on span "Edit Workflow" at bounding box center [239, 166] width 78 height 9
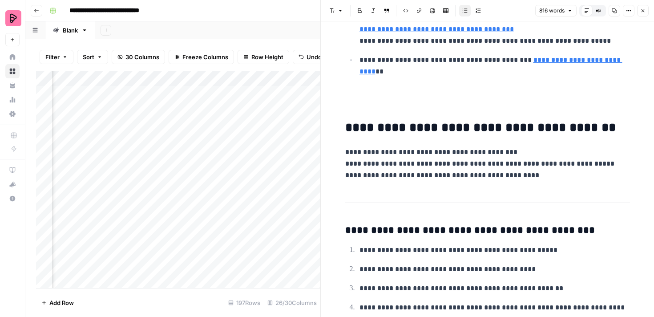
scroll to position [0, 937]
click at [218, 92] on div "Add Column" at bounding box center [178, 179] width 284 height 217
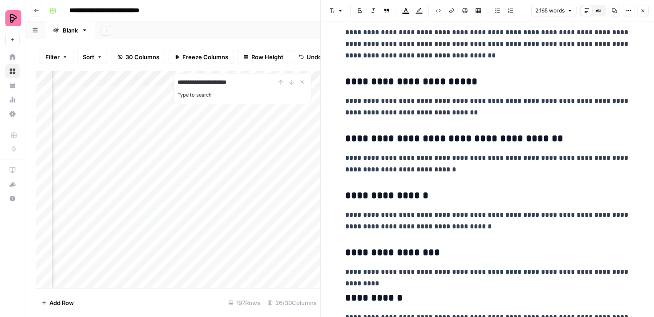
scroll to position [451, 0]
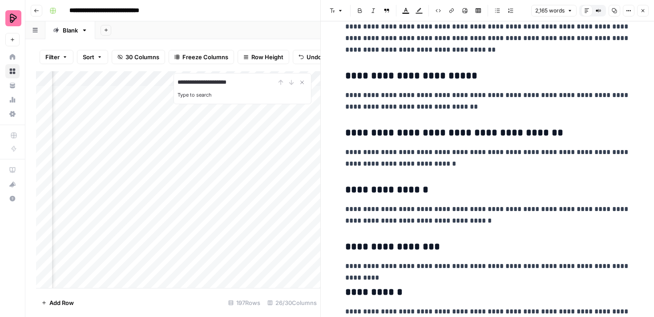
type input "**********"
click at [644, 10] on icon "button" at bounding box center [642, 10] width 5 height 5
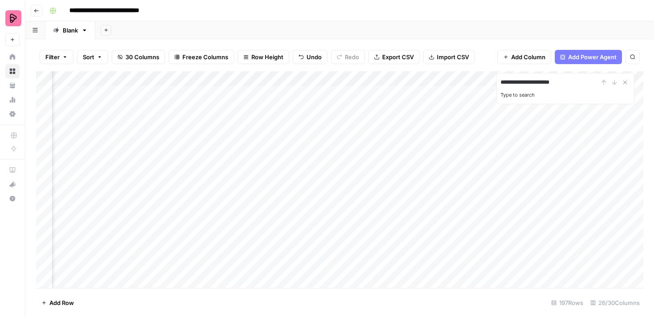
scroll to position [0, 526]
click at [239, 93] on div "Add Column" at bounding box center [339, 179] width 607 height 217
click at [627, 82] on icon "Close Search" at bounding box center [625, 82] width 7 height 7
click at [514, 93] on div "Add Column" at bounding box center [339, 179] width 607 height 217
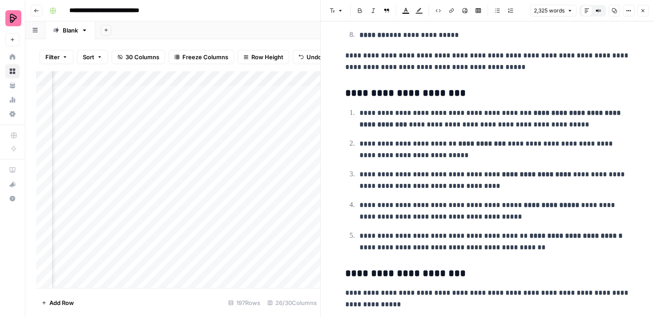
scroll to position [5061, 0]
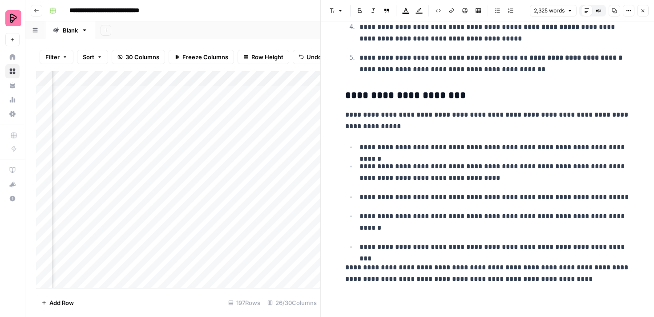
click at [644, 19] on header "Font style Bold Italic Block quote Text color Highlight color Code block Link I…" at bounding box center [487, 10] width 333 height 21
click at [644, 14] on button "Close" at bounding box center [643, 11] width 12 height 12
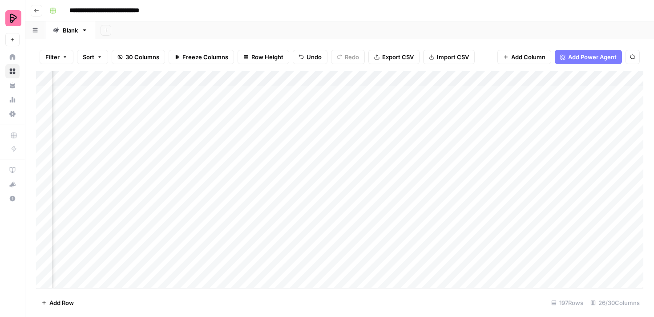
scroll to position [0, 543]
click at [212, 79] on div "Add Column" at bounding box center [339, 179] width 607 height 217
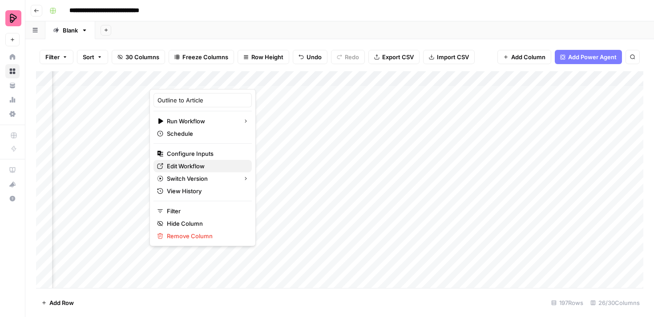
click at [205, 164] on span "Edit Workflow" at bounding box center [206, 166] width 78 height 9
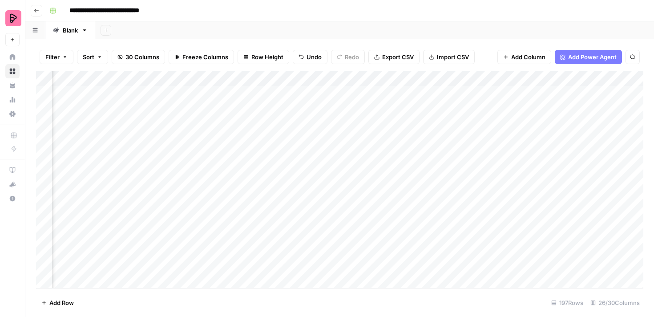
scroll to position [0, 338]
click at [425, 91] on div "Add Column" at bounding box center [339, 179] width 607 height 217
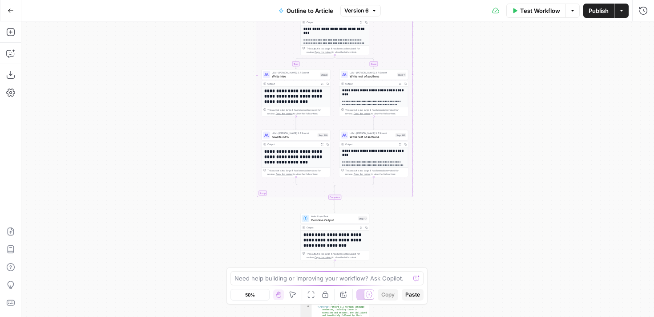
click at [300, 104] on h1 "**********" at bounding box center [296, 97] width 64 height 16
click at [384, 97] on div "**********" at bounding box center [374, 140] width 69 height 107
click at [381, 95] on h2 "**********" at bounding box center [374, 93] width 64 height 8
click at [401, 84] on span "Expand Output" at bounding box center [401, 84] width 0 height 0
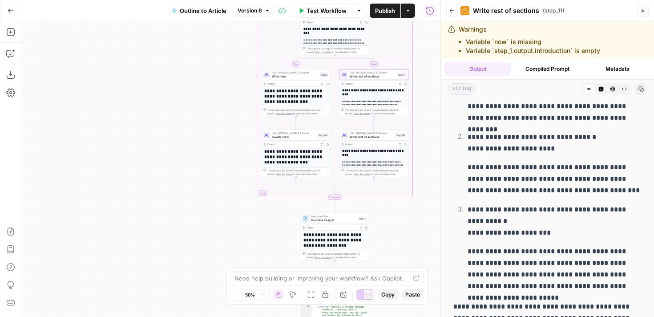
scroll to position [37, 0]
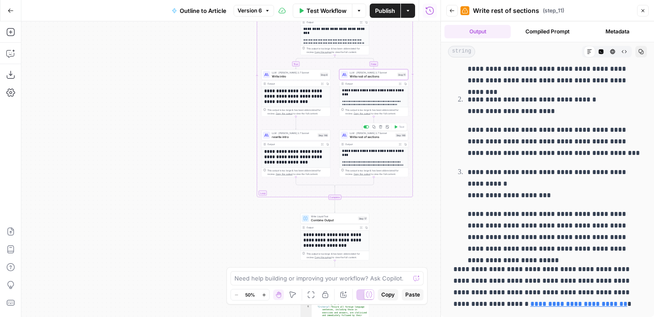
click at [379, 138] on span "Write rest of sections" at bounding box center [372, 136] width 44 height 4
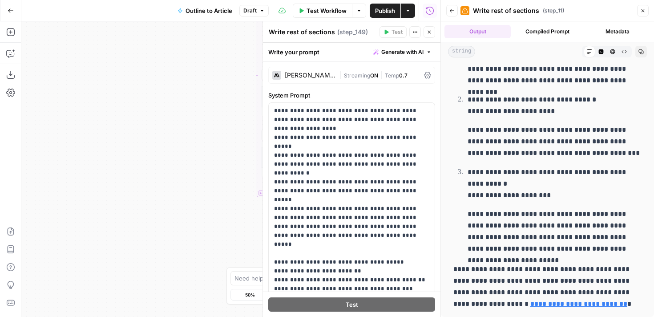
click at [214, 136] on div "true false Workflow Set Inputs Inputs LLM · GPT-4.1 Extract Title Step 107 Outp…" at bounding box center [230, 169] width 419 height 296
click at [431, 33] on icon "button" at bounding box center [429, 32] width 3 height 3
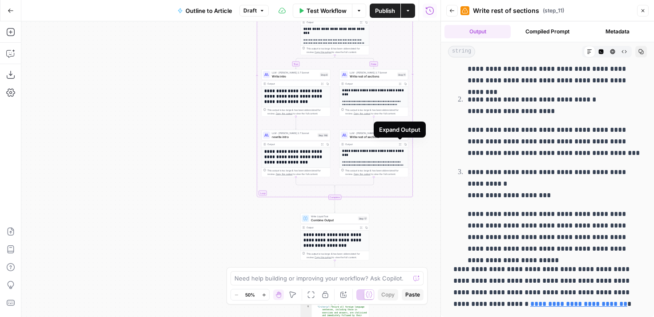
click at [401, 143] on icon "button" at bounding box center [400, 144] width 3 height 3
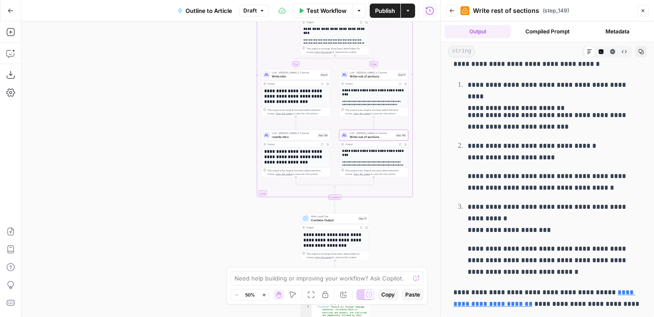
click at [305, 155] on h1 "**********" at bounding box center [296, 157] width 64 height 16
click at [323, 144] on span "Expand Output" at bounding box center [323, 144] width 0 height 0
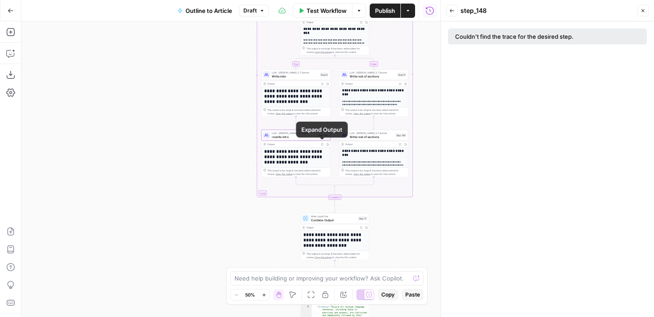
click at [322, 143] on icon "button" at bounding box center [322, 144] width 2 height 2
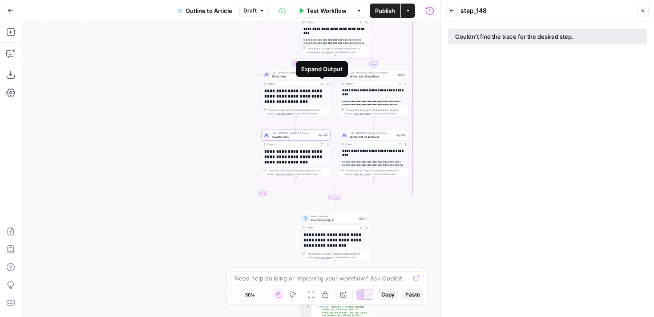
click at [322, 83] on icon "button" at bounding box center [322, 83] width 3 height 3
click at [308, 94] on h1 "**********" at bounding box center [296, 97] width 64 height 16
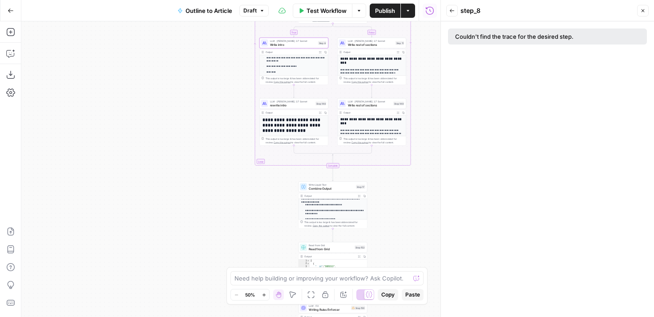
scroll to position [195, 0]
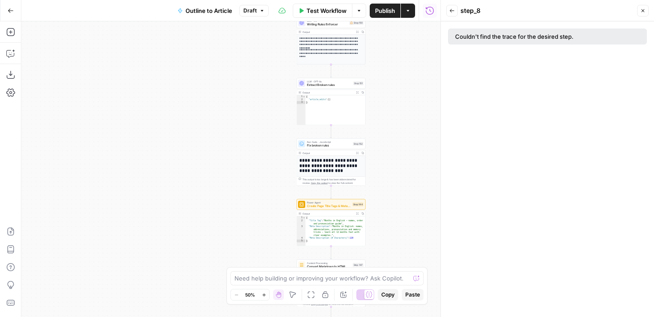
click at [347, 166] on h1 "**********" at bounding box center [332, 166] width 64 height 16
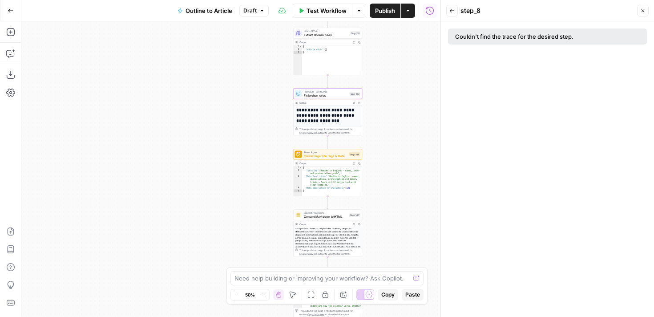
click at [339, 110] on h1 "**********" at bounding box center [328, 116] width 64 height 16
click at [337, 132] on div "This output is too large & has been abbreviated for review. Copy the output to …" at bounding box center [330, 130] width 61 height 7
click at [355, 104] on button "Expand Output" at bounding box center [354, 102] width 5 height 5
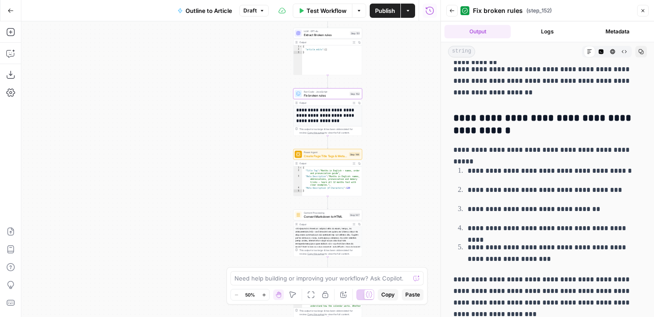
scroll to position [4881, 0]
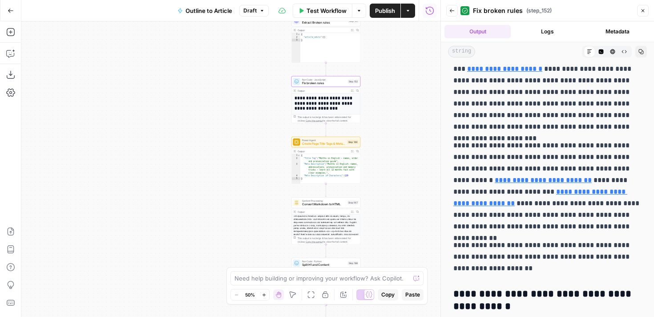
click at [328, 104] on h1 "**********" at bounding box center [327, 103] width 64 height 16
click at [324, 82] on span "Fix broken rules" at bounding box center [324, 83] width 44 height 4
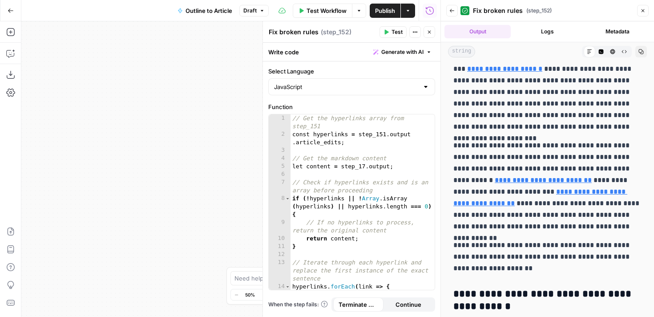
click at [643, 9] on icon "button" at bounding box center [642, 10] width 5 height 5
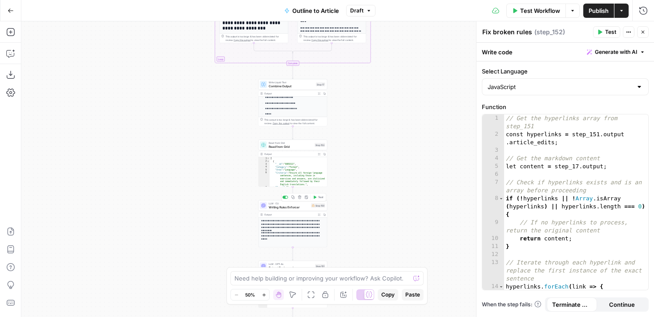
click at [283, 206] on span "Writing Rules Enforcer" at bounding box center [289, 207] width 40 height 4
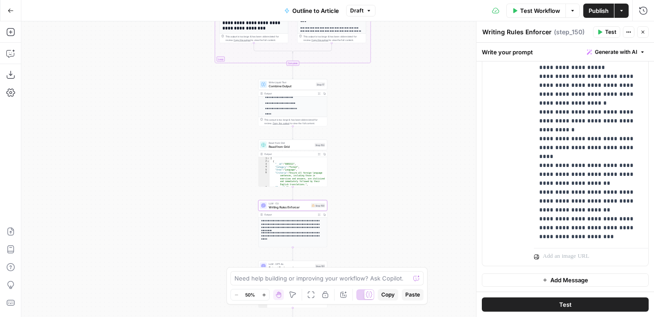
scroll to position [107, 0]
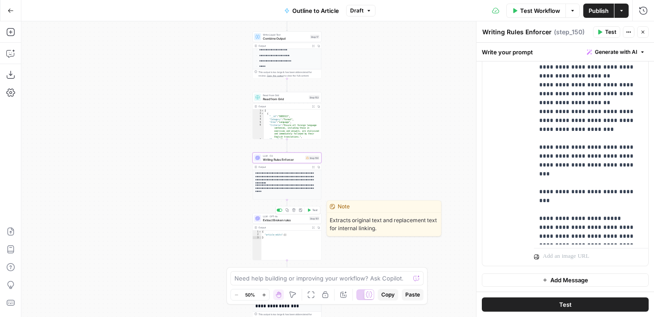
click at [293, 219] on span "Extract Broken rules" at bounding box center [285, 220] width 45 height 4
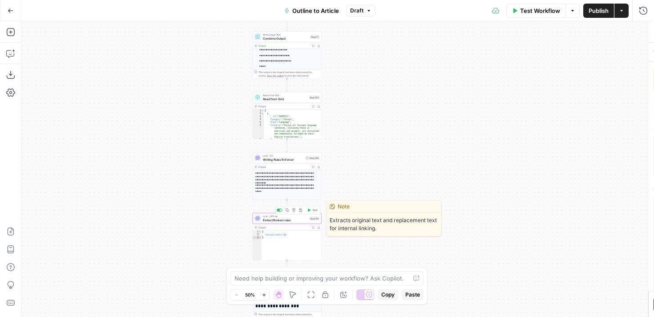
type textarea "Extract Broken rules"
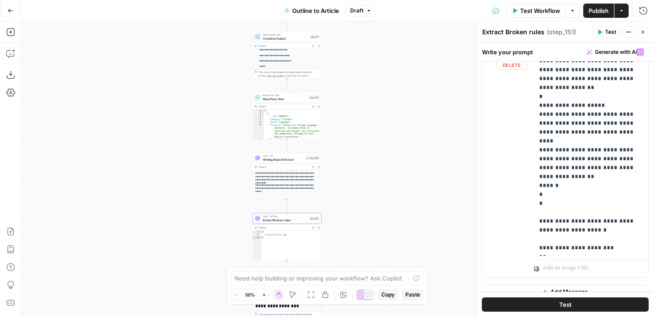
scroll to position [164, 0]
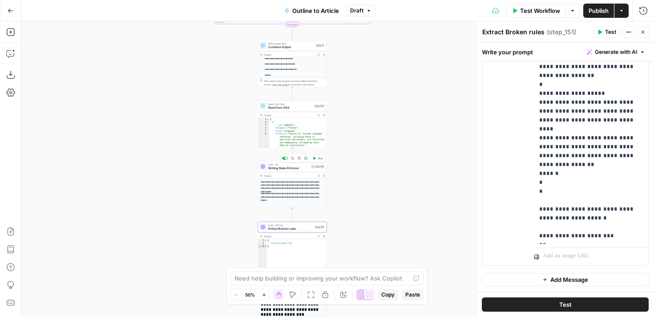
click at [293, 166] on span "Writing Rules Enforcer" at bounding box center [288, 168] width 40 height 4
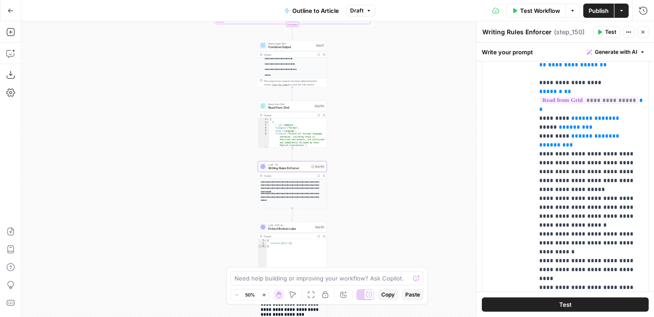
scroll to position [76, 0]
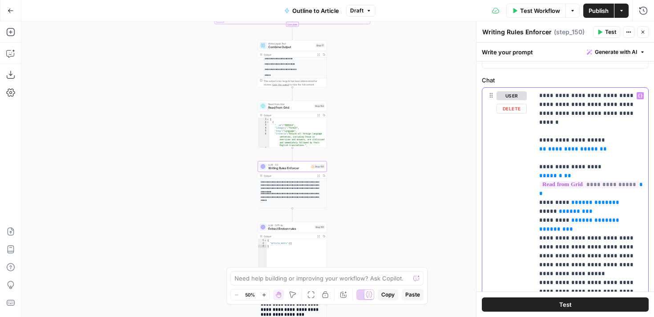
click at [590, 199] on span "**********" at bounding box center [596, 202] width 34 height 6
click at [583, 217] on span "**********" at bounding box center [596, 220] width 34 height 6
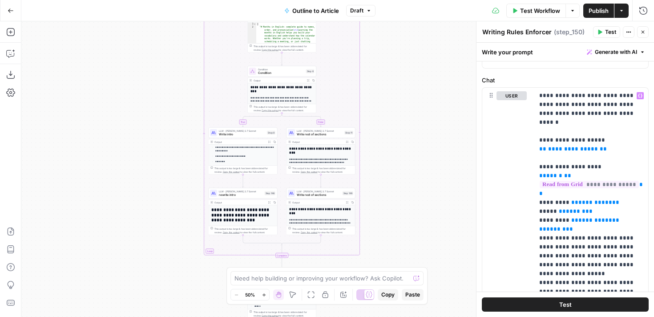
click at [309, 80] on span "Expand Output" at bounding box center [309, 80] width 0 height 0
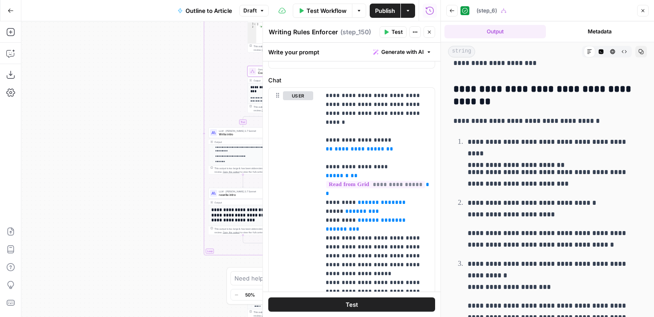
scroll to position [353, 0]
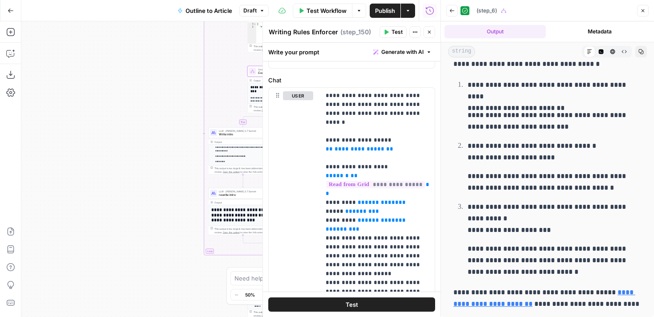
click at [643, 13] on icon "button" at bounding box center [642, 10] width 5 height 5
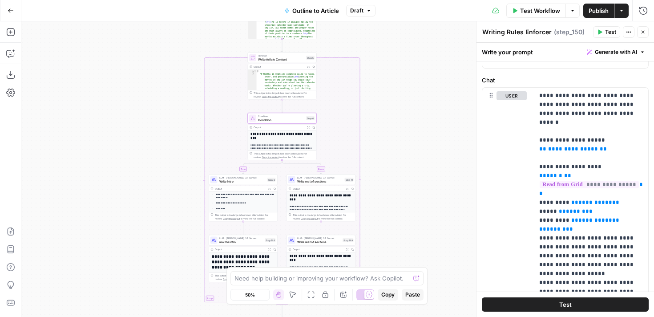
type textarea "**********"
click at [293, 78] on div "[ "# Months in English: complete guide to names, order, and pronunciation \n\n …" at bounding box center [287, 134] width 60 height 128
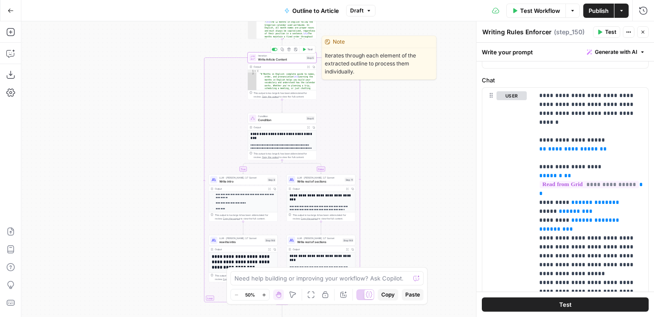
click at [288, 61] on span "Write Article Content" at bounding box center [281, 59] width 46 height 4
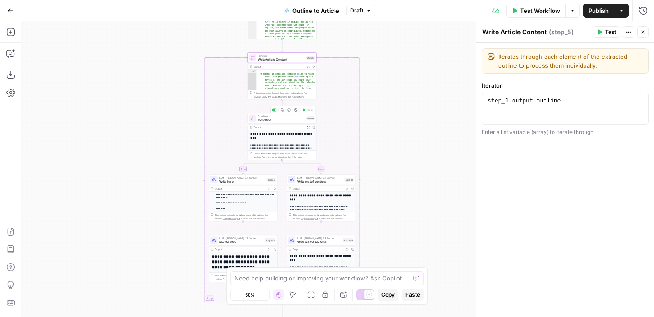
click at [288, 117] on span "Condition" at bounding box center [281, 119] width 46 height 4
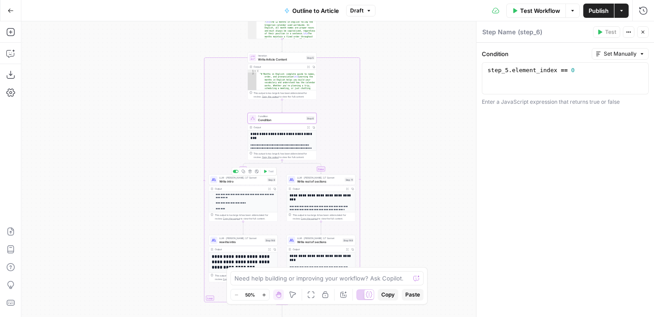
click at [257, 182] on span "Write intro" at bounding box center [242, 181] width 46 height 4
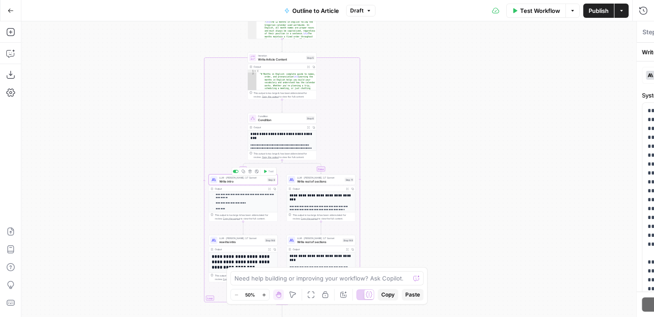
type textarea "Write intro"
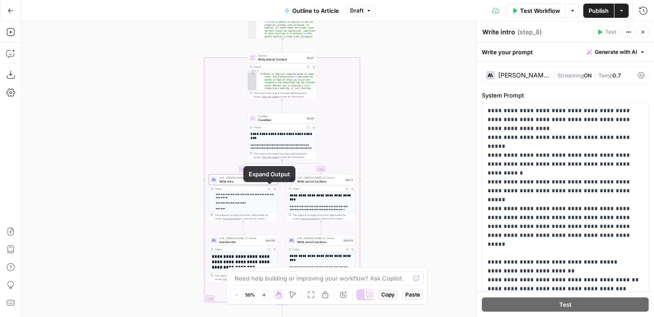
click at [269, 188] on icon "button" at bounding box center [269, 188] width 3 height 3
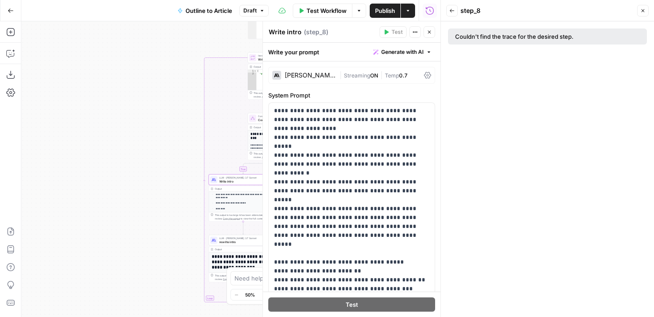
click at [645, 11] on span "Close" at bounding box center [645, 11] width 0 height 0
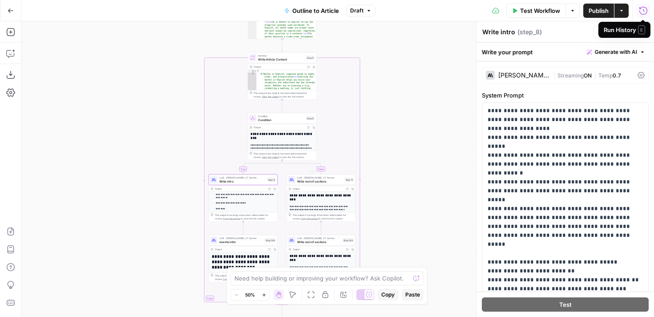
click at [268, 190] on button "Expand Output" at bounding box center [269, 188] width 5 height 5
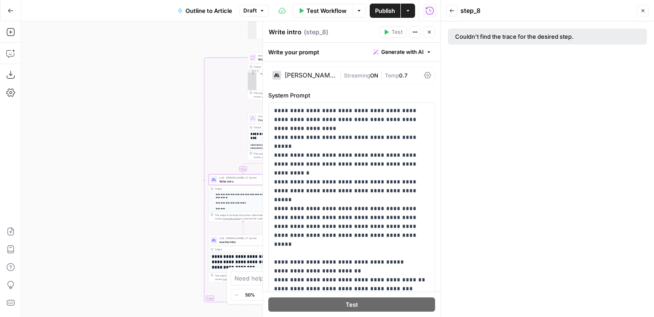
click at [245, 204] on ul "**********" at bounding box center [243, 198] width 63 height 23
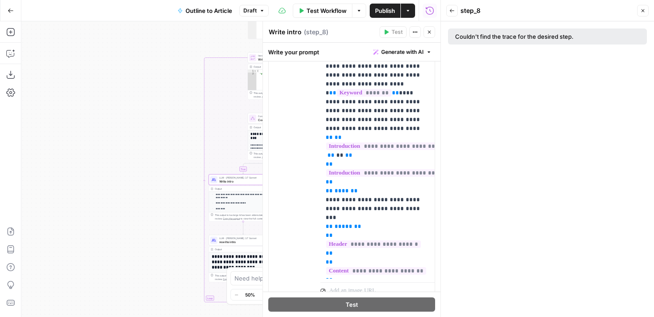
scroll to position [1348, 0]
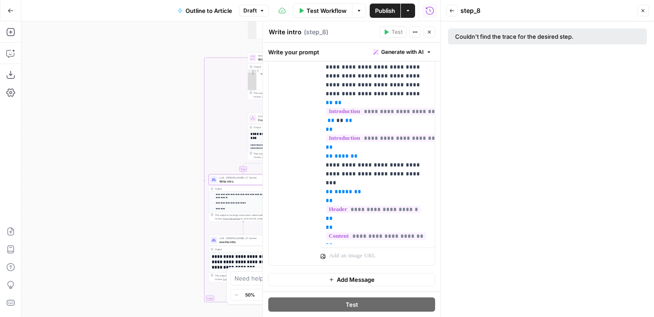
click at [644, 12] on icon "button" at bounding box center [642, 10] width 5 height 5
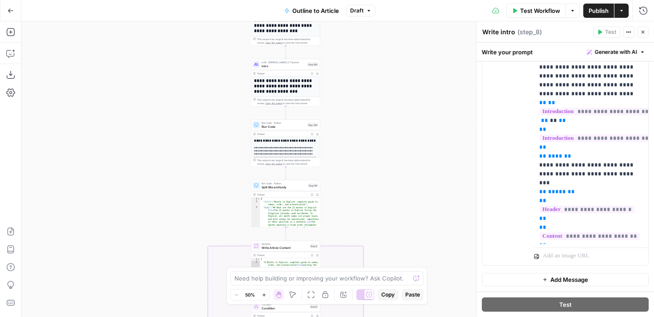
click at [308, 83] on h1 "**********" at bounding box center [286, 86] width 64 height 16
click at [312, 73] on icon "button" at bounding box center [312, 74] width 2 height 2
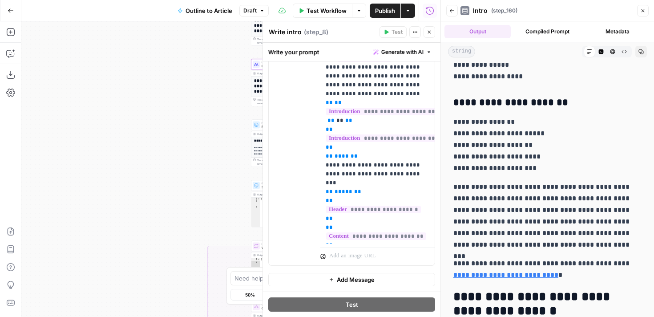
scroll to position [988, 0]
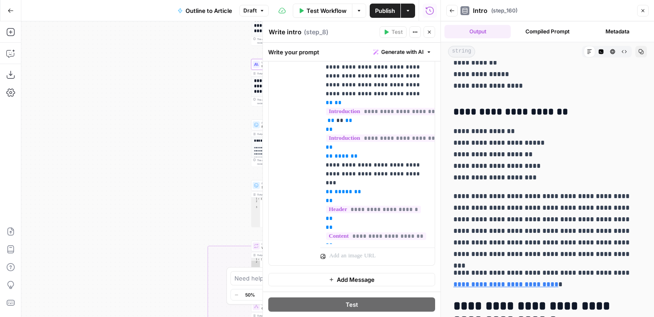
drag, startPoint x: 561, startPoint y: 112, endPoint x: 454, endPoint y: 108, distance: 106.5
click at [454, 108] on h3 "**********" at bounding box center [548, 112] width 188 height 12
copy h3 "**********"
click at [644, 8] on icon "button" at bounding box center [642, 10] width 5 height 5
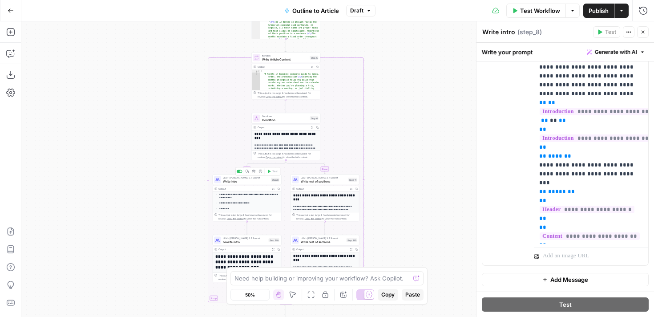
click at [264, 182] on span "Write intro" at bounding box center [246, 181] width 46 height 4
click at [273, 189] on icon "button" at bounding box center [273, 188] width 3 height 3
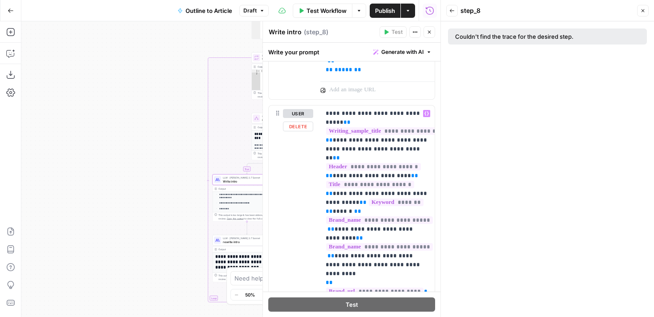
scroll to position [1122, 0]
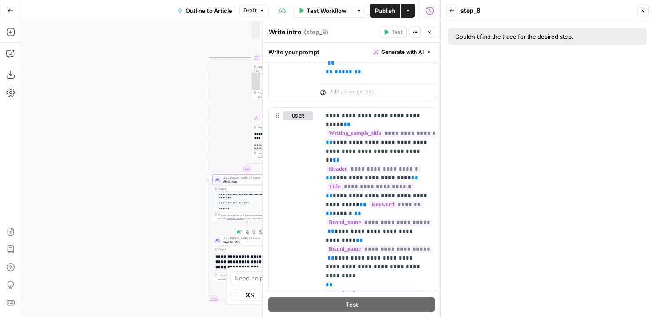
click at [249, 243] on span "rewrite intro" at bounding box center [245, 241] width 44 height 4
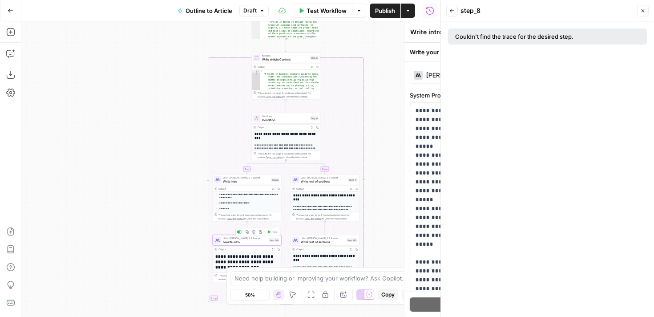
type textarea "rewrite intro"
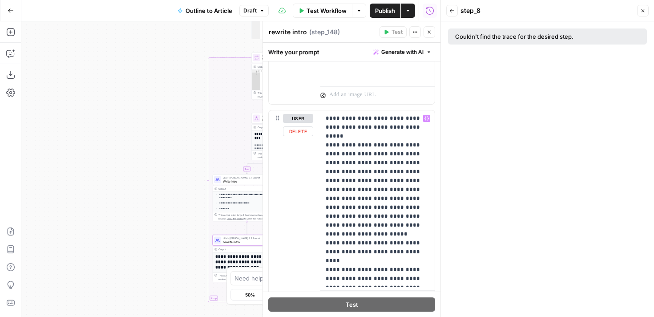
scroll to position [1620, 0]
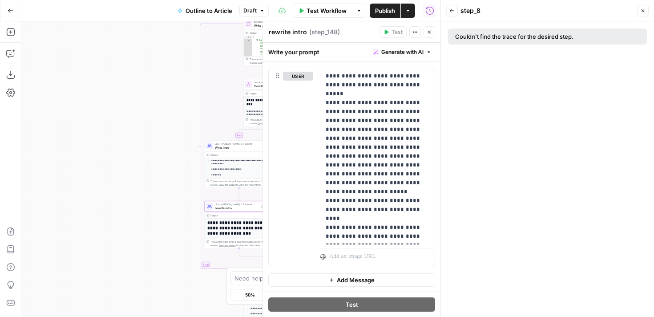
click at [168, 188] on div "true false Workflow Set Inputs Inputs LLM · GPT-4.1 Extract Title Step 107 Outp…" at bounding box center [230, 169] width 419 height 296
click at [644, 10] on icon "button" at bounding box center [642, 10] width 5 height 5
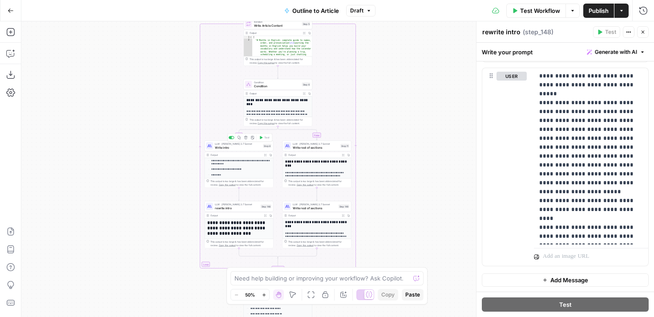
click at [233, 148] on span "Write intro" at bounding box center [238, 147] width 46 height 4
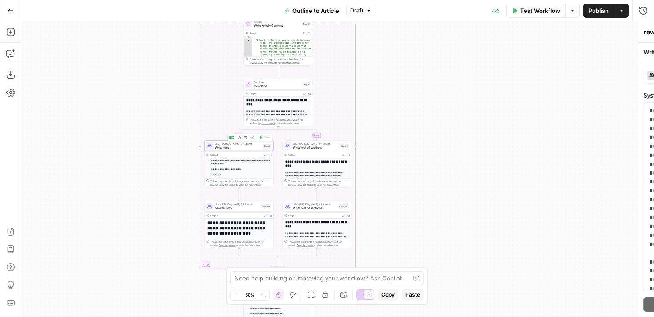
type textarea "Write intro"
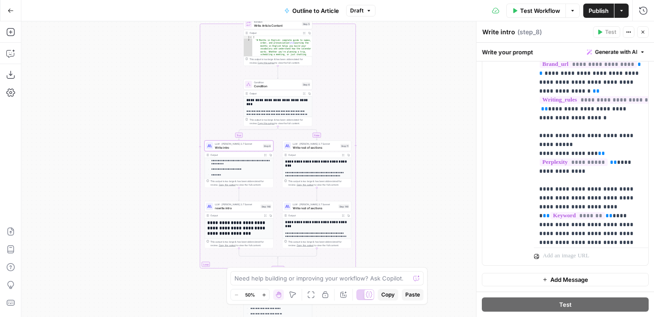
scroll to position [0, 0]
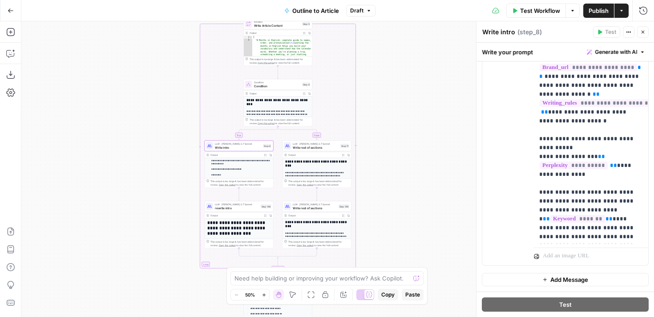
click at [329, 146] on span "Write rest of sections" at bounding box center [316, 147] width 46 height 4
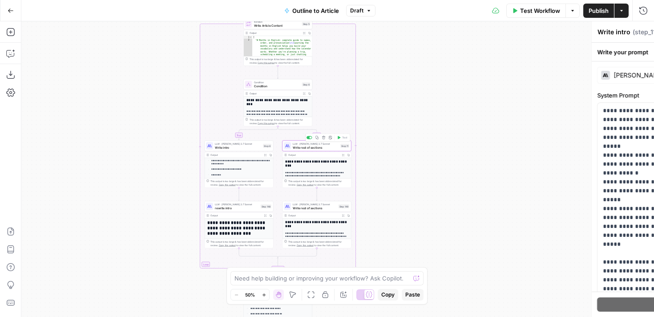
type textarea "Write rest of sections"
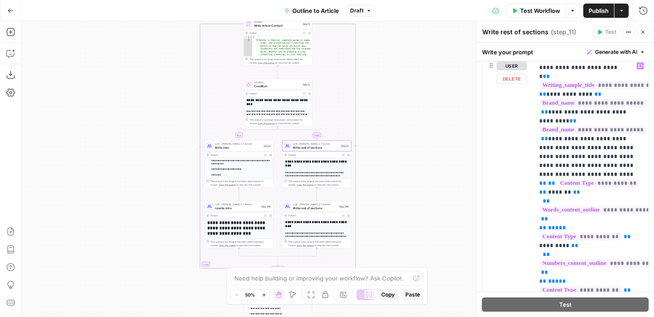
scroll to position [10, 0]
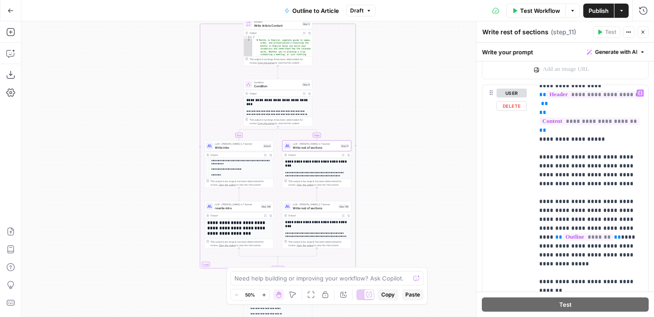
scroll to position [523, 0]
click at [615, 176] on p "**********" at bounding box center [591, 82] width 104 height 1033
click at [621, 164] on p "**********" at bounding box center [591, 82] width 104 height 1033
click at [591, 140] on p "**********" at bounding box center [591, 82] width 104 height 1033
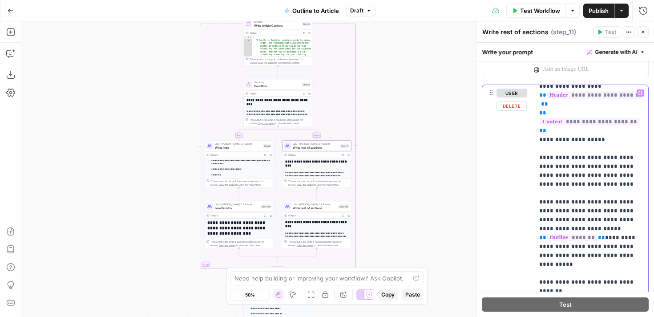
click at [601, 158] on p "**********" at bounding box center [591, 82] width 104 height 1033
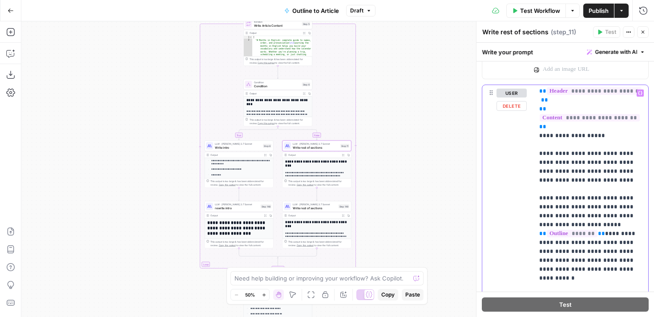
drag, startPoint x: 617, startPoint y: 189, endPoint x: 600, endPoint y: 152, distance: 40.8
click at [600, 152] on p "**********" at bounding box center [591, 87] width 104 height 1050
copy p "**********"
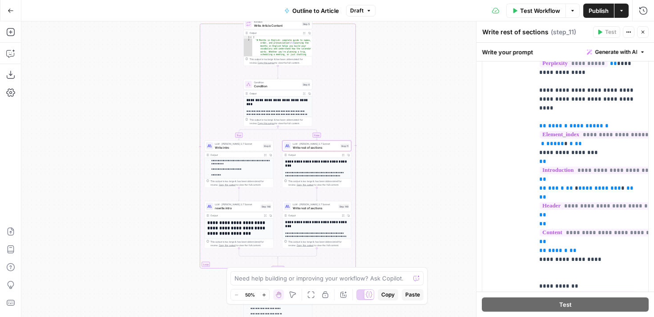
scroll to position [1235, 0]
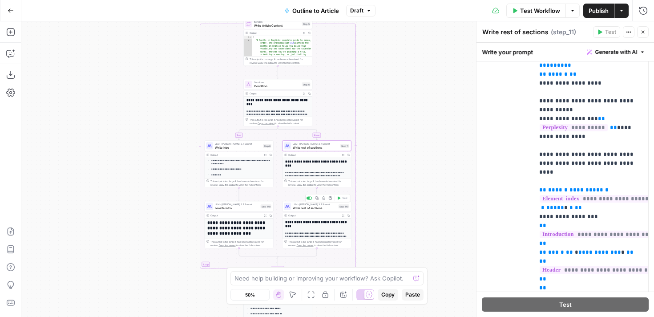
click at [318, 210] on span "Write rest of sections" at bounding box center [315, 208] width 44 height 4
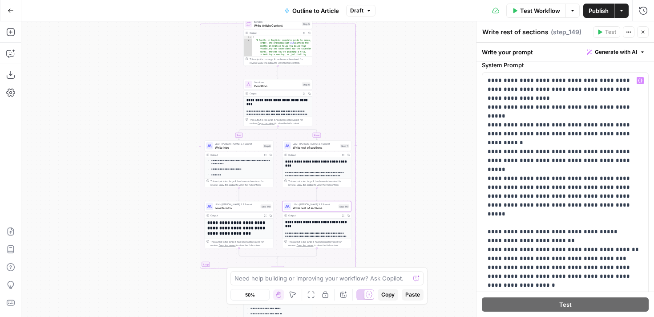
scroll to position [0, 0]
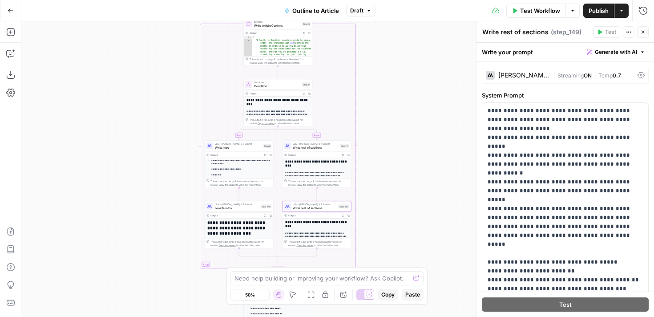
click at [244, 147] on span "Write intro" at bounding box center [238, 147] width 46 height 4
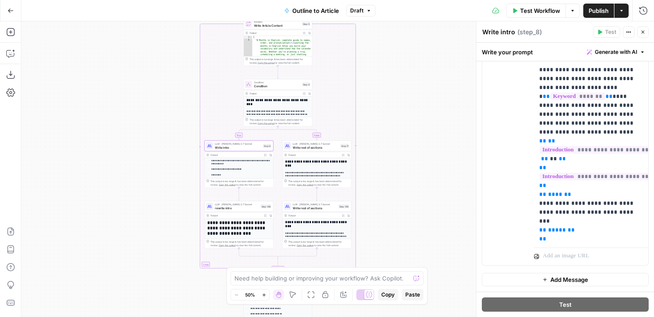
scroll to position [161, 0]
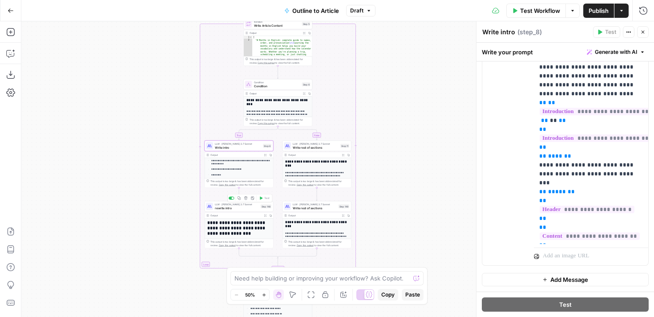
click at [233, 211] on div "LLM · Claude 3.7 Sonnet rewrite intro Step 148 Copy step Delete step Add Note T…" at bounding box center [239, 206] width 69 height 11
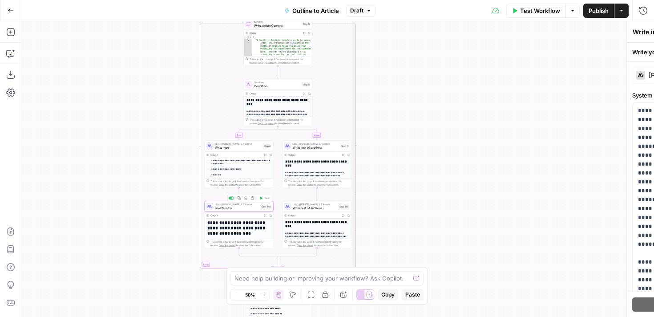
type textarea "rewrite intro"
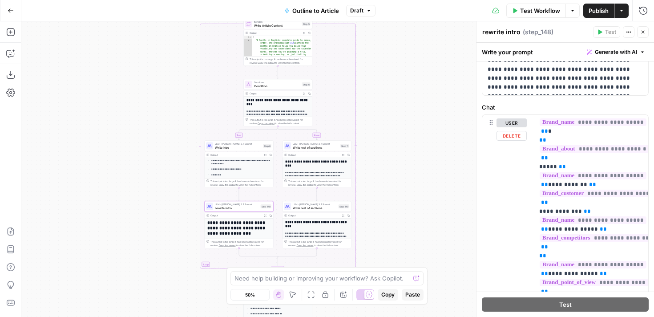
scroll to position [366, 0]
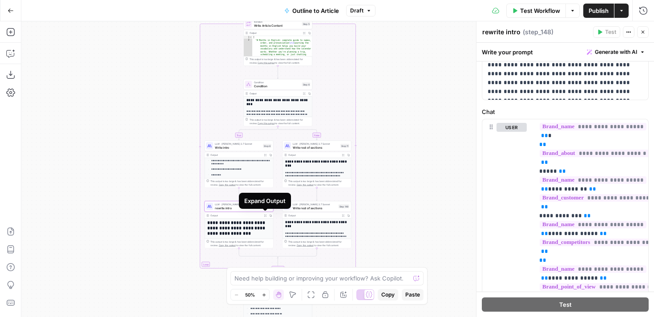
click at [264, 215] on icon "button" at bounding box center [265, 215] width 3 height 3
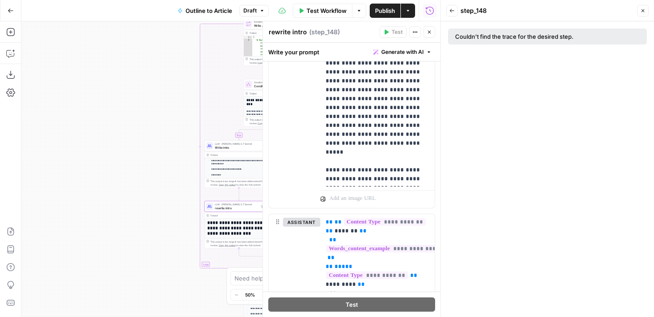
scroll to position [794, 0]
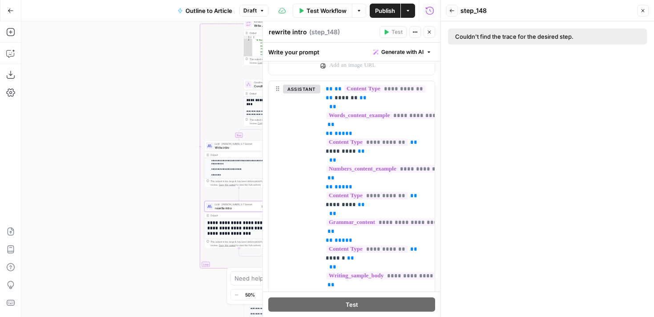
click at [642, 12] on icon "button" at bounding box center [642, 10] width 5 height 5
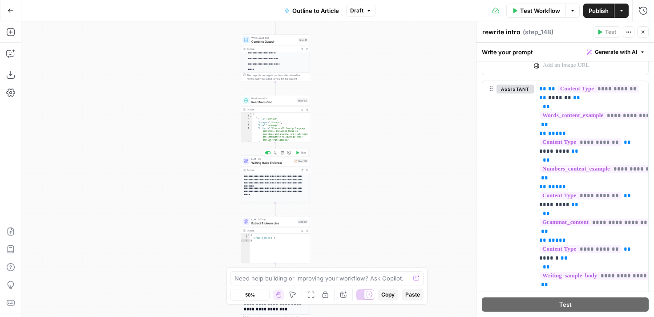
click at [273, 164] on span "Writing Rules Enforcer" at bounding box center [271, 162] width 40 height 4
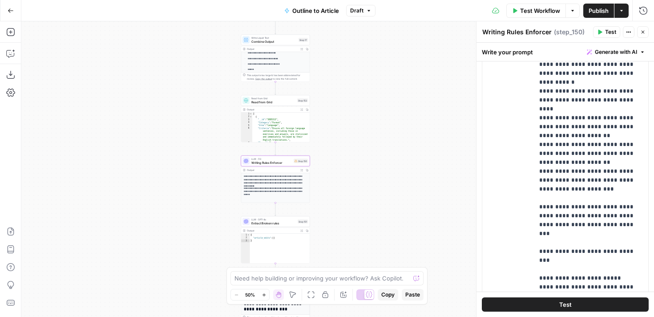
scroll to position [282, 0]
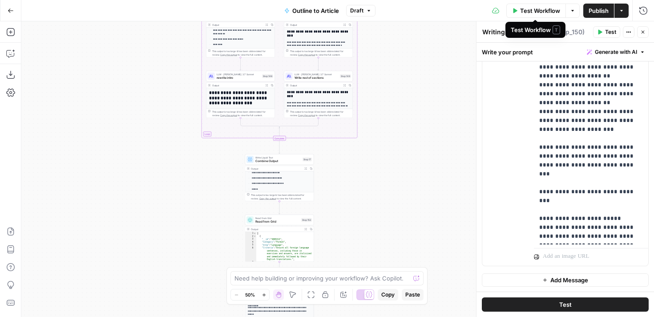
click at [590, 7] on span "Publish" at bounding box center [599, 10] width 20 height 9
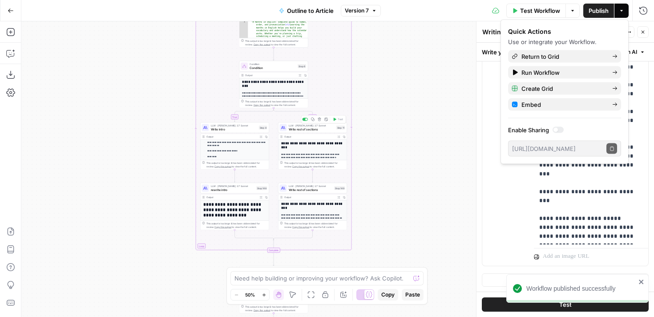
click at [309, 131] on span "Write rest of sections" at bounding box center [312, 129] width 46 height 4
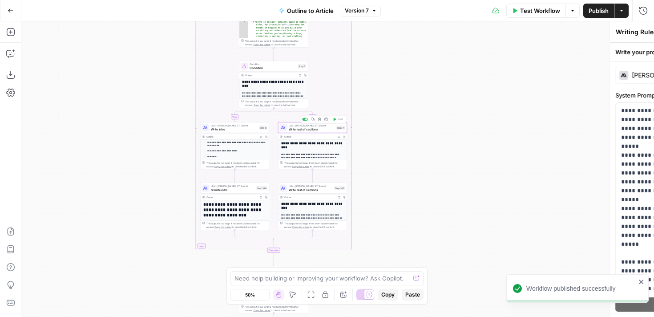
type textarea "Write rest of sections"
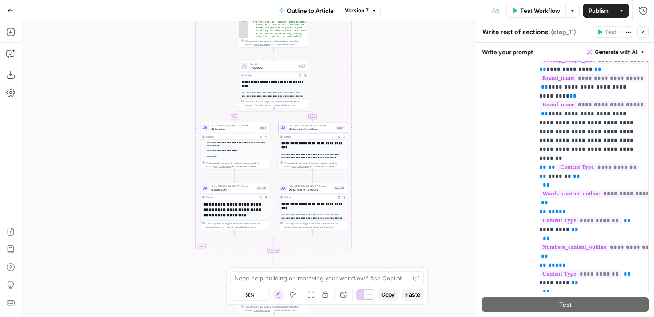
scroll to position [1701, 0]
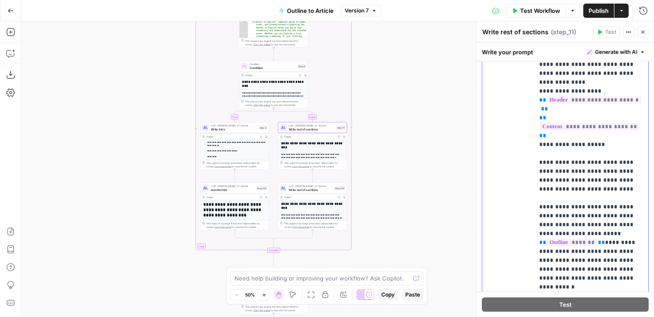
click at [622, 195] on p "**********" at bounding box center [591, 96] width 104 height 1050
drag, startPoint x: 619, startPoint y: 199, endPoint x: 616, endPoint y: 194, distance: 6.4
click at [616, 194] on p "**********" at bounding box center [591, 96] width 104 height 1050
click at [615, 201] on p "**********" at bounding box center [591, 96] width 104 height 1050
drag, startPoint x: 540, startPoint y: 126, endPoint x: 626, endPoint y: 195, distance: 109.8
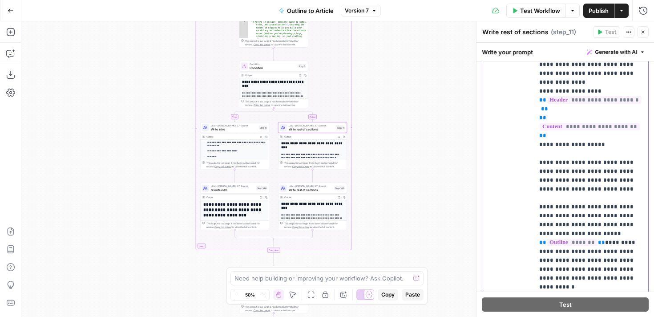
click at [626, 195] on p "**********" at bounding box center [591, 96] width 104 height 1050
copy p "**********"
click at [238, 130] on span "Write intro" at bounding box center [234, 129] width 46 height 4
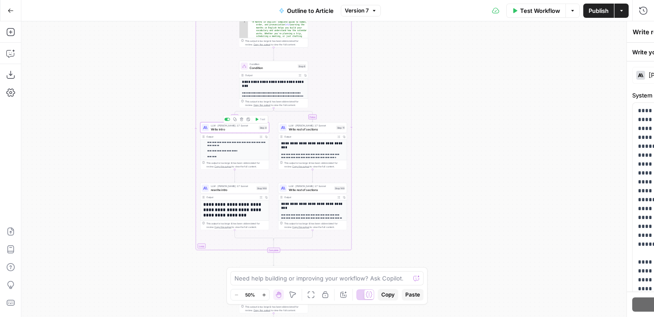
type textarea "Write intro"
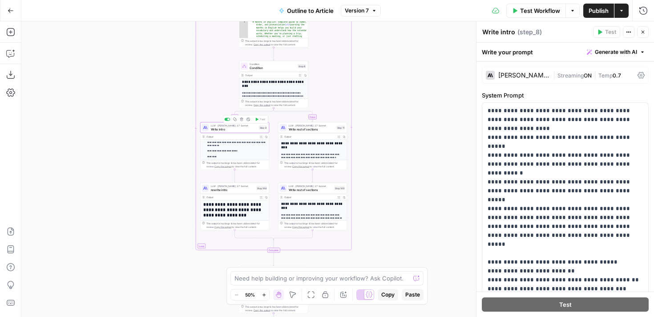
click at [309, 125] on span "LLM · [PERSON_NAME] 3.7 Sonnet" at bounding box center [312, 126] width 46 height 4
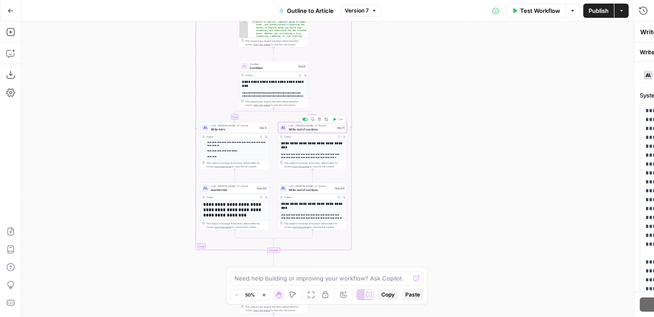
type textarea "Write rest of sections"
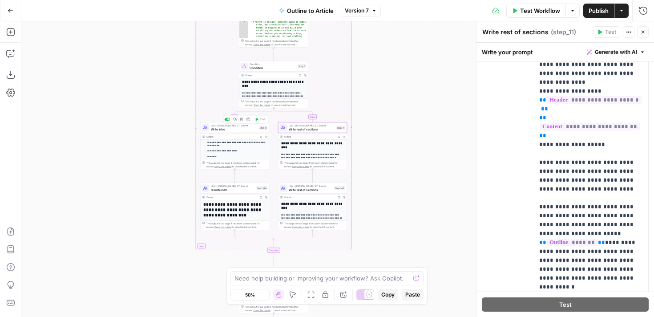
click at [242, 127] on span "Write intro" at bounding box center [234, 129] width 46 height 4
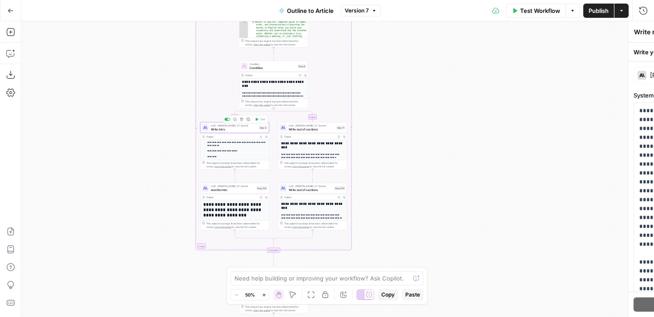
type textarea "Write intro"
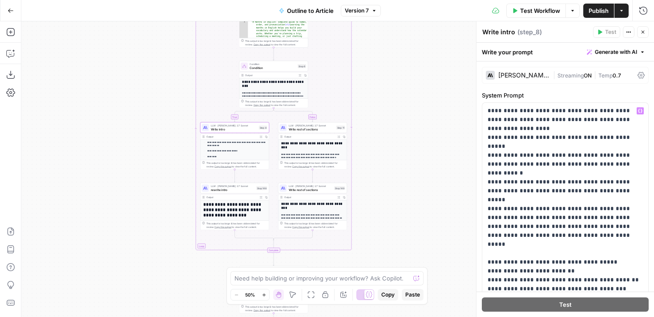
scroll to position [152, 0]
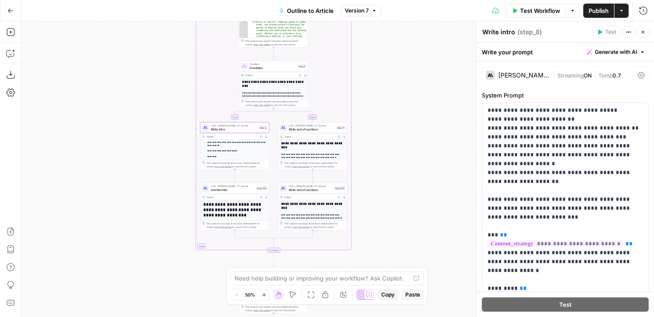
click at [232, 192] on div "LLM · Claude 3.7 Sonnet rewrite intro Step 148 Copy step Delete step Add Note T…" at bounding box center [234, 188] width 69 height 11
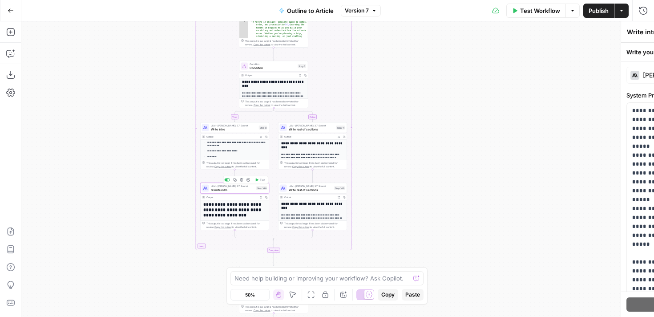
type textarea "rewrite intro"
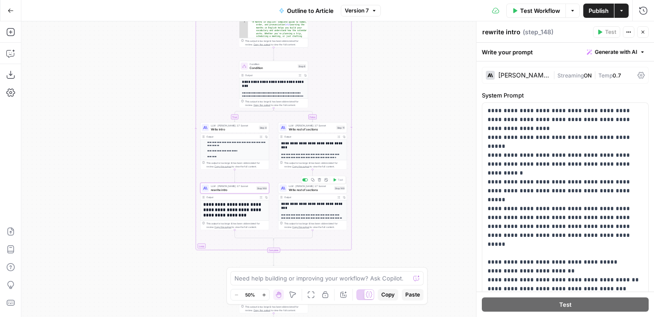
click at [295, 189] on span "Write rest of sections" at bounding box center [311, 189] width 44 height 4
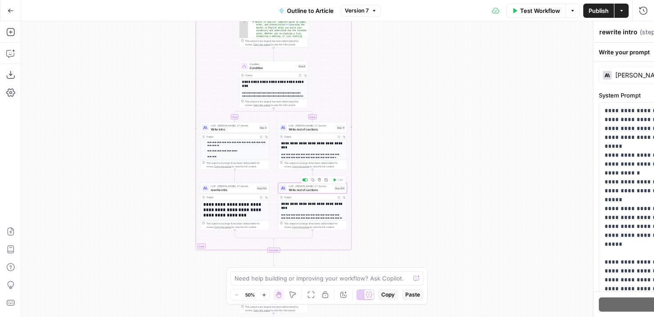
type textarea "Write rest of sections"
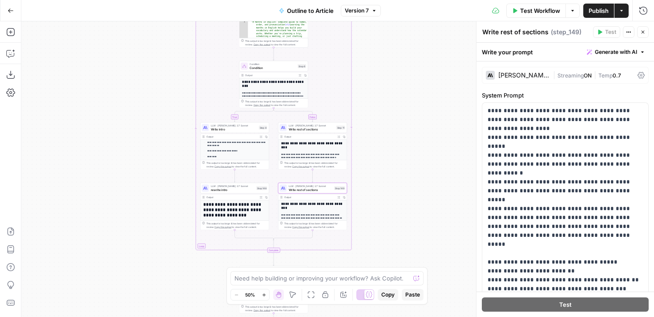
click at [299, 129] on span "Write rest of sections" at bounding box center [312, 129] width 46 height 4
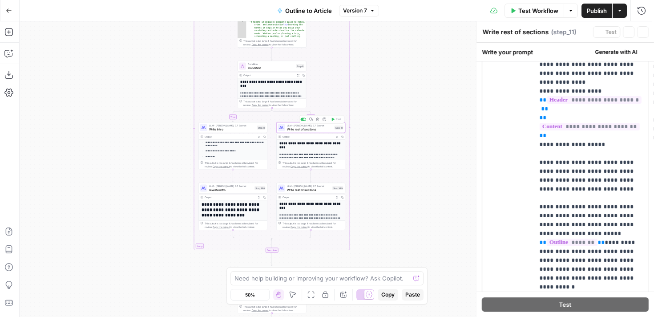
scroll to position [0, 0]
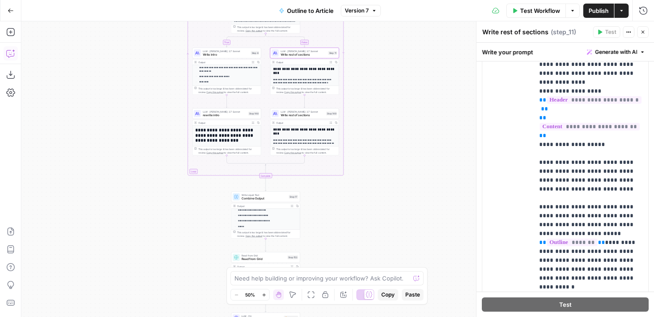
click at [11, 55] on icon "button" at bounding box center [10, 53] width 9 height 9
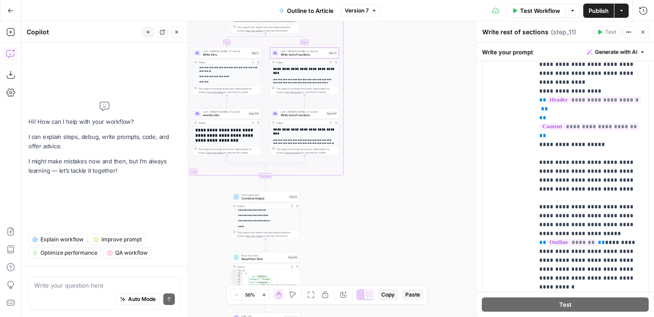
click at [100, 297] on div "Auto Mode Send" at bounding box center [104, 300] width 141 height 20
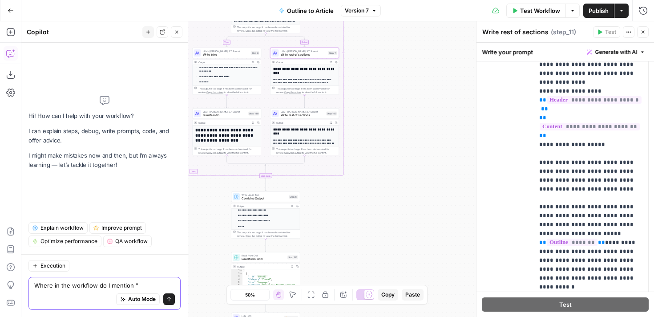
paste textarea "Don't include the links in other paragraphs than instructed. Make sure you only…"
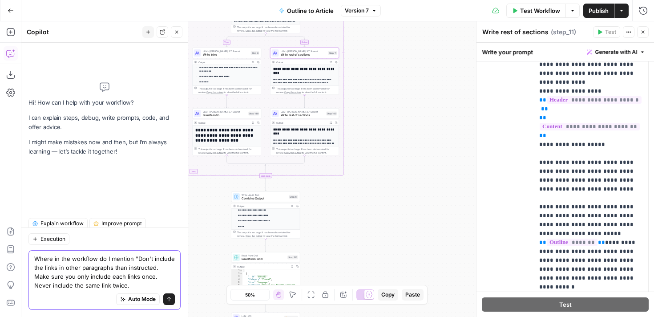
type textarea "Where in the workflow do I mention "Don't include the links in other paragraphs…"
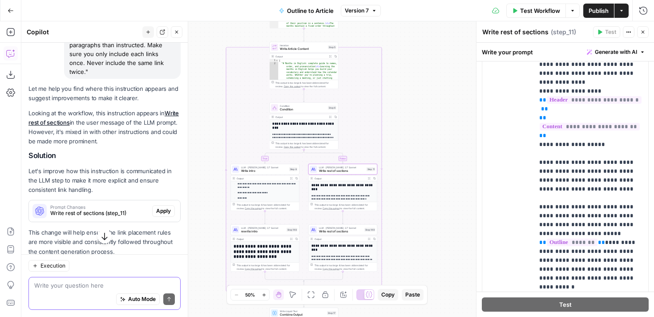
scroll to position [109, 0]
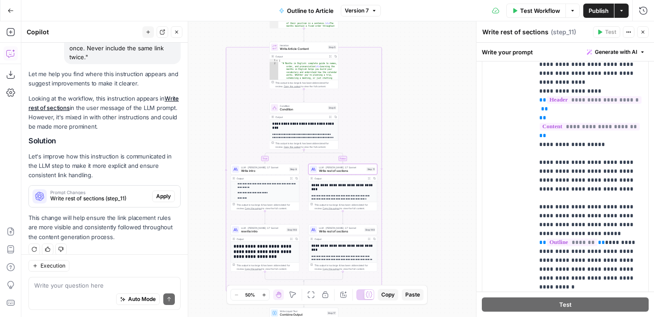
click at [101, 194] on span "Write rest of sections (step_11)" at bounding box center [99, 198] width 98 height 8
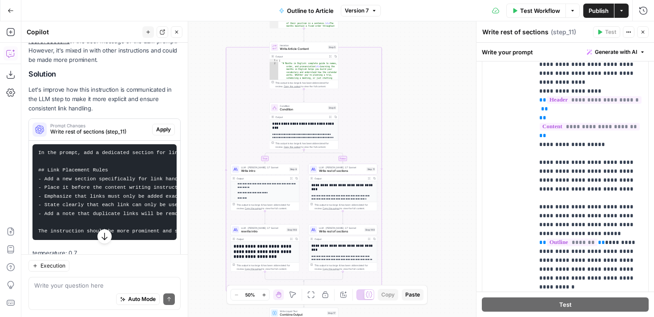
scroll to position [176, 0]
click at [166, 125] on span "Apply" at bounding box center [163, 129] width 15 height 8
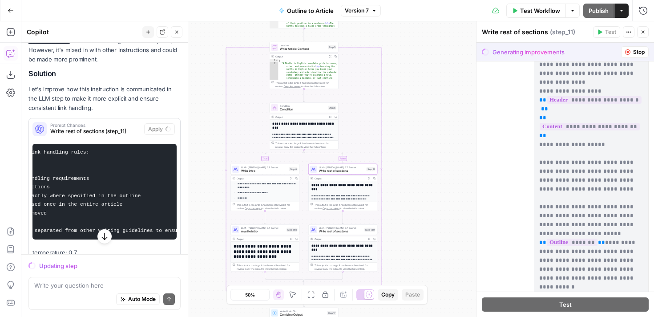
scroll to position [0, 141]
click at [636, 54] on span "Stop" at bounding box center [639, 52] width 12 height 8
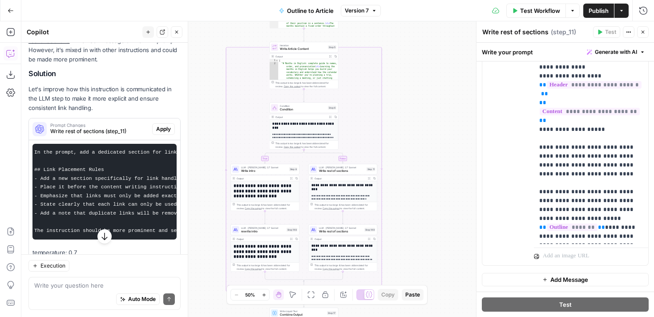
scroll to position [333, 0]
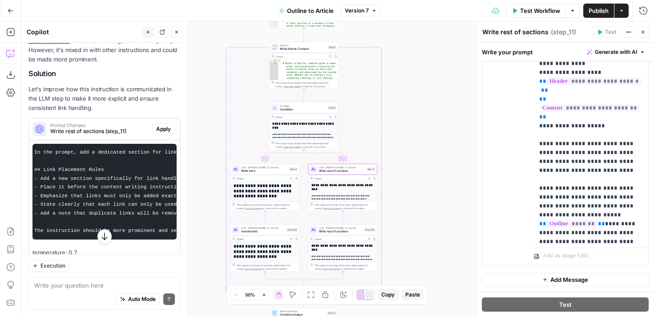
click at [93, 181] on pre "In the prompt, add a dedicated section for link handling rules: ## Link Placeme…" at bounding box center [104, 192] width 144 height 96
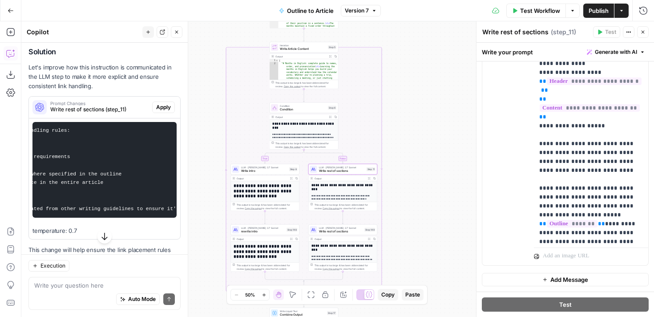
scroll to position [0, 162]
click at [164, 103] on span "Apply" at bounding box center [163, 107] width 15 height 8
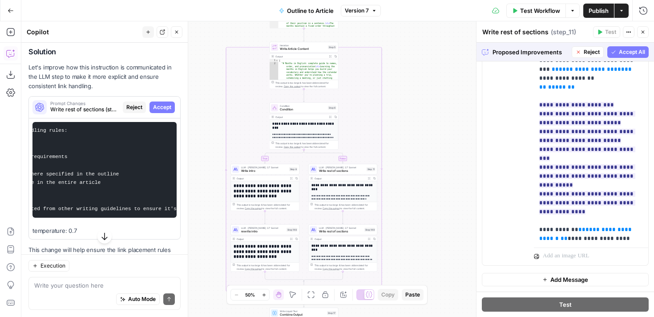
scroll to position [78, 0]
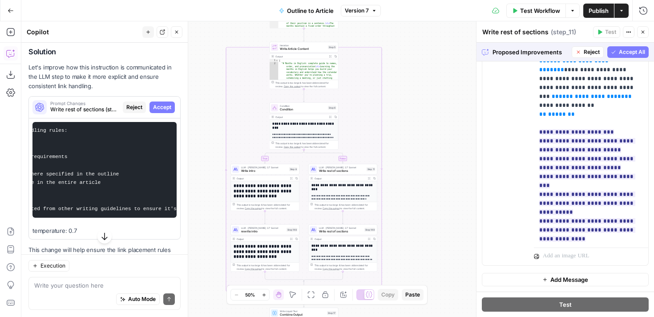
click at [627, 52] on span "Accept All" at bounding box center [632, 52] width 26 height 8
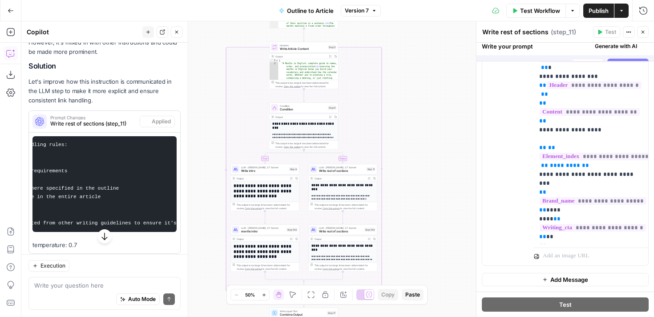
scroll to position [0, 0]
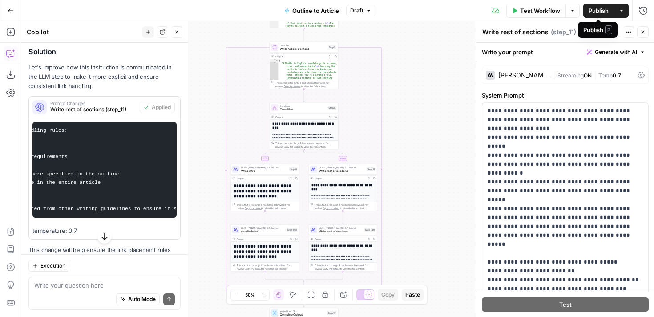
click at [603, 12] on span "Publish" at bounding box center [599, 10] width 20 height 9
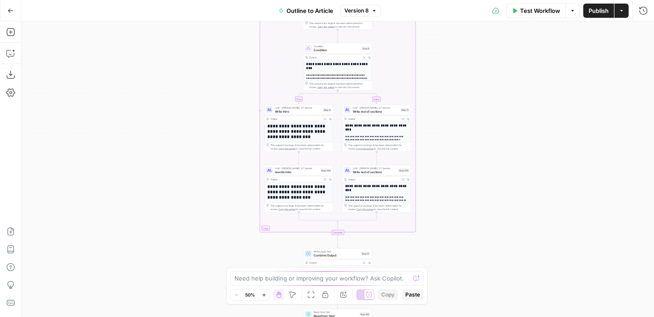
click at [368, 10] on span "Version 8" at bounding box center [356, 11] width 24 height 8
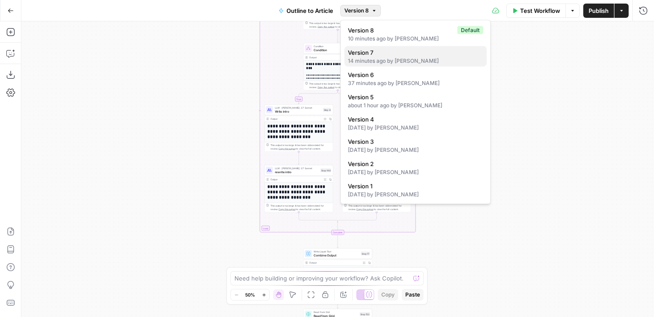
click at [394, 60] on div "14 minutes ago by [PERSON_NAME]" at bounding box center [415, 61] width 135 height 8
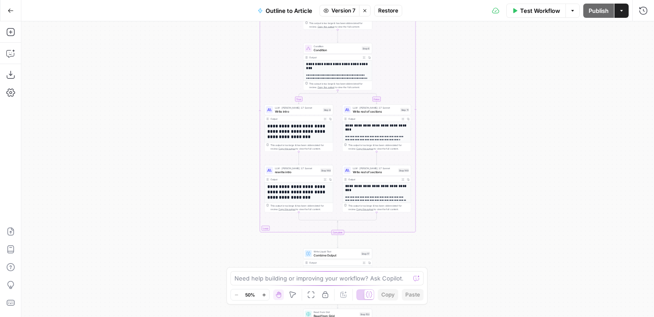
click at [389, 12] on span "Restore" at bounding box center [388, 11] width 20 height 8
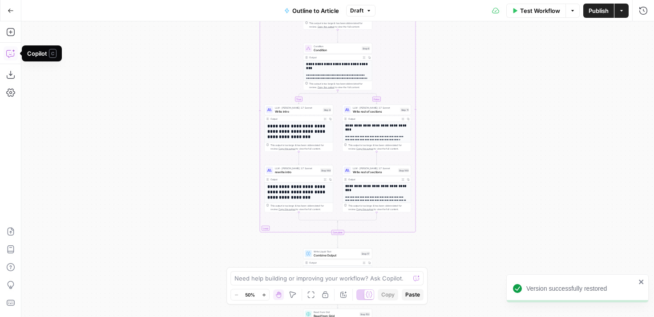
click at [12, 57] on icon "button" at bounding box center [10, 53] width 9 height 9
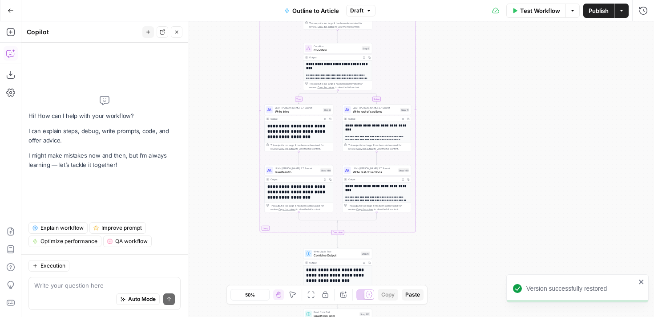
click at [89, 287] on textarea at bounding box center [104, 285] width 141 height 9
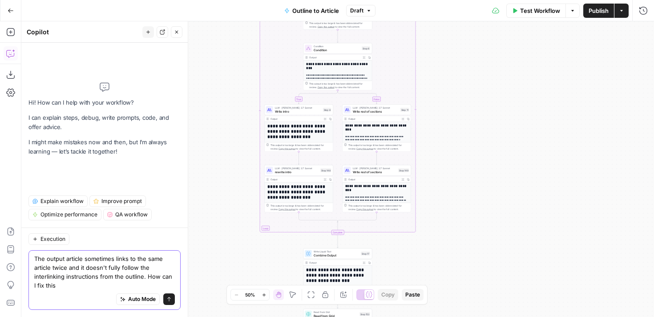
type textarea "The output article sometimes links to the same article twice and it doesn't ful…"
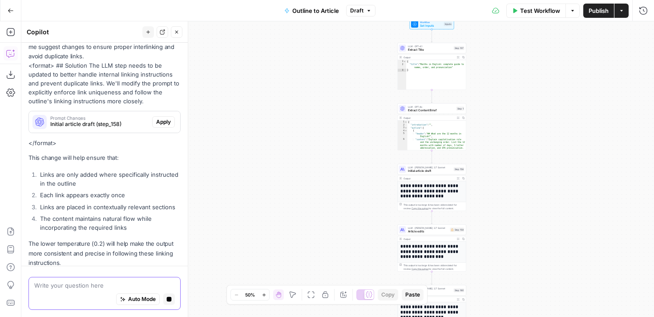
scroll to position [181, 0]
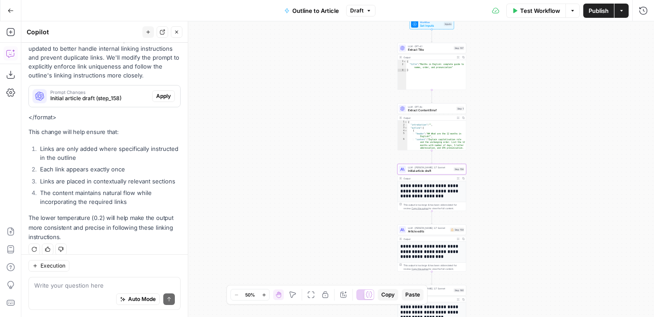
click at [112, 94] on span "Initial article draft (step_158)" at bounding box center [99, 98] width 98 height 8
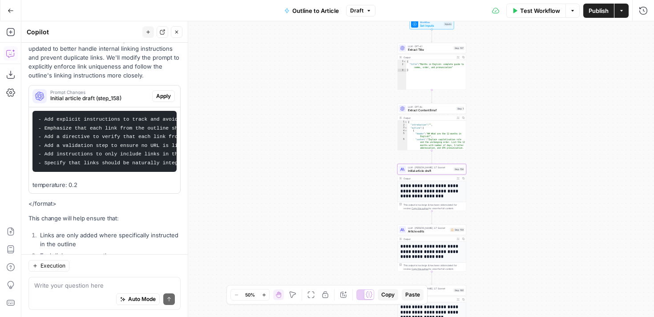
click at [161, 92] on span "Apply" at bounding box center [163, 96] width 15 height 8
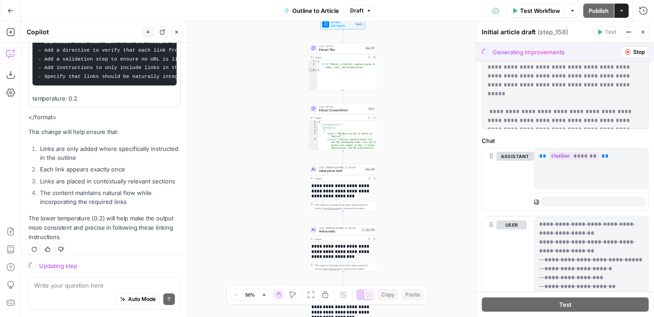
scroll to position [543, 0]
click at [639, 51] on span "Stop" at bounding box center [639, 52] width 12 height 8
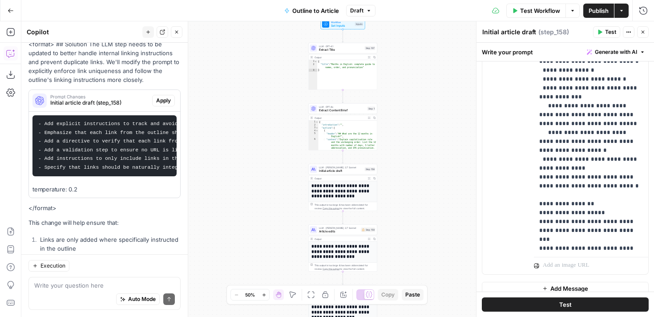
scroll to position [174, 0]
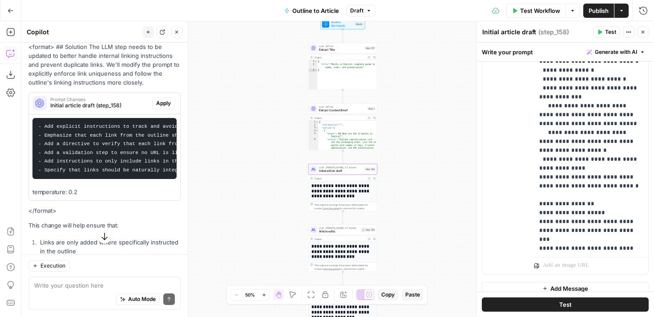
click at [165, 99] on span "Apply" at bounding box center [163, 103] width 15 height 8
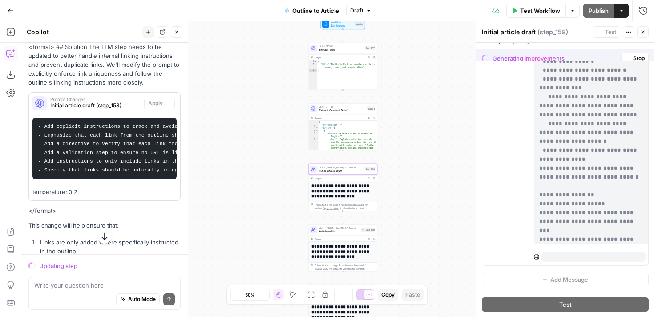
scroll to position [510, 0]
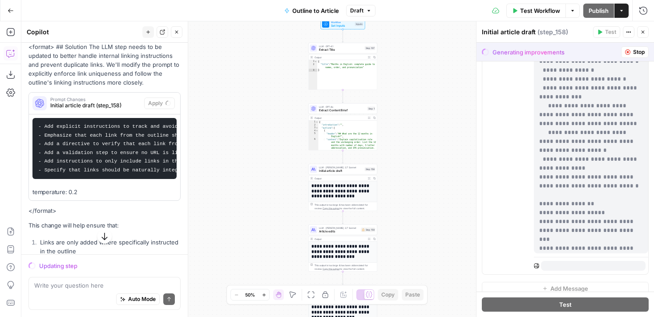
click at [640, 53] on span "Stop" at bounding box center [639, 52] width 12 height 8
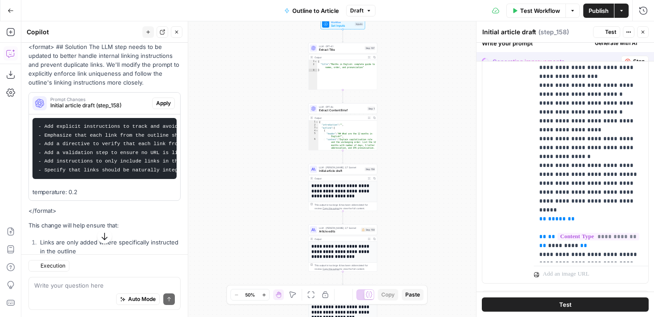
scroll to position [0, 0]
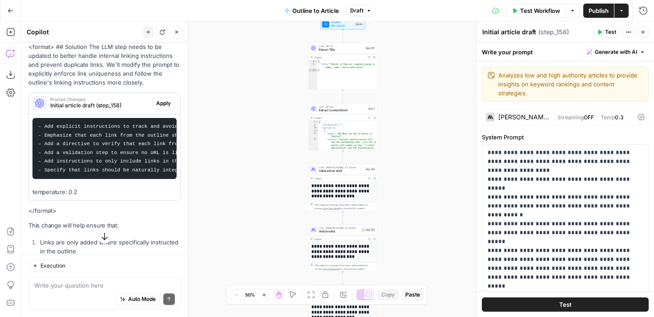
click at [369, 8] on icon "button" at bounding box center [368, 10] width 5 height 5
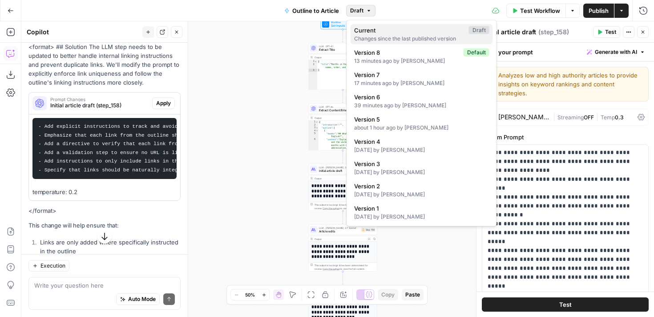
click at [405, 41] on div "Changes since the last published version" at bounding box center [421, 39] width 135 height 8
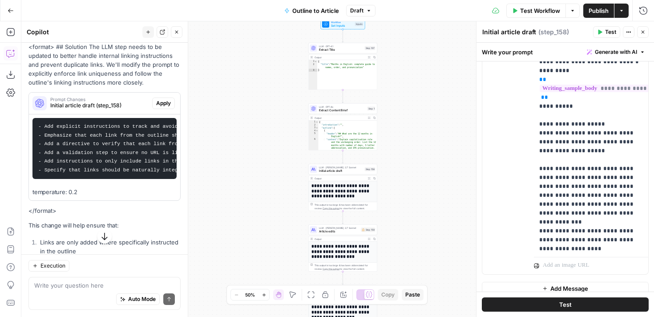
scroll to position [1561, 0]
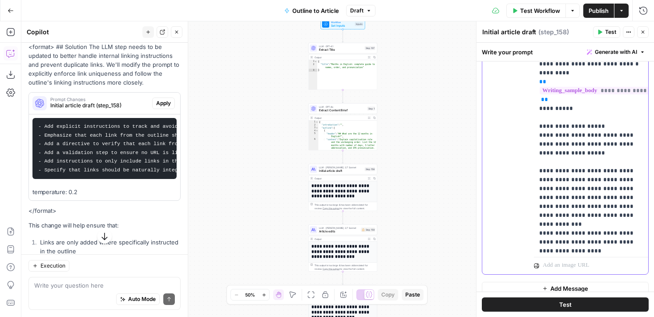
drag, startPoint x: 631, startPoint y: 206, endPoint x: 536, endPoint y: 178, distance: 98.9
click at [536, 178] on div "**********" at bounding box center [591, 72] width 114 height 363
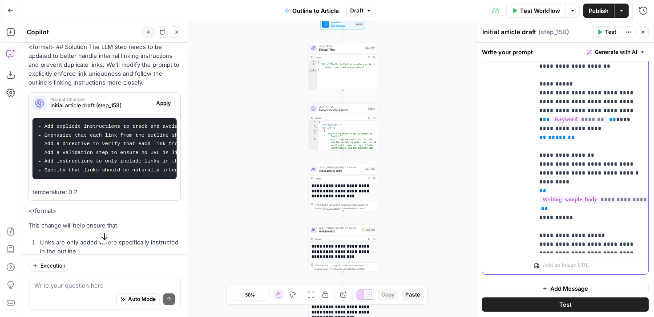
scroll to position [1446, 0]
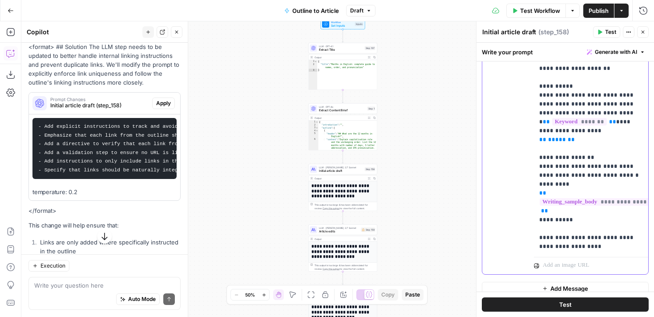
drag, startPoint x: 628, startPoint y: 175, endPoint x: 523, endPoint y: 177, distance: 105.0
click at [523, 177] on div "**********" at bounding box center [565, 83] width 166 height 384
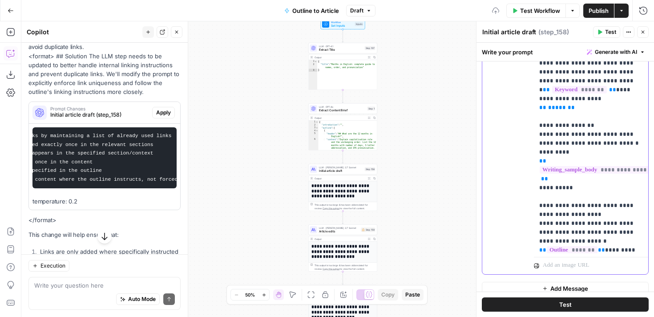
scroll to position [1485, 0]
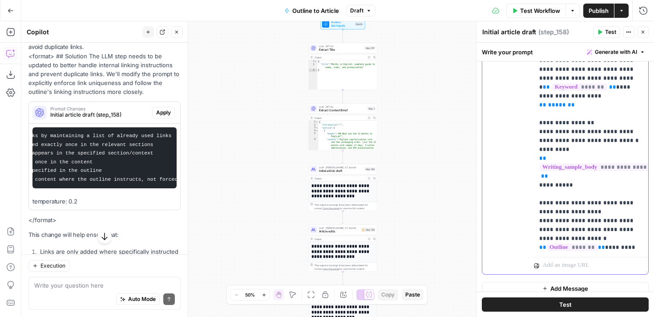
drag, startPoint x: 575, startPoint y: 102, endPoint x: 522, endPoint y: 96, distance: 52.4
click at [522, 96] on div "**********" at bounding box center [565, 83] width 166 height 384
copy p "**********"
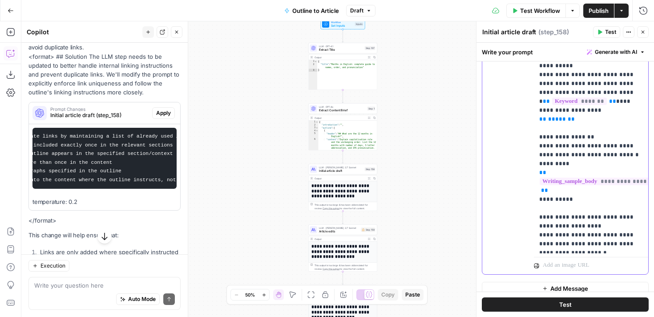
scroll to position [1489, 0]
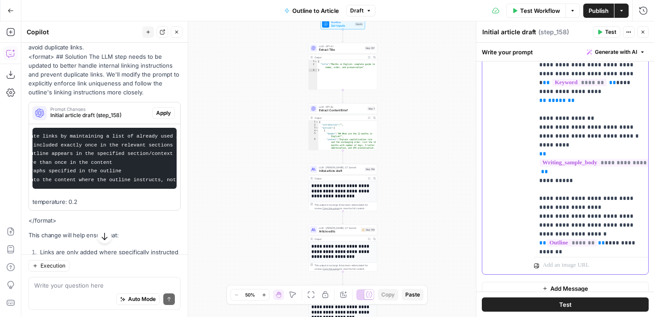
drag, startPoint x: 633, startPoint y: 225, endPoint x: 534, endPoint y: 90, distance: 167.2
click at [534, 90] on div "**********" at bounding box center [591, 72] width 114 height 363
copy p "**********"
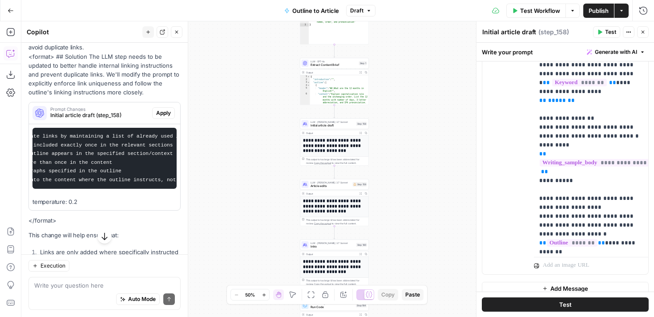
click at [331, 127] on span "Initial article draft" at bounding box center [333, 125] width 44 height 4
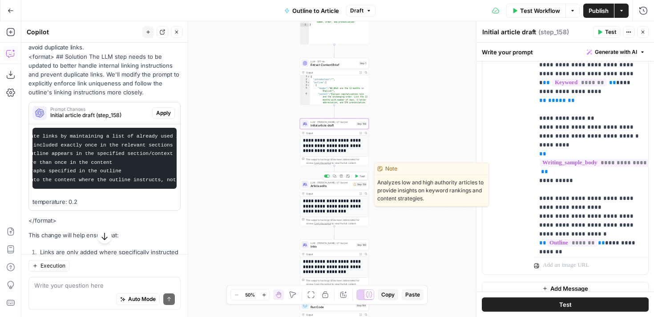
click at [333, 188] on div "LLM · Claude 3.7 Sonnet Article edits Step 159 Copy step Delete step Edit Note …" at bounding box center [334, 184] width 69 height 11
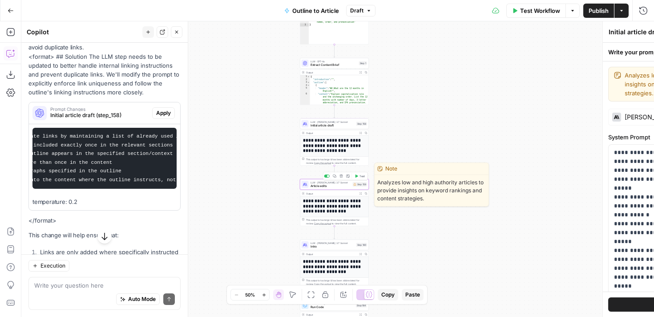
type textarea "Article edits"
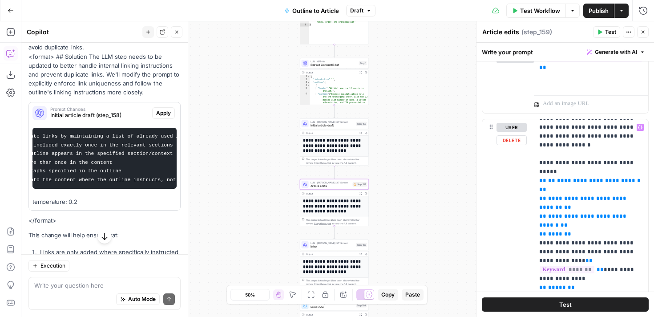
scroll to position [3907, 0]
drag, startPoint x: 638, startPoint y: 234, endPoint x: 529, endPoint y: 201, distance: 114.0
click at [529, 201] on div "**********" at bounding box center [565, 311] width 166 height 384
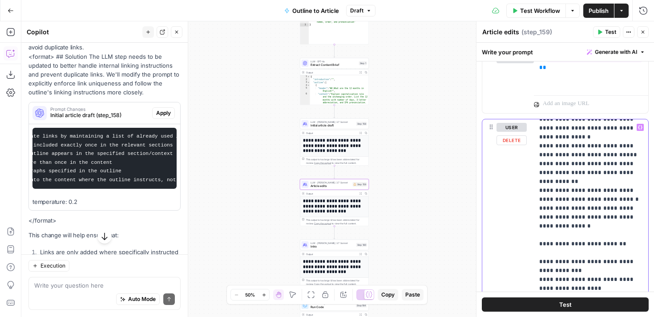
scroll to position [5439, 0]
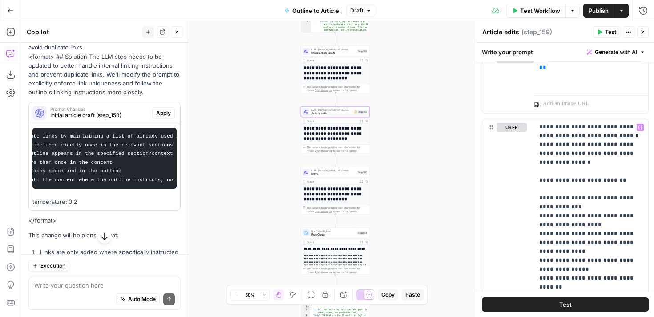
click at [332, 173] on span "Intro" at bounding box center [334, 174] width 44 height 4
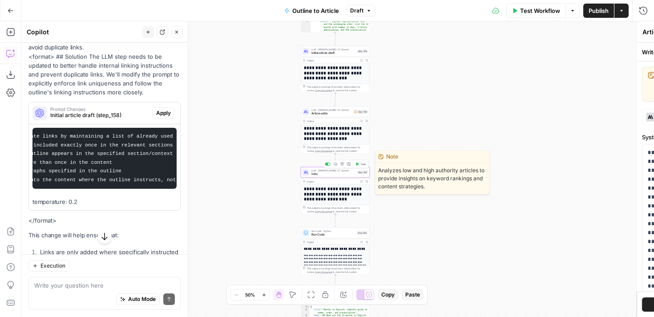
type textarea "Intro"
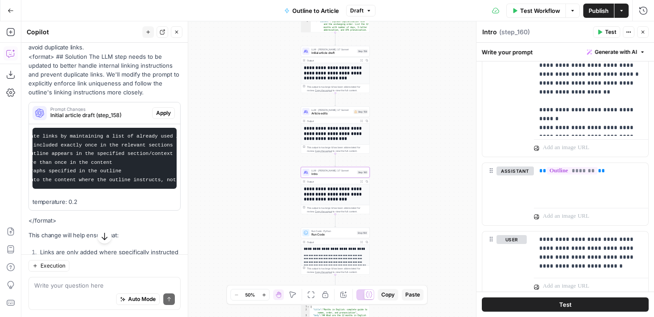
scroll to position [526, 0]
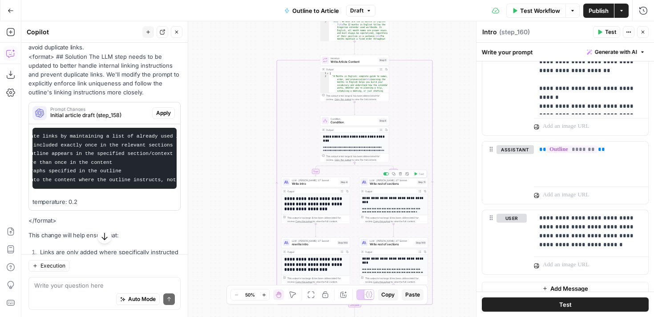
click at [384, 186] on div "LLM · Claude 3.7 Sonnet Write rest of sections Step 11 Copy step Delete step Ad…" at bounding box center [393, 182] width 69 height 11
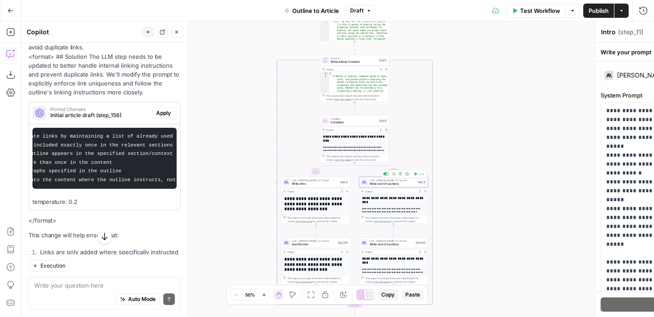
type textarea "Write rest of sections"
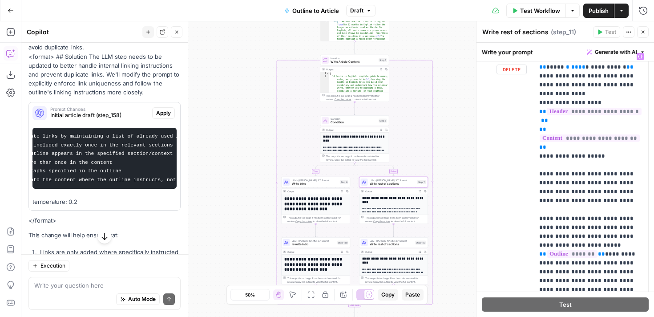
scroll to position [470, 0]
drag, startPoint x: 619, startPoint y: 209, endPoint x: 603, endPoint y: 174, distance: 39.0
click at [603, 174] on p "**********" at bounding box center [591, 107] width 104 height 1050
click at [618, 211] on p "**********" at bounding box center [591, 107] width 104 height 1050
drag, startPoint x: 580, startPoint y: 238, endPoint x: 601, endPoint y: 170, distance: 70.4
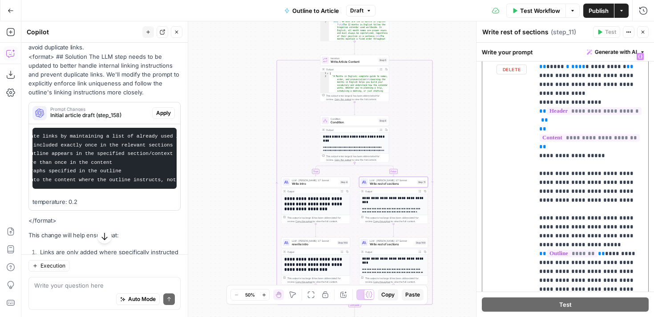
click at [601, 170] on p "**********" at bounding box center [591, 183] width 104 height 1202
drag, startPoint x: 600, startPoint y: 182, endPoint x: 542, endPoint y: 182, distance: 58.3
click at [541, 182] on p "**********" at bounding box center [591, 151] width 104 height 1139
click at [534, 191] on div "**********" at bounding box center [591, 230] width 114 height 363
drag, startPoint x: 601, startPoint y: 198, endPoint x: 642, endPoint y: 200, distance: 41.0
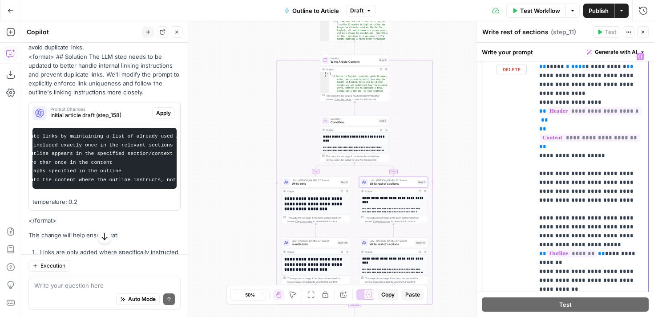
click at [642, 200] on p "**********" at bounding box center [591, 147] width 104 height 1130
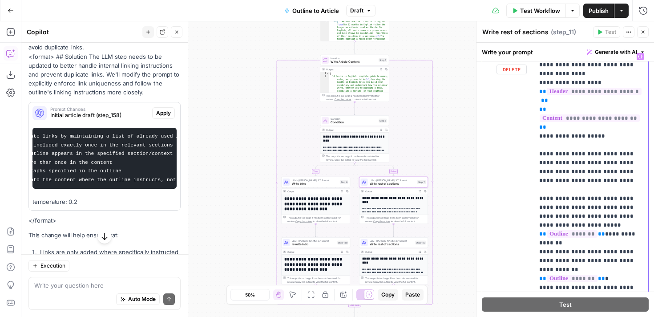
scroll to position [494, 0]
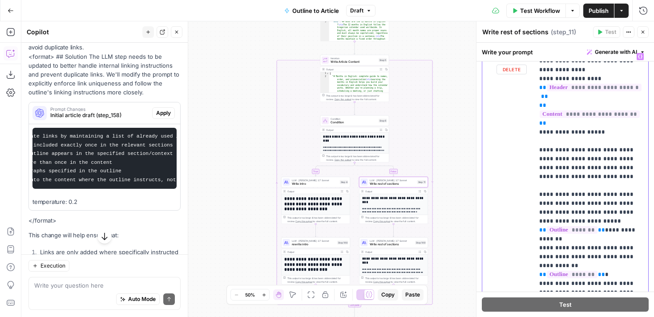
drag, startPoint x: 545, startPoint y: 186, endPoint x: 548, endPoint y: 202, distance: 17.3
click at [548, 202] on p "**********" at bounding box center [591, 123] width 104 height 1130
click at [567, 194] on p "**********" at bounding box center [591, 114] width 104 height 1113
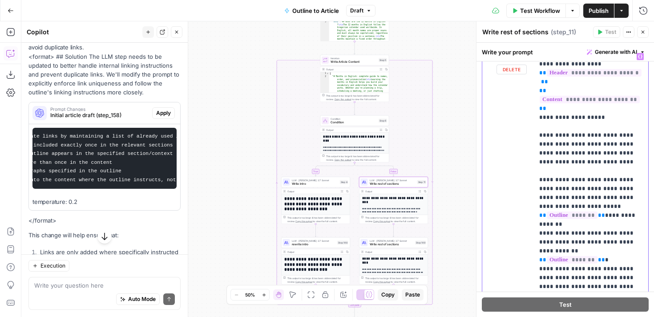
scroll to position [509, 0]
click at [569, 226] on p "**********" at bounding box center [591, 104] width 104 height 1122
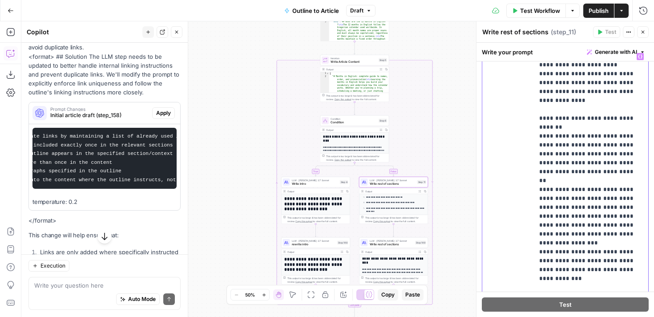
scroll to position [91, 0]
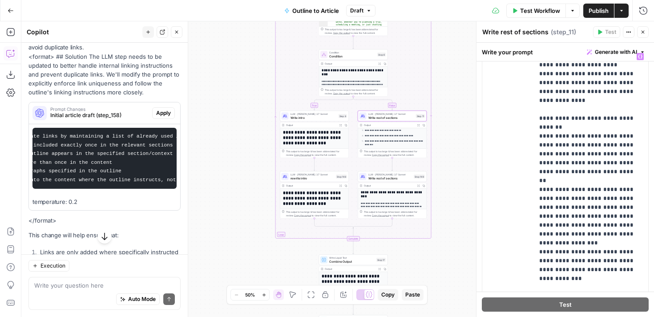
click at [393, 180] on span "Write rest of sections" at bounding box center [391, 178] width 44 height 4
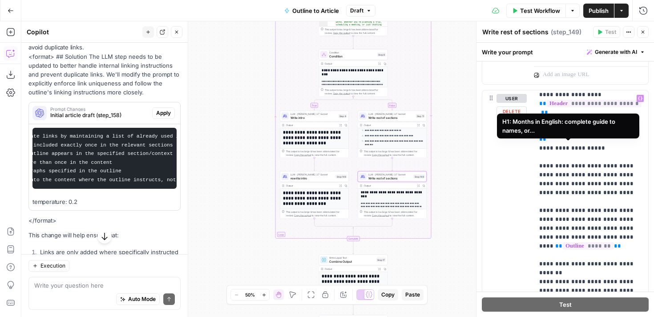
scroll to position [513, 0]
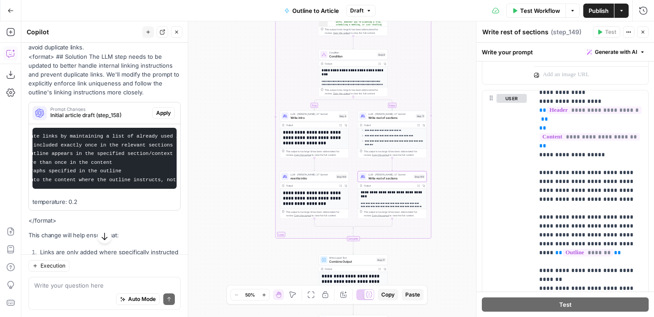
click at [382, 117] on span "Write rest of sections" at bounding box center [392, 117] width 46 height 4
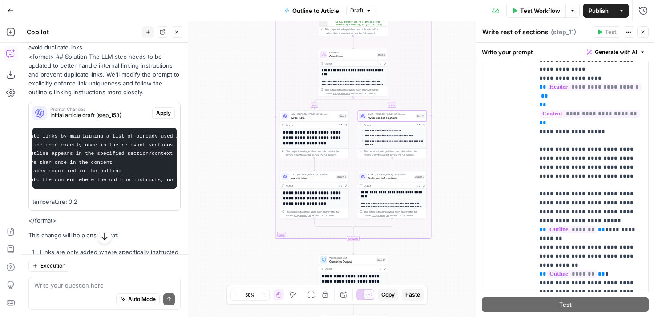
scroll to position [458, 0]
drag, startPoint x: 539, startPoint y: 112, endPoint x: 631, endPoint y: 255, distance: 170.1
click at [631, 255] on div "**********" at bounding box center [591, 193] width 114 height 363
copy p "**********"
click at [397, 176] on span "Write rest of sections" at bounding box center [391, 178] width 44 height 4
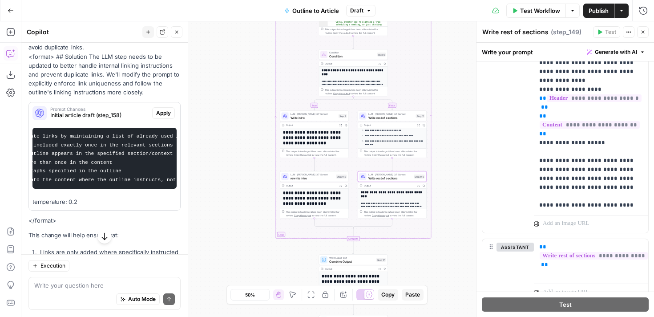
scroll to position [285, 0]
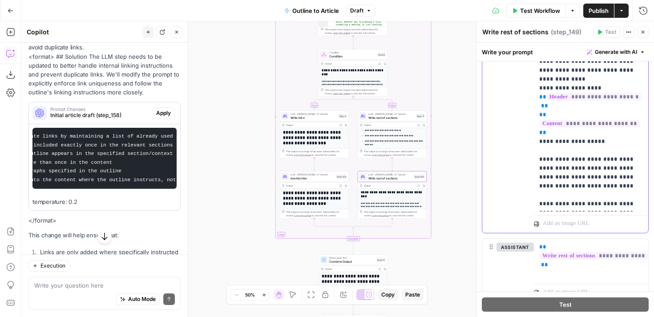
drag, startPoint x: 539, startPoint y: 122, endPoint x: 608, endPoint y: 158, distance: 77.8
click at [609, 157] on div "**********" at bounding box center [591, 30] width 114 height 363
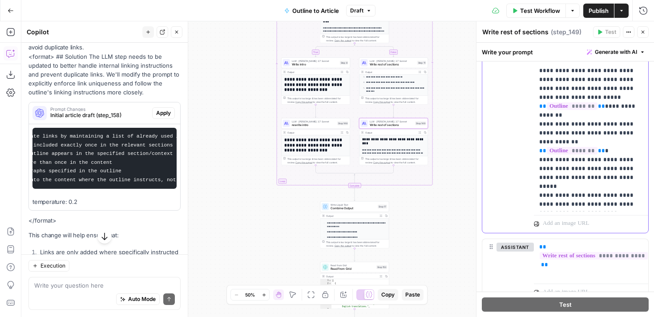
scroll to position [155, 0]
click at [604, 10] on span "Publish" at bounding box center [599, 10] width 20 height 9
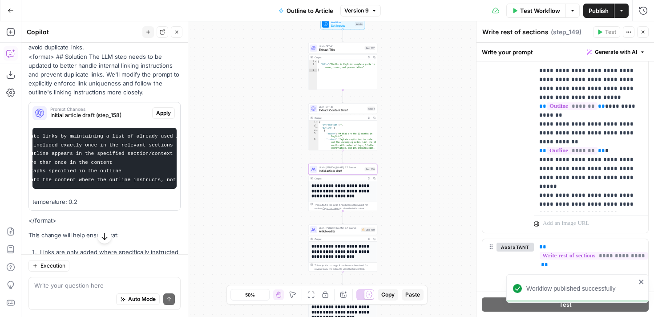
click at [146, 153] on pre "- Add explicit instructions to track and avoid duplicate links by maintaining a…" at bounding box center [104, 158] width 144 height 61
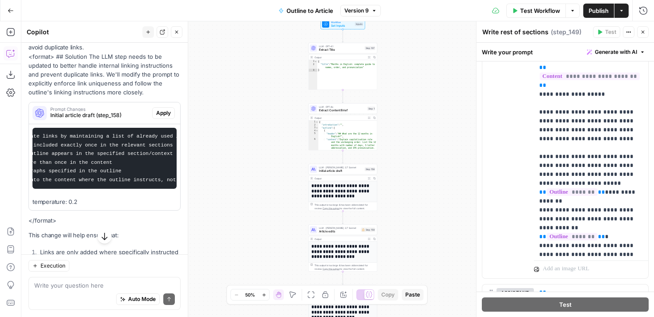
scroll to position [382, 0]
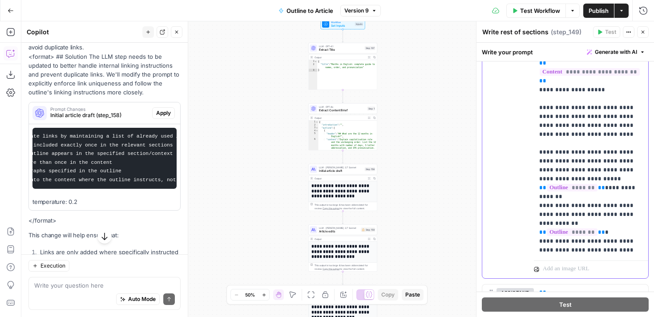
click at [544, 142] on p "**********" at bounding box center [591, 77] width 104 height 1122
click at [620, 134] on p "**********" at bounding box center [591, 77] width 104 height 1122
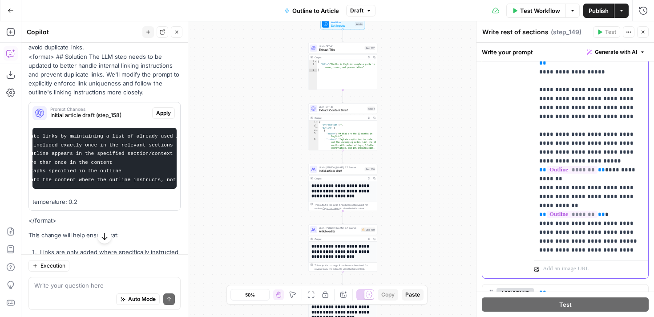
click at [577, 138] on p "**********" at bounding box center [591, 72] width 104 height 1148
drag, startPoint x: 579, startPoint y: 145, endPoint x: 532, endPoint y: 128, distance: 50.4
click at [532, 128] on div "**********" at bounding box center [565, 87] width 166 height 384
copy p "**********"
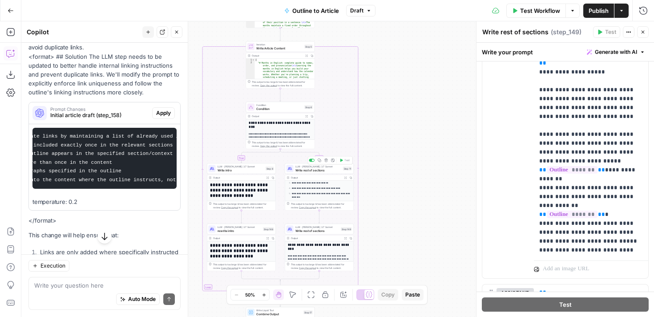
click at [316, 165] on span "LLM · [PERSON_NAME] 3.7 Sonnet" at bounding box center [319, 167] width 46 height 4
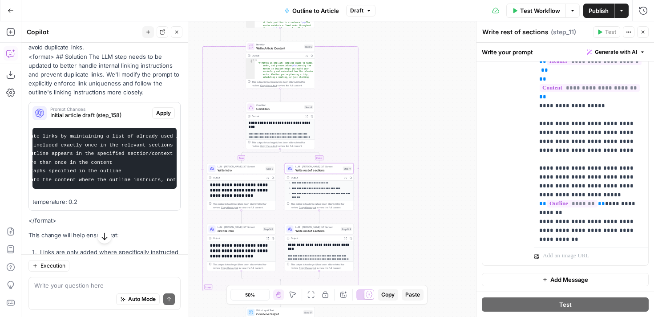
scroll to position [355, 0]
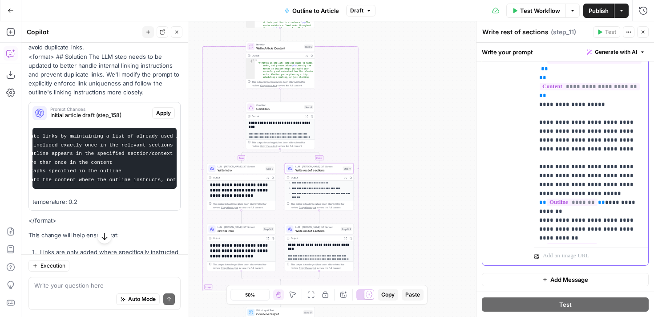
click at [624, 175] on p "**********" at bounding box center [591, 91] width 104 height 1122
click at [608, 146] on p "**********" at bounding box center [591, 91] width 104 height 1122
click at [598, 11] on span "Publish" at bounding box center [599, 10] width 20 height 9
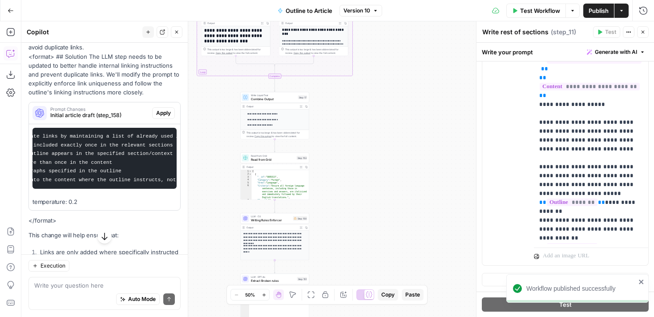
click at [278, 222] on div "LLM · O3 Writing Rules Enforcer Step 150 Copy step Delete step Add Note Test" at bounding box center [274, 218] width 69 height 11
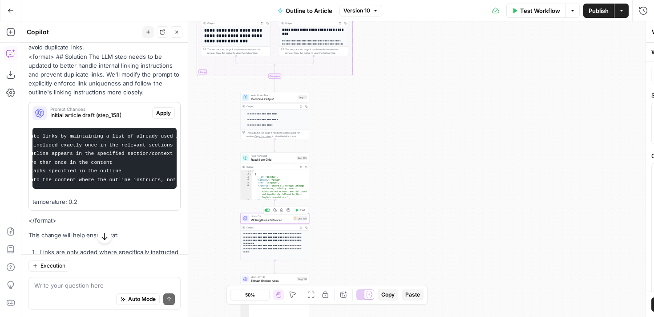
type textarea "Writing Rules Enforcer"
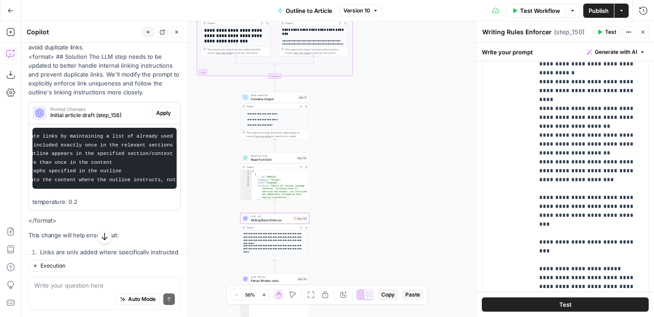
scroll to position [282, 0]
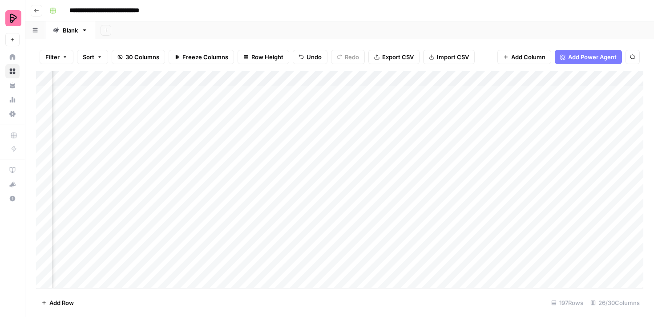
scroll to position [0, 604]
click at [563, 93] on div "Add Column" at bounding box center [339, 179] width 607 height 217
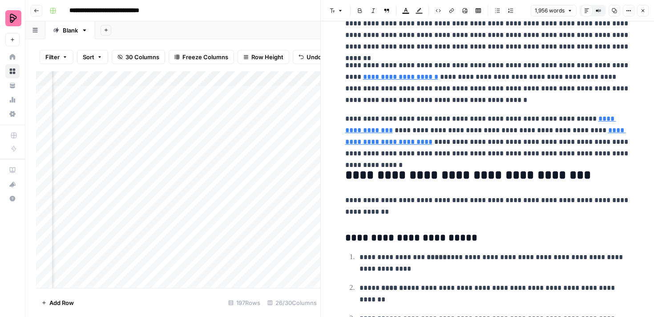
scroll to position [3538, 0]
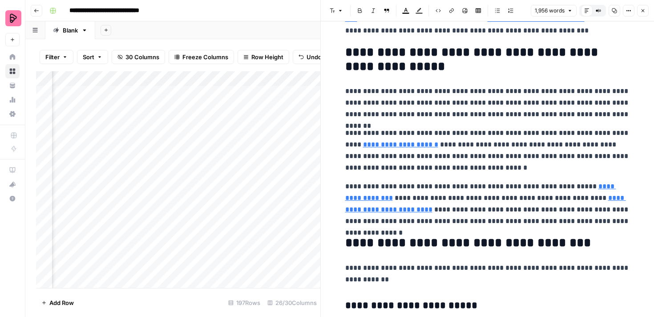
click at [644, 6] on button "Close" at bounding box center [643, 11] width 12 height 12
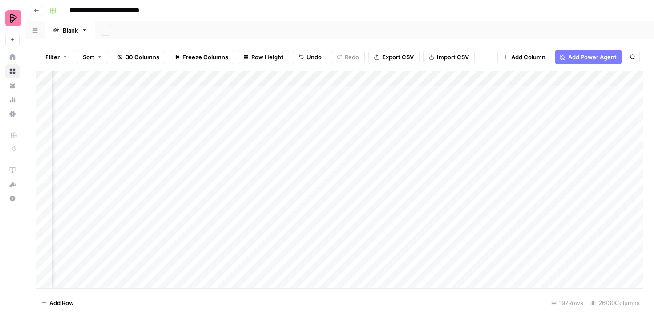
scroll to position [0, 348]
click at [416, 108] on div "Add Column" at bounding box center [339, 179] width 607 height 217
click at [244, 122] on div "Add Column" at bounding box center [339, 179] width 607 height 217
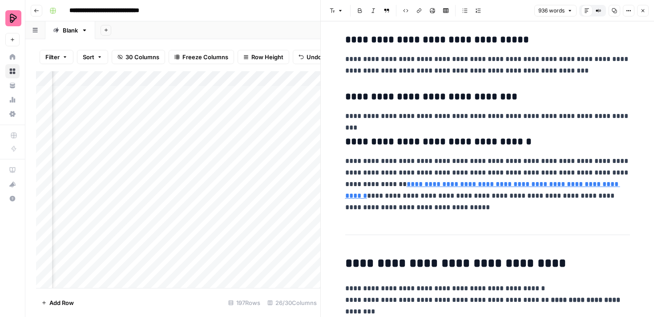
scroll to position [656, 0]
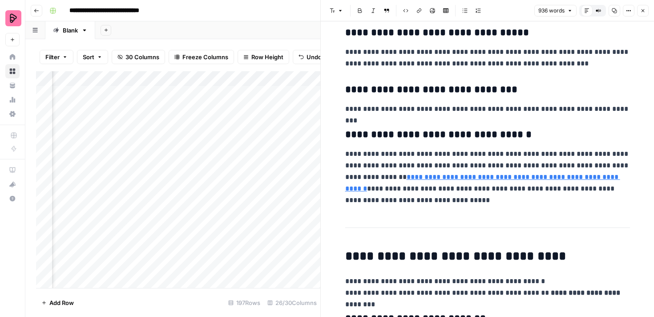
click at [297, 155] on div "Add Column" at bounding box center [178, 179] width 284 height 217
click at [643, 12] on icon "button" at bounding box center [642, 10] width 5 height 5
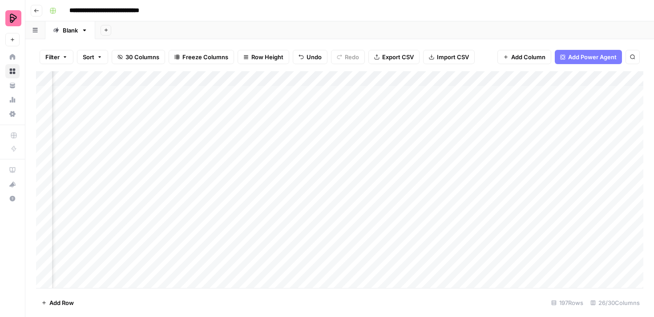
click at [386, 122] on div "Add Column" at bounding box center [339, 179] width 607 height 217
click at [385, 138] on div "Add Column" at bounding box center [339, 179] width 607 height 217
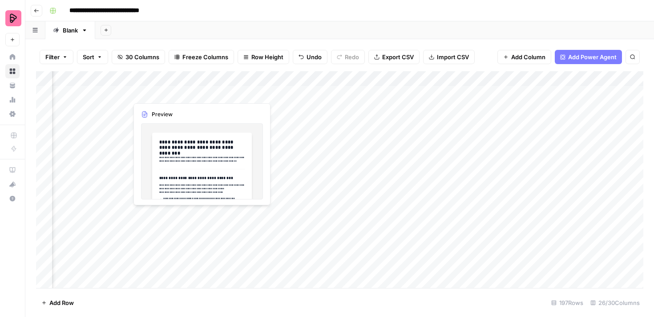
scroll to position [0, 376]
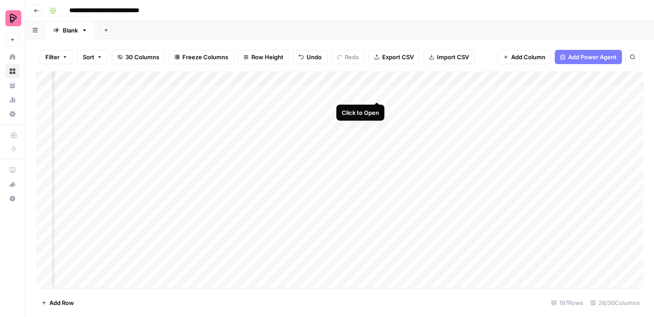
click at [377, 93] on div "Add Column" at bounding box center [339, 179] width 607 height 217
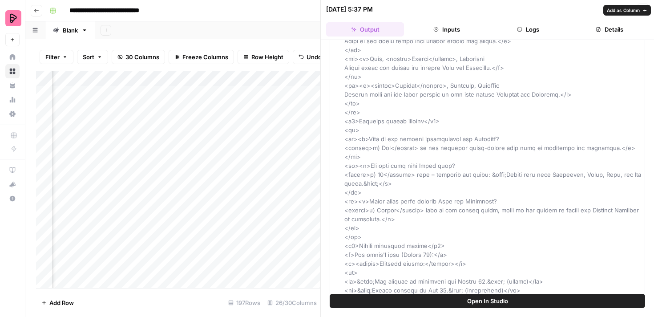
scroll to position [3479, 0]
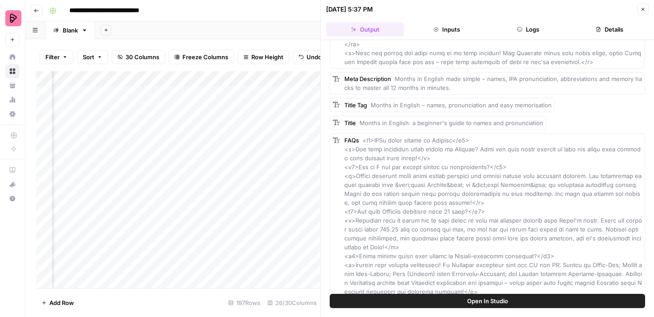
click at [526, 29] on button "Logs" at bounding box center [529, 29] width 78 height 14
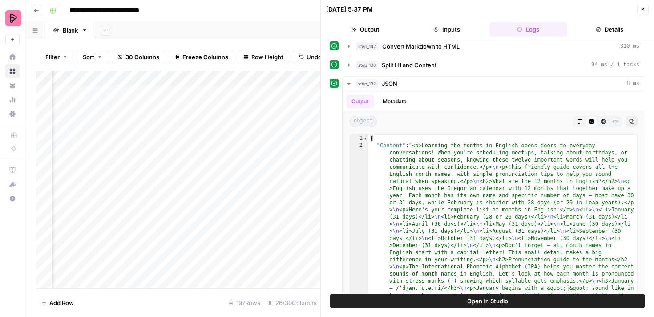
scroll to position [279, 0]
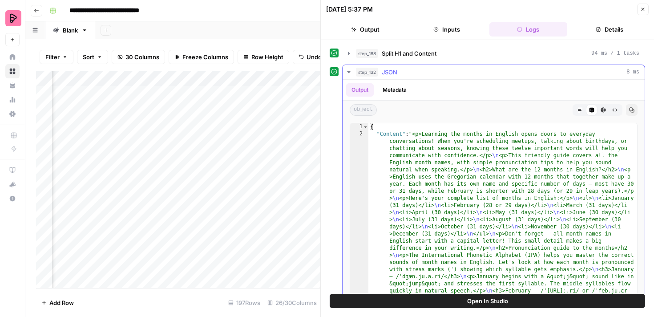
click at [347, 73] on icon "button" at bounding box center [348, 72] width 7 height 7
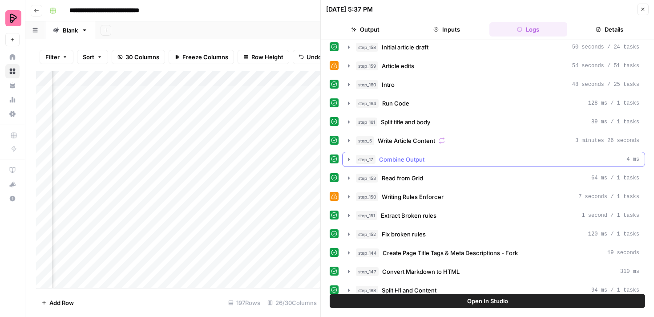
scroll to position [40, 0]
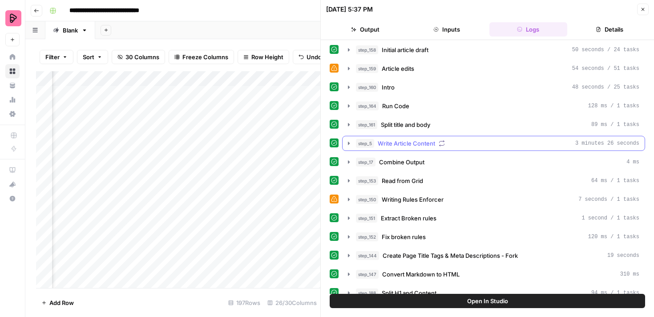
click at [347, 142] on icon "button" at bounding box center [348, 143] width 7 height 7
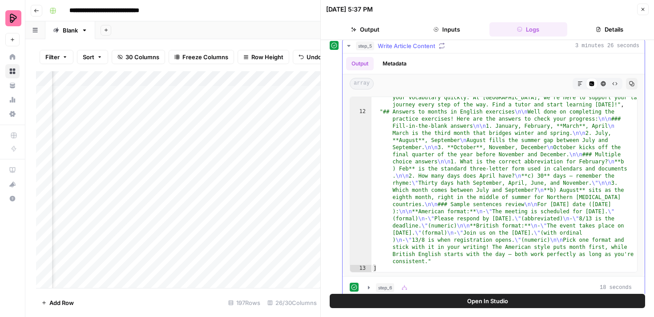
scroll to position [144, 0]
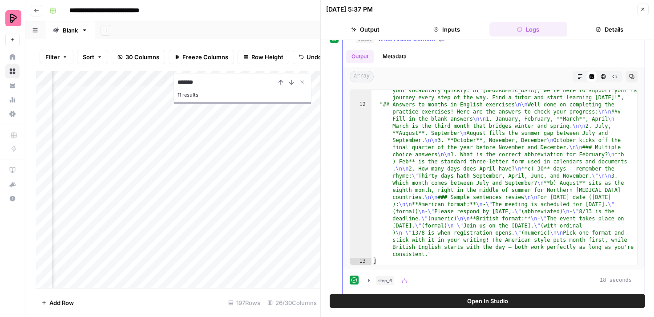
type input "*******"
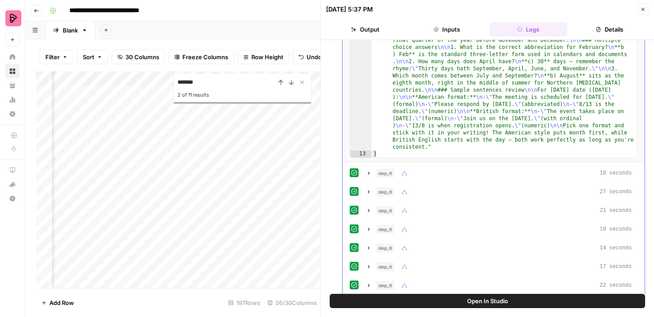
scroll to position [284, 0]
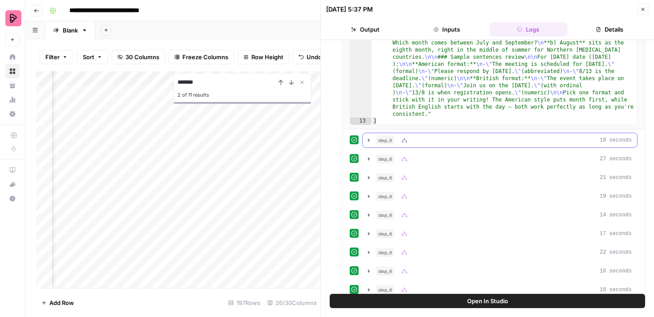
click at [368, 143] on icon "button" at bounding box center [368, 140] width 7 height 7
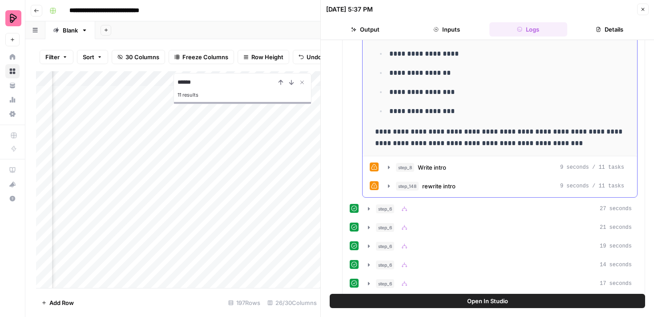
scroll to position [504, 0]
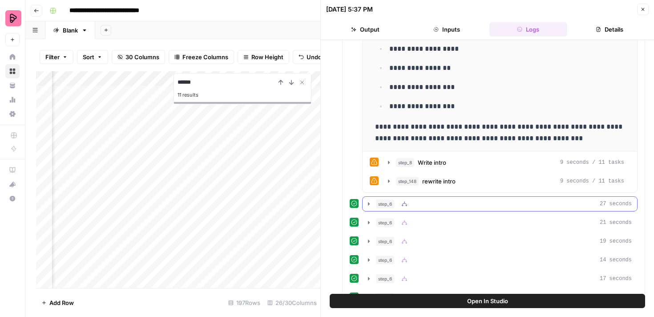
type input "******"
click at [368, 204] on icon "button" at bounding box center [368, 203] width 7 height 7
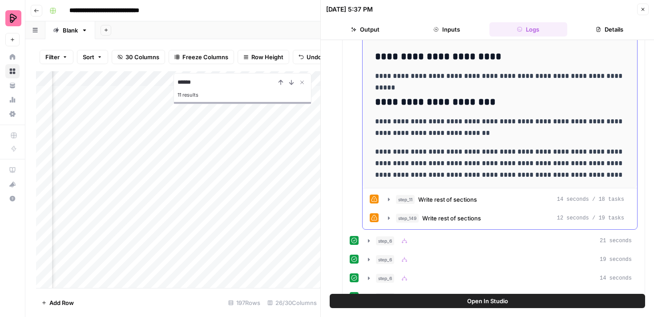
scroll to position [750, 0]
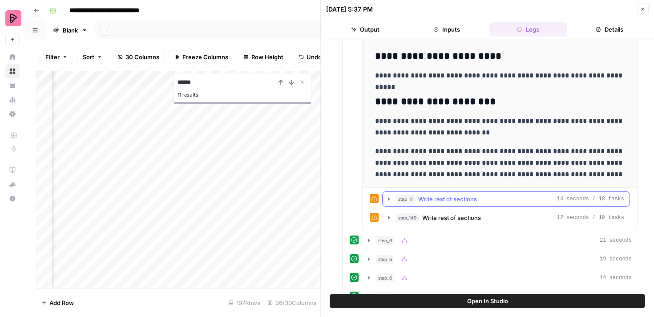
click at [388, 199] on icon "button" at bounding box center [388, 198] width 7 height 7
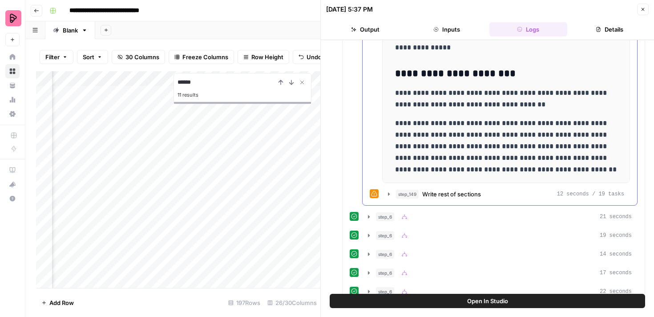
scroll to position [1027, 0]
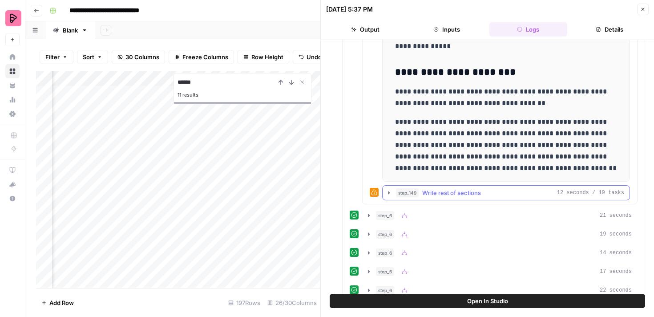
click at [388, 191] on icon "button" at bounding box center [389, 192] width 2 height 3
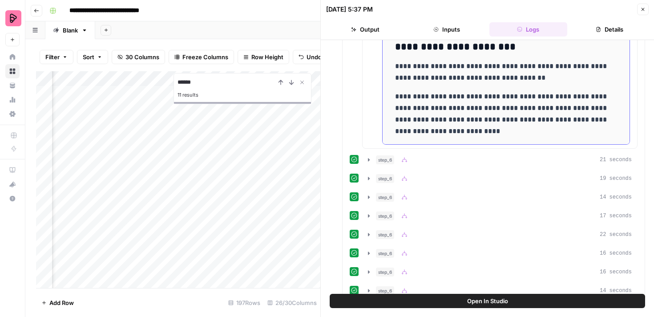
scroll to position [1369, 0]
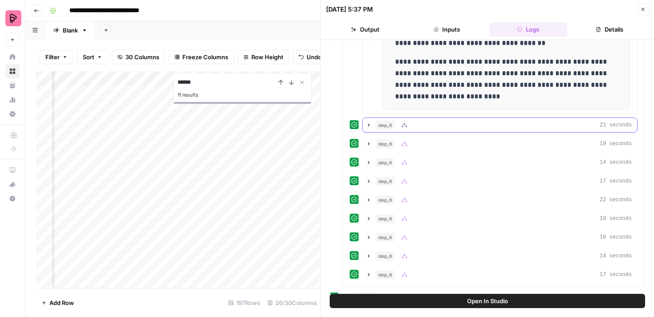
click at [369, 129] on button "step_6 21 seconds" at bounding box center [500, 125] width 275 height 14
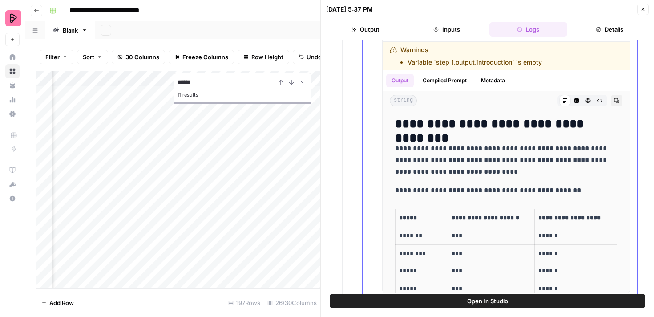
scroll to position [2110, 0]
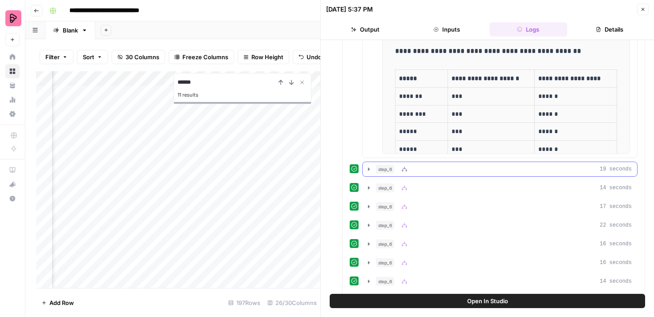
click at [365, 169] on button "step_6 19 seconds" at bounding box center [500, 169] width 275 height 14
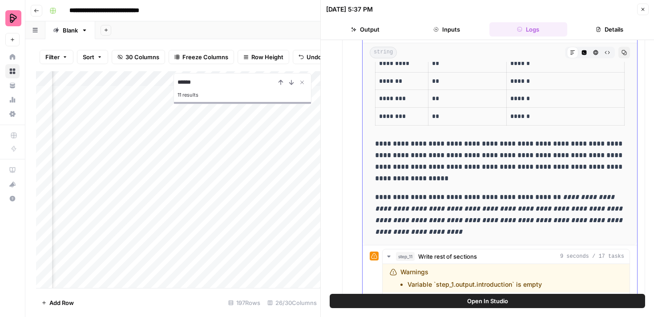
scroll to position [0, 0]
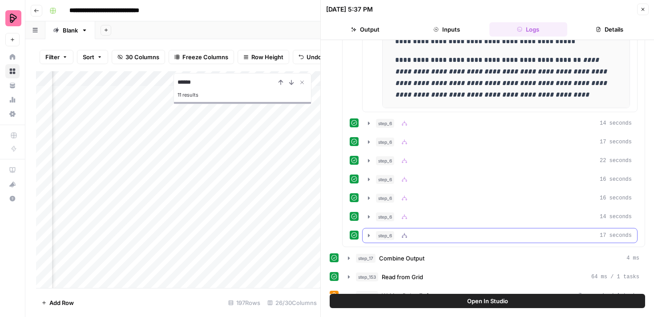
click at [369, 236] on icon "button" at bounding box center [368, 235] width 7 height 7
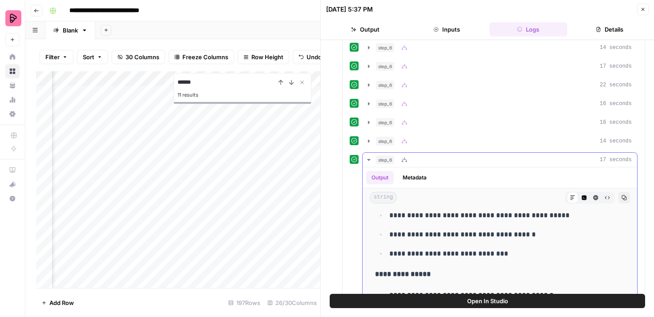
click at [368, 159] on icon "button" at bounding box center [368, 160] width 3 height 2
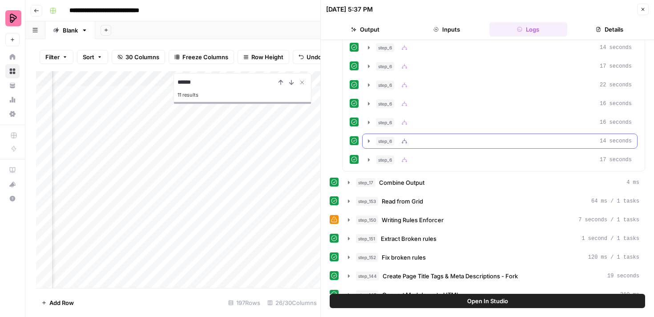
click at [368, 146] on button "step_6 14 seconds" at bounding box center [500, 141] width 275 height 14
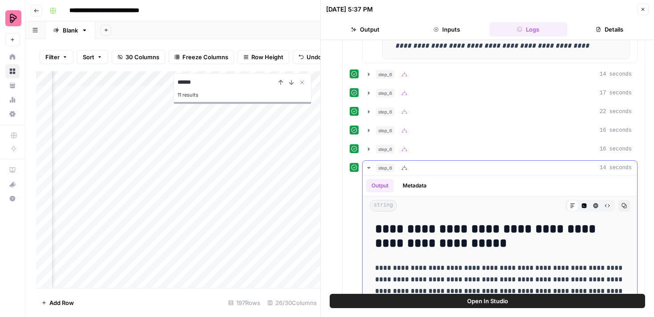
click at [369, 167] on icon "button" at bounding box center [368, 168] width 3 height 2
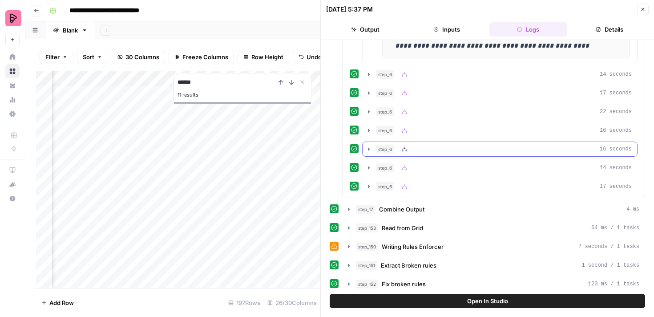
click at [366, 150] on icon "button" at bounding box center [368, 149] width 7 height 7
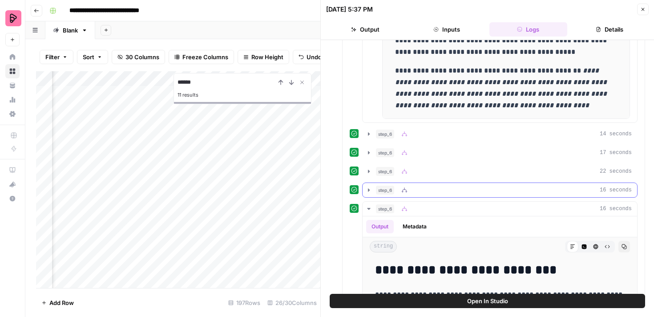
click at [372, 187] on icon "button" at bounding box center [368, 189] width 7 height 7
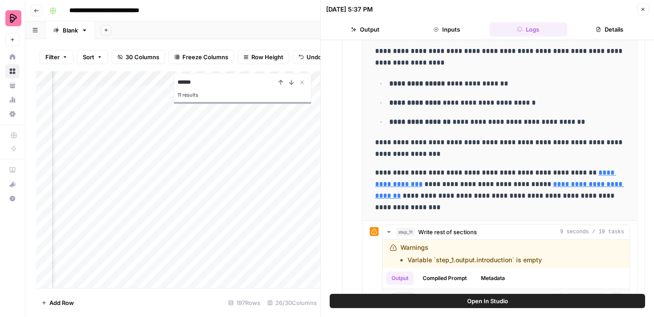
click at [642, 9] on icon "button" at bounding box center [642, 9] width 5 height 5
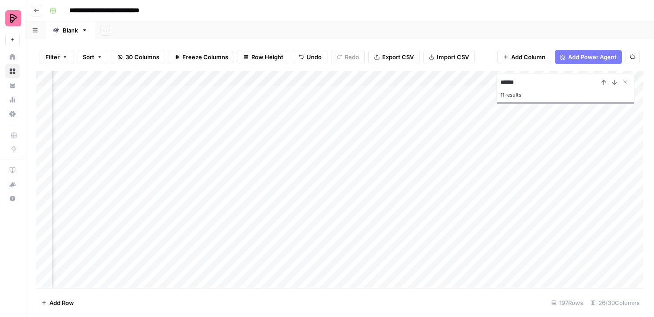
scroll to position [0, 634]
click at [530, 123] on div "Add Column" at bounding box center [339, 179] width 607 height 217
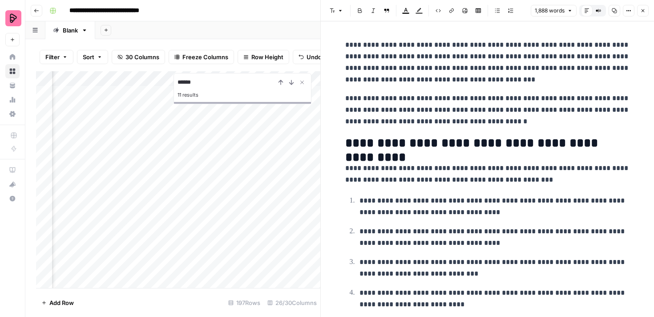
click at [647, 11] on button "Close" at bounding box center [643, 11] width 12 height 12
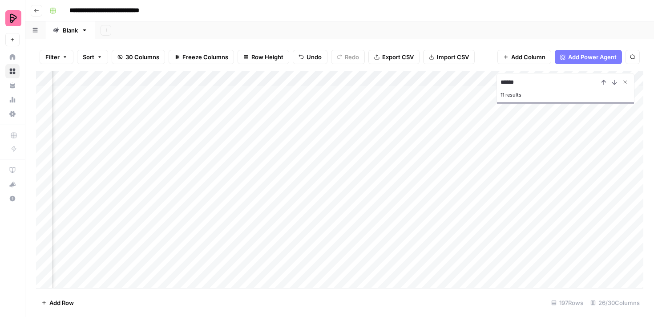
click at [627, 81] on icon "Close Search" at bounding box center [625, 82] width 3 height 3
click at [533, 107] on div "Add Column" at bounding box center [339, 179] width 607 height 217
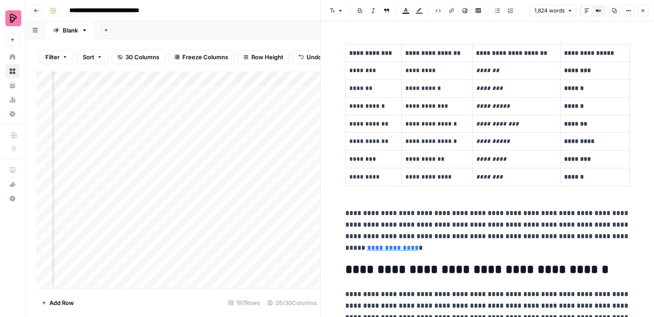
scroll to position [264, 0]
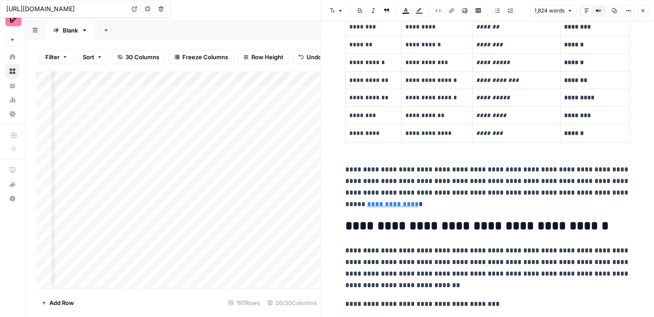
click at [645, 8] on icon "button" at bounding box center [642, 10] width 5 height 5
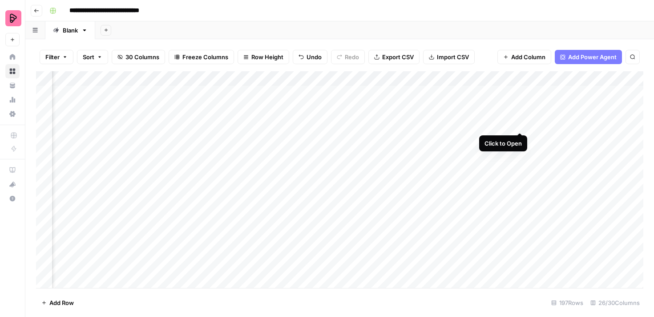
click at [519, 124] on div "Add Column" at bounding box center [339, 179] width 607 height 217
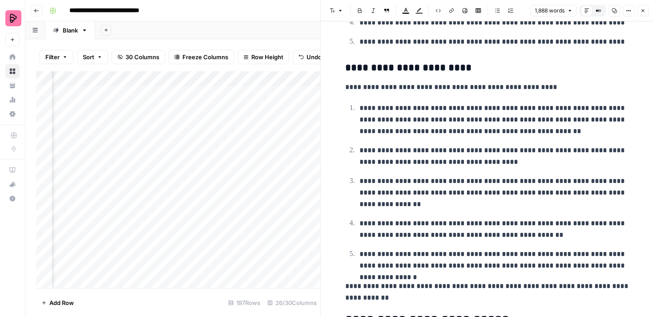
scroll to position [2201, 0]
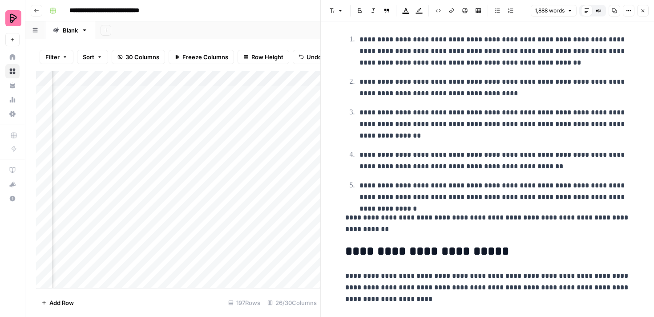
click at [641, 15] on button "Close" at bounding box center [643, 11] width 12 height 12
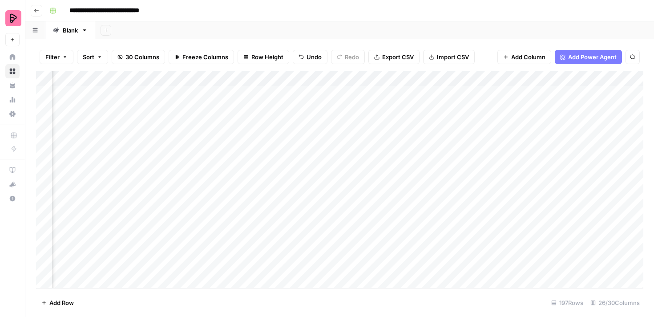
scroll to position [0, 587]
click at [168, 124] on div "Add Column" at bounding box center [339, 179] width 607 height 217
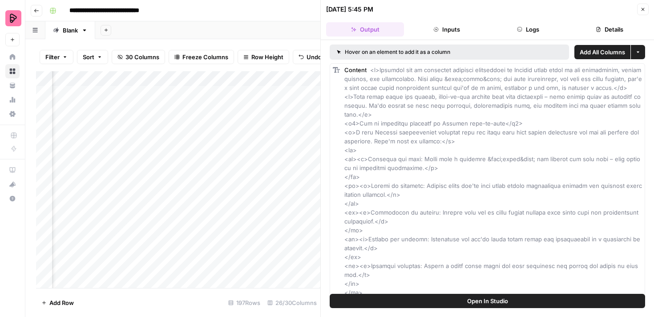
click at [456, 26] on button "Inputs" at bounding box center [447, 29] width 78 height 14
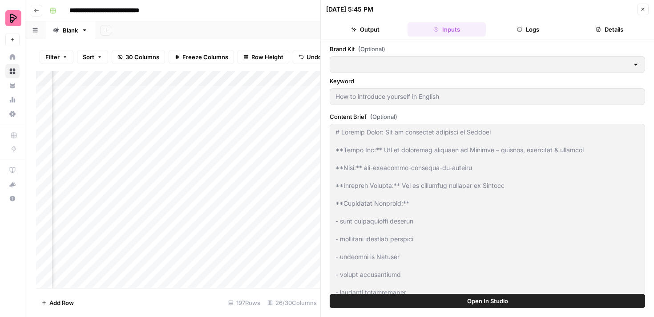
type input "Preply (EN)"
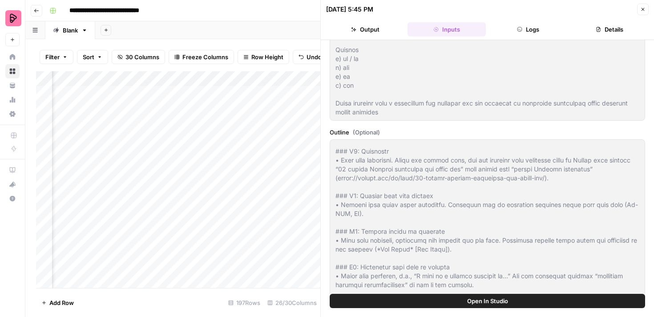
scroll to position [236, 0]
click at [641, 11] on icon "button" at bounding box center [642, 9] width 5 height 5
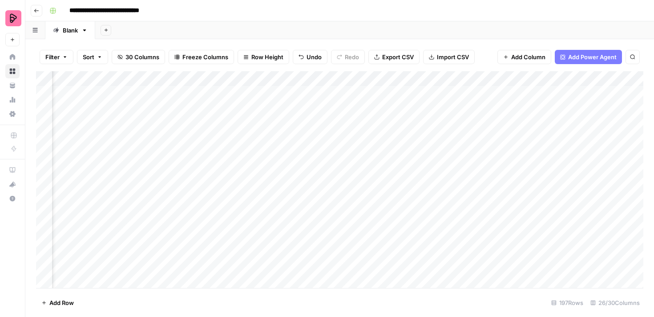
click at [179, 109] on div "Add Column" at bounding box center [339, 179] width 607 height 217
click at [523, 109] on div "Add Column" at bounding box center [339, 179] width 607 height 217
click at [540, 139] on div "Add Column" at bounding box center [339, 179] width 607 height 217
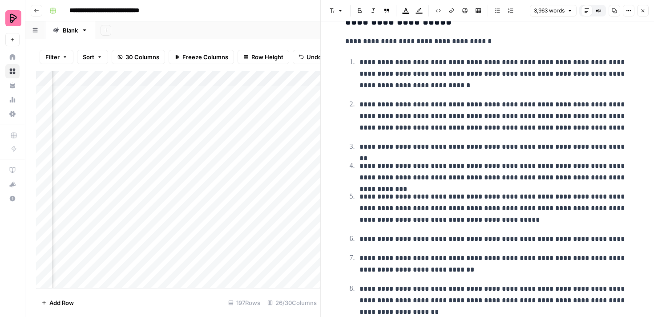
scroll to position [6301, 0]
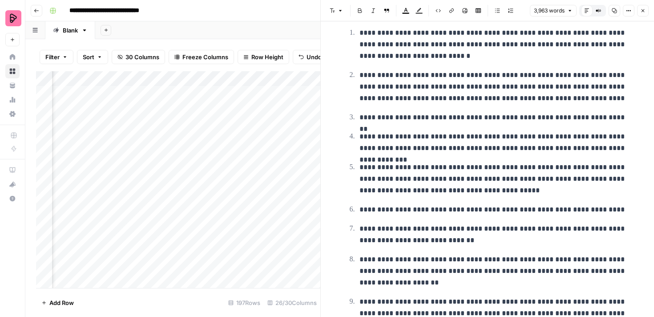
click at [646, 9] on button "Close" at bounding box center [643, 11] width 12 height 12
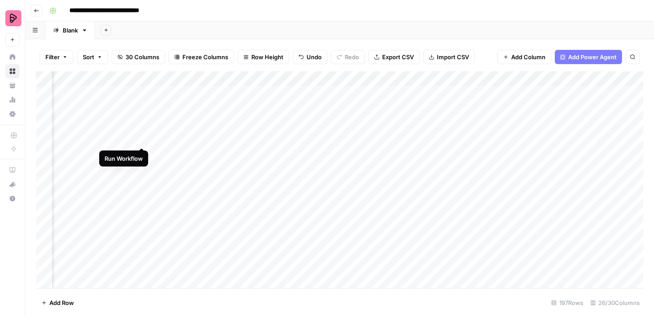
click at [141, 139] on div "Add Column" at bounding box center [339, 179] width 607 height 217
click at [543, 108] on div "Add Column" at bounding box center [339, 179] width 607 height 217
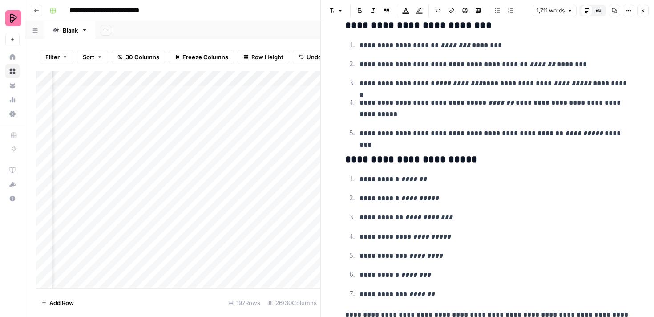
scroll to position [3020, 0]
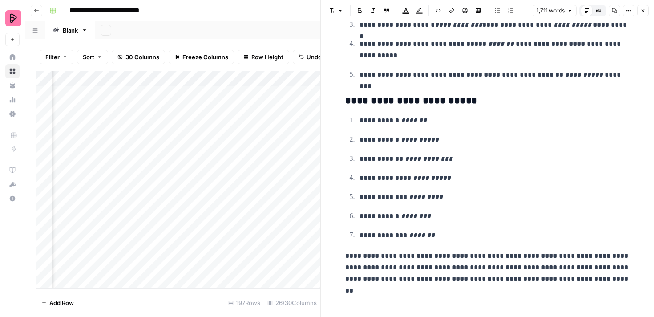
click at [644, 11] on icon "button" at bounding box center [642, 10] width 5 height 5
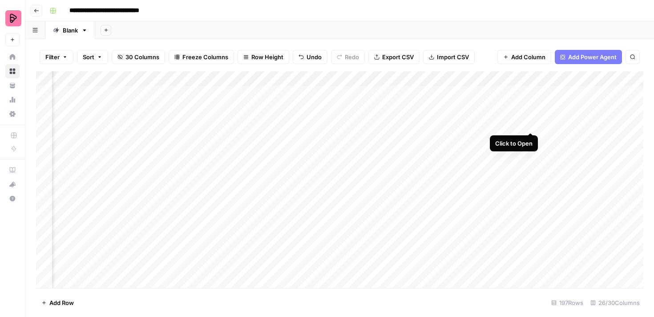
click at [530, 124] on div "Add Column" at bounding box center [339, 179] width 607 height 217
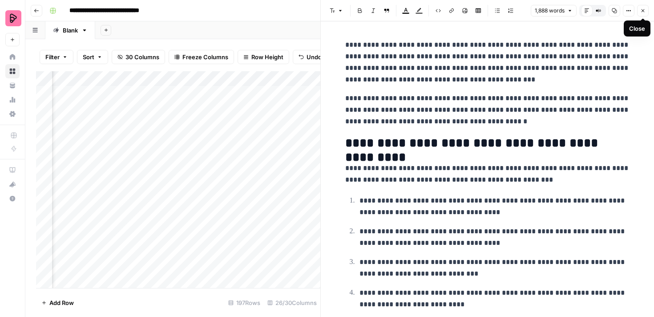
click at [644, 10] on icon "button" at bounding box center [642, 10] width 5 height 5
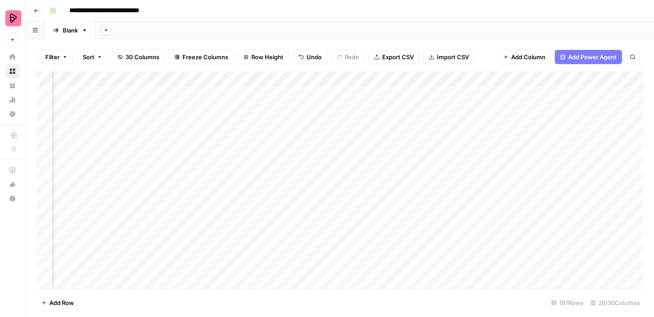
scroll to position [0, 442]
click at [322, 137] on div "Add Column" at bounding box center [339, 179] width 607 height 217
click at [321, 123] on div "Add Column" at bounding box center [339, 179] width 607 height 217
click at [323, 107] on div "Add Column" at bounding box center [339, 179] width 607 height 217
click at [321, 137] on div "Add Column" at bounding box center [339, 179] width 607 height 217
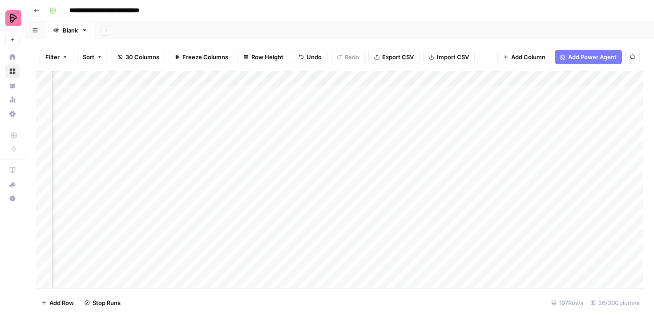
scroll to position [0, 568]
click at [197, 93] on div "Add Column" at bounding box center [339, 179] width 607 height 217
click at [597, 93] on div "Add Column" at bounding box center [339, 179] width 607 height 217
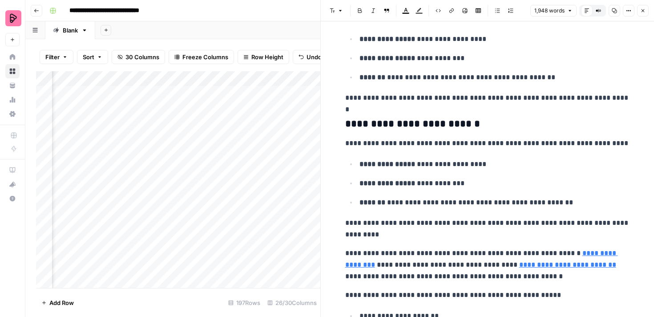
scroll to position [3264, 0]
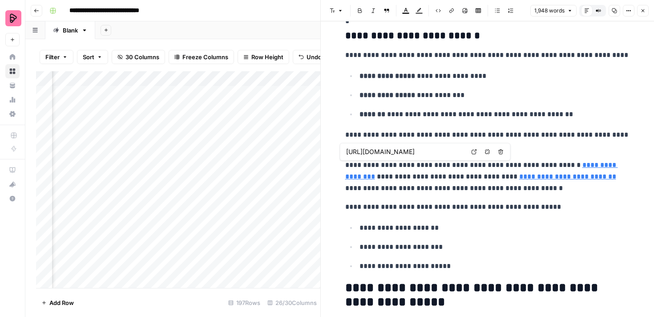
type input "[URL][DOMAIN_NAME]"
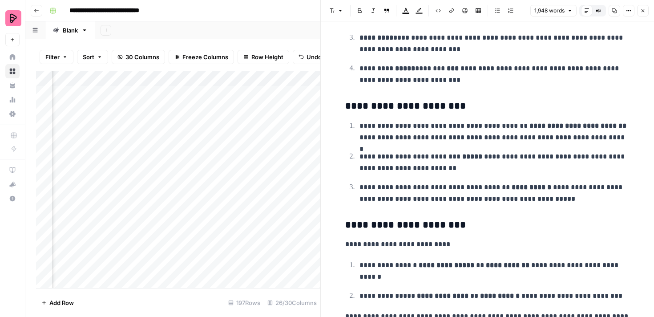
scroll to position [3928, 0]
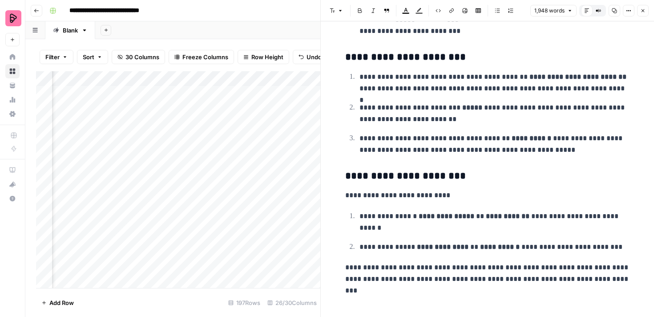
click at [645, 11] on span "Close" at bounding box center [645, 11] width 0 height 0
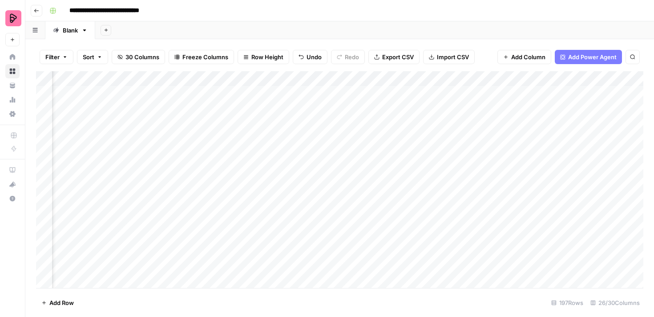
click at [597, 122] on div "Add Column" at bounding box center [339, 179] width 607 height 217
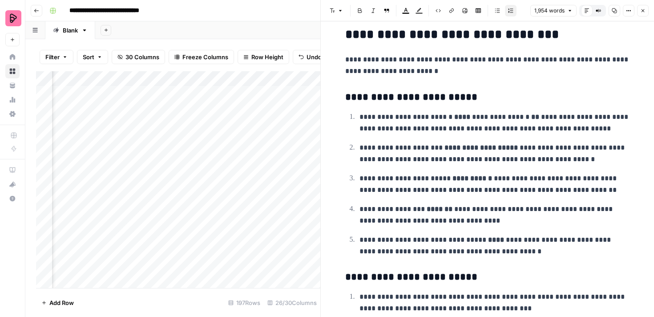
scroll to position [3177, 0]
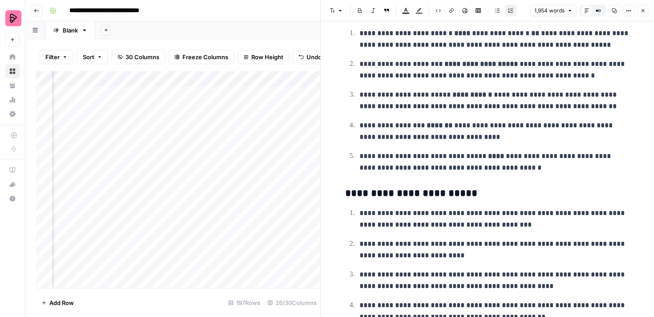
click at [644, 10] on icon "button" at bounding box center [642, 10] width 5 height 5
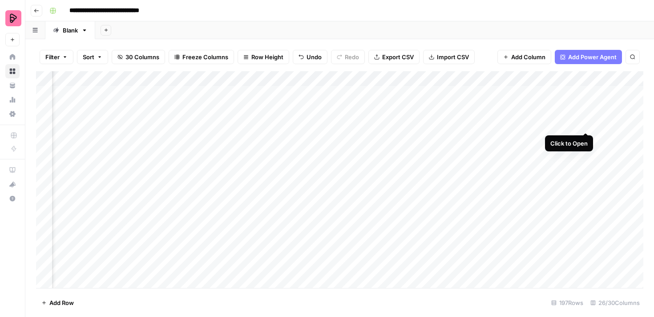
click at [587, 124] on div "Add Column" at bounding box center [339, 179] width 607 height 217
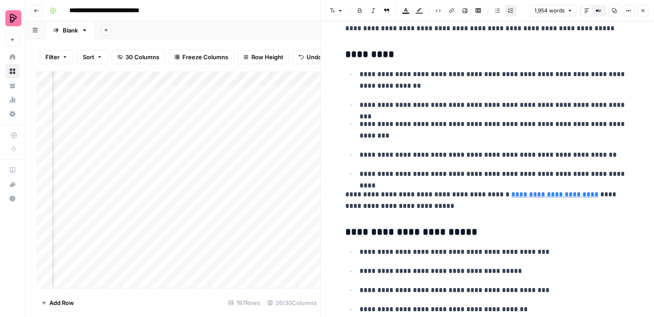
scroll to position [396, 0]
click at [647, 11] on button "Close" at bounding box center [643, 11] width 12 height 12
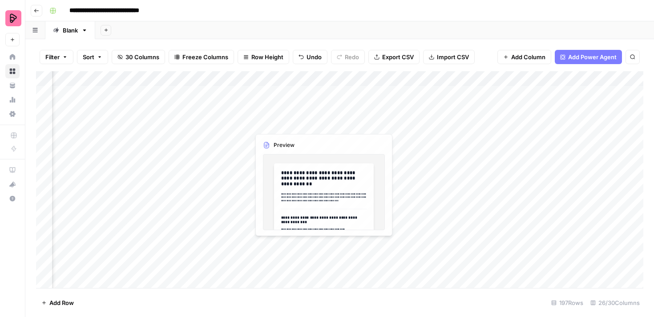
scroll to position [0, 167]
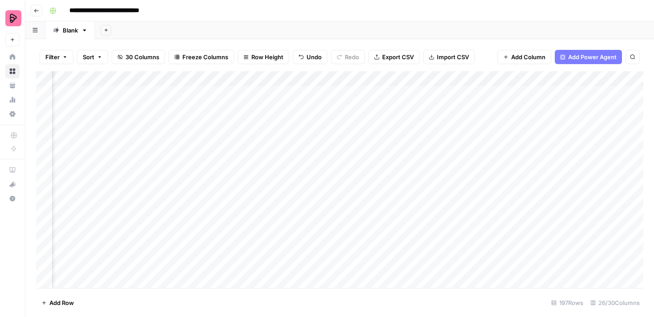
click at [348, 79] on div "Add Column" at bounding box center [339, 179] width 607 height 217
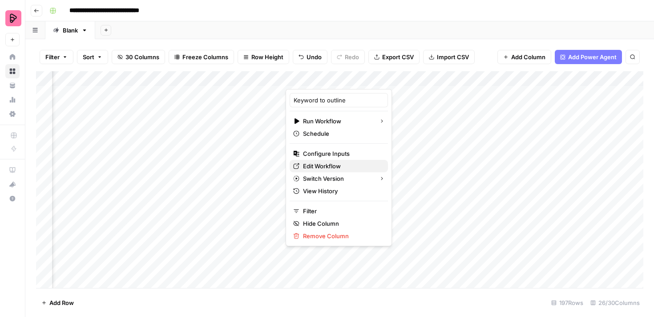
click at [336, 162] on span "Edit Workflow" at bounding box center [342, 166] width 78 height 9
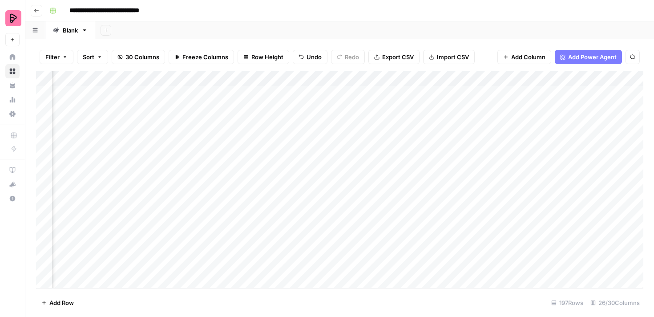
scroll to position [0, 369]
click at [144, 94] on div "Add Column" at bounding box center [339, 179] width 607 height 217
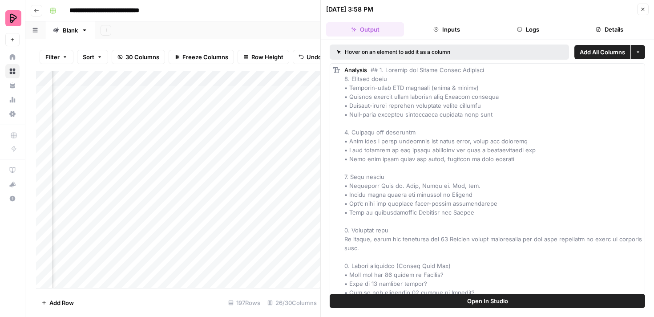
click at [446, 33] on button "Inputs" at bounding box center [447, 29] width 78 height 14
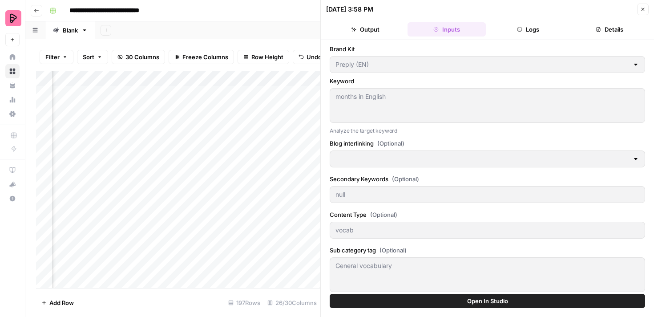
click at [515, 32] on button "Logs" at bounding box center [529, 29] width 78 height 14
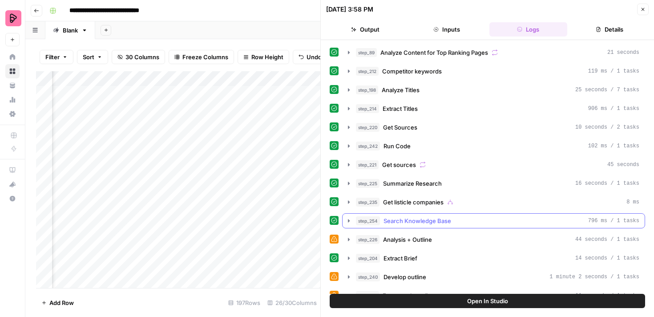
scroll to position [56, 0]
click at [640, 6] on button "Close" at bounding box center [643, 10] width 12 height 12
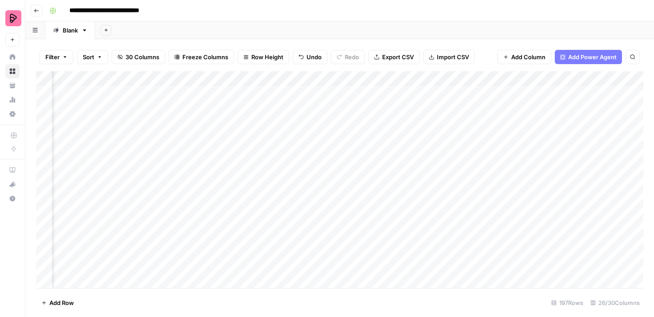
scroll to position [0, 760]
click at [405, 138] on div "Add Column" at bounding box center [339, 179] width 607 height 217
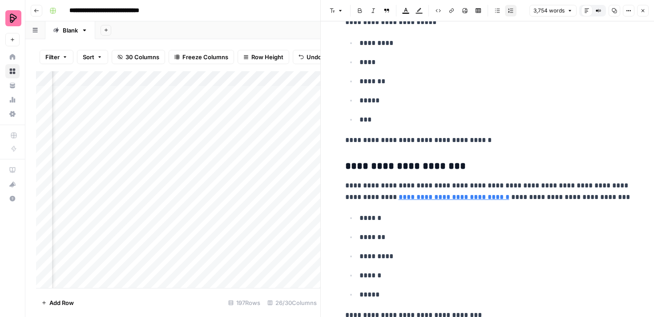
scroll to position [721, 0]
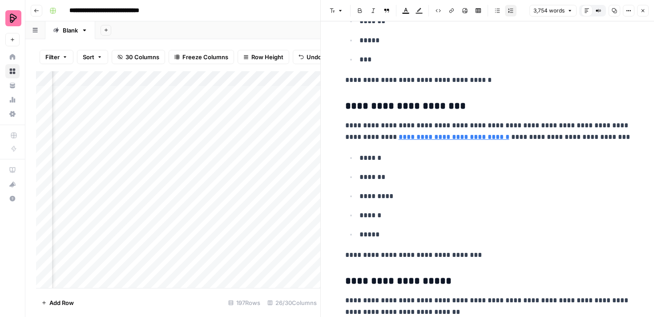
click at [644, 10] on icon "button" at bounding box center [642, 10] width 5 height 5
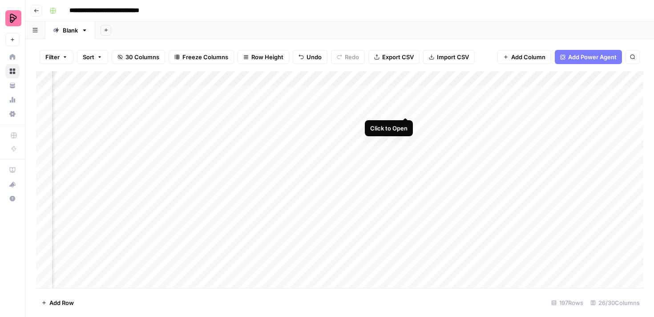
click at [403, 109] on div "Add Column" at bounding box center [339, 179] width 607 height 217
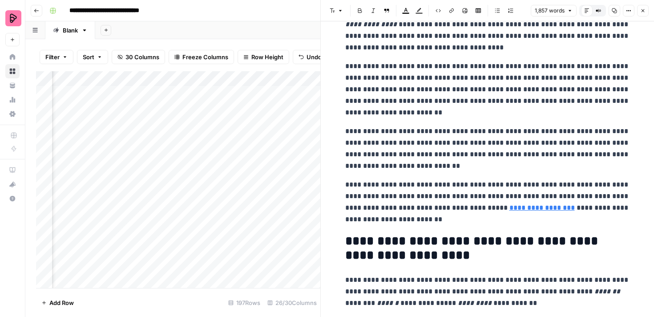
scroll to position [743, 0]
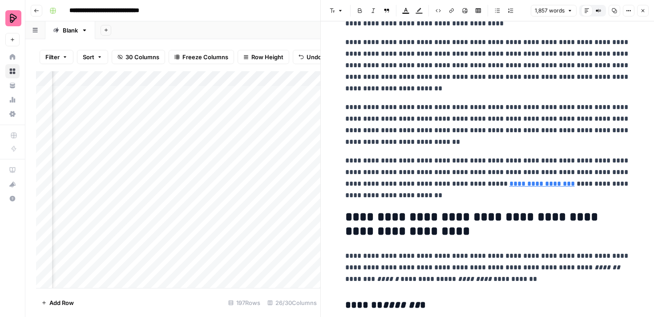
click at [643, 9] on icon "button" at bounding box center [642, 10] width 5 height 5
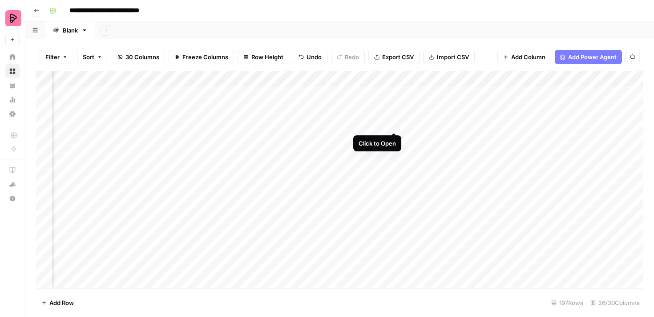
click at [396, 124] on div "Add Column" at bounding box center [339, 179] width 607 height 217
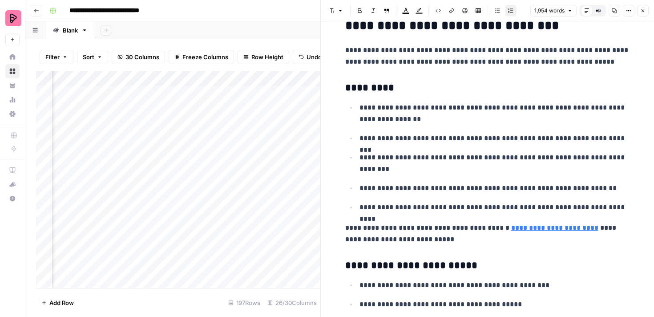
scroll to position [352, 0]
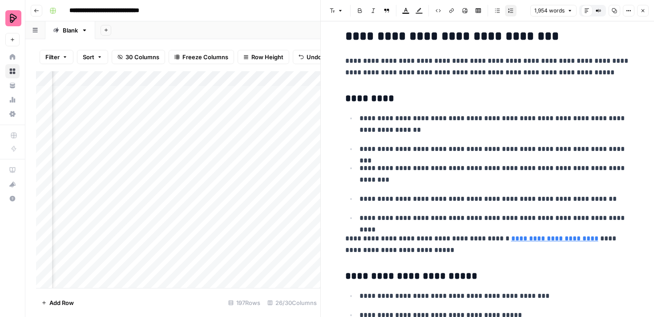
click at [643, 8] on icon "button" at bounding box center [642, 10] width 5 height 5
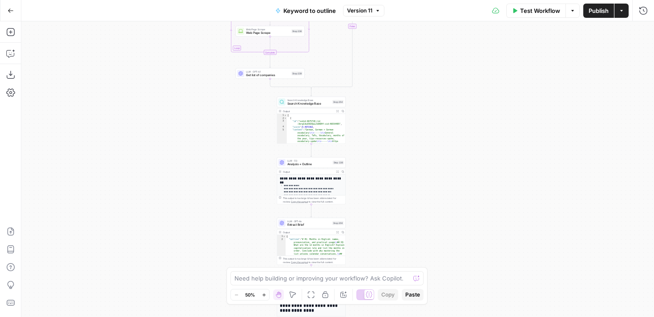
click at [317, 102] on span "Search Knowledge Base" at bounding box center [310, 103] width 44 height 4
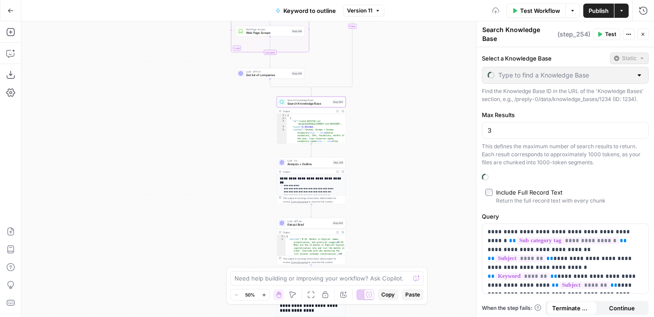
type input "Blog interlinking"
